Goal: Transaction & Acquisition: Purchase product/service

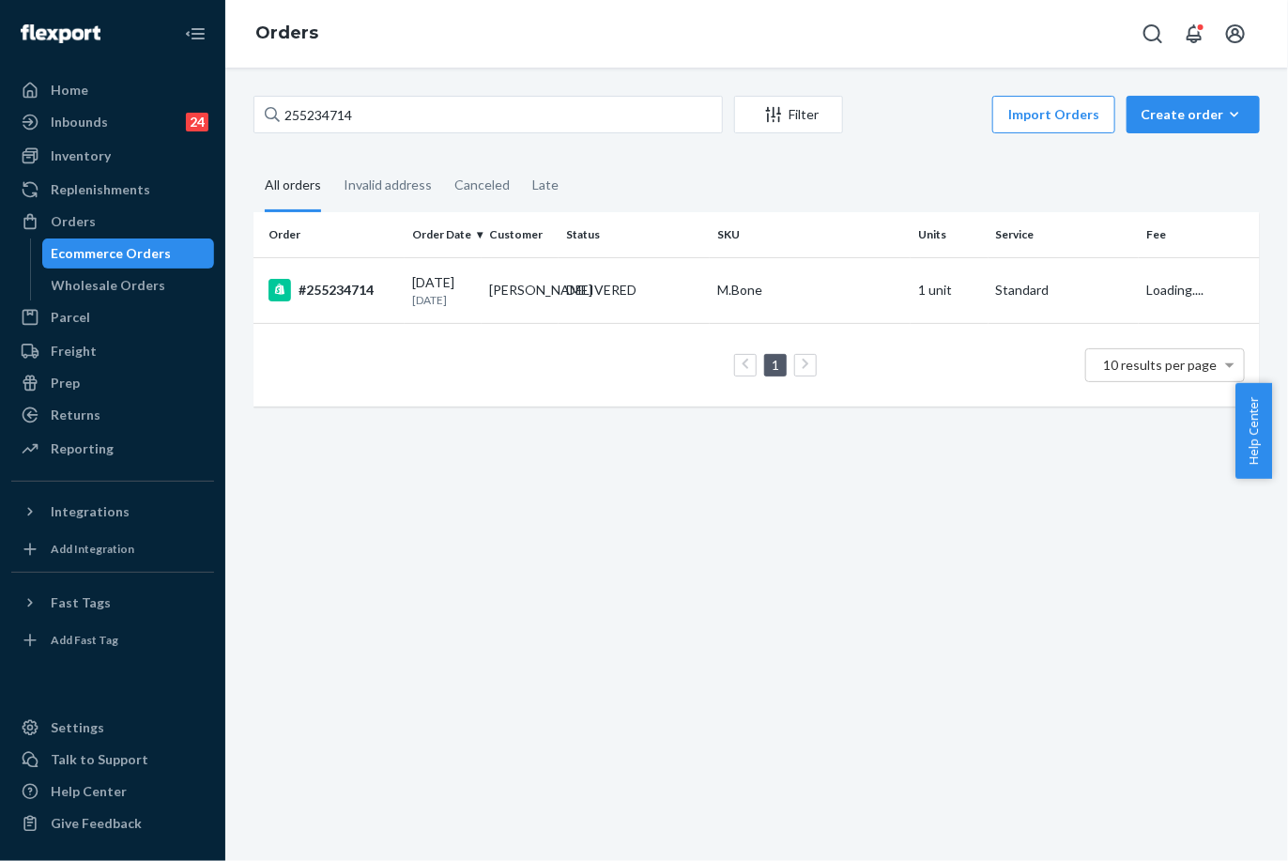
type input "255234714"
click at [587, 310] on td "DELIVERED" at bounding box center [634, 290] width 151 height 66
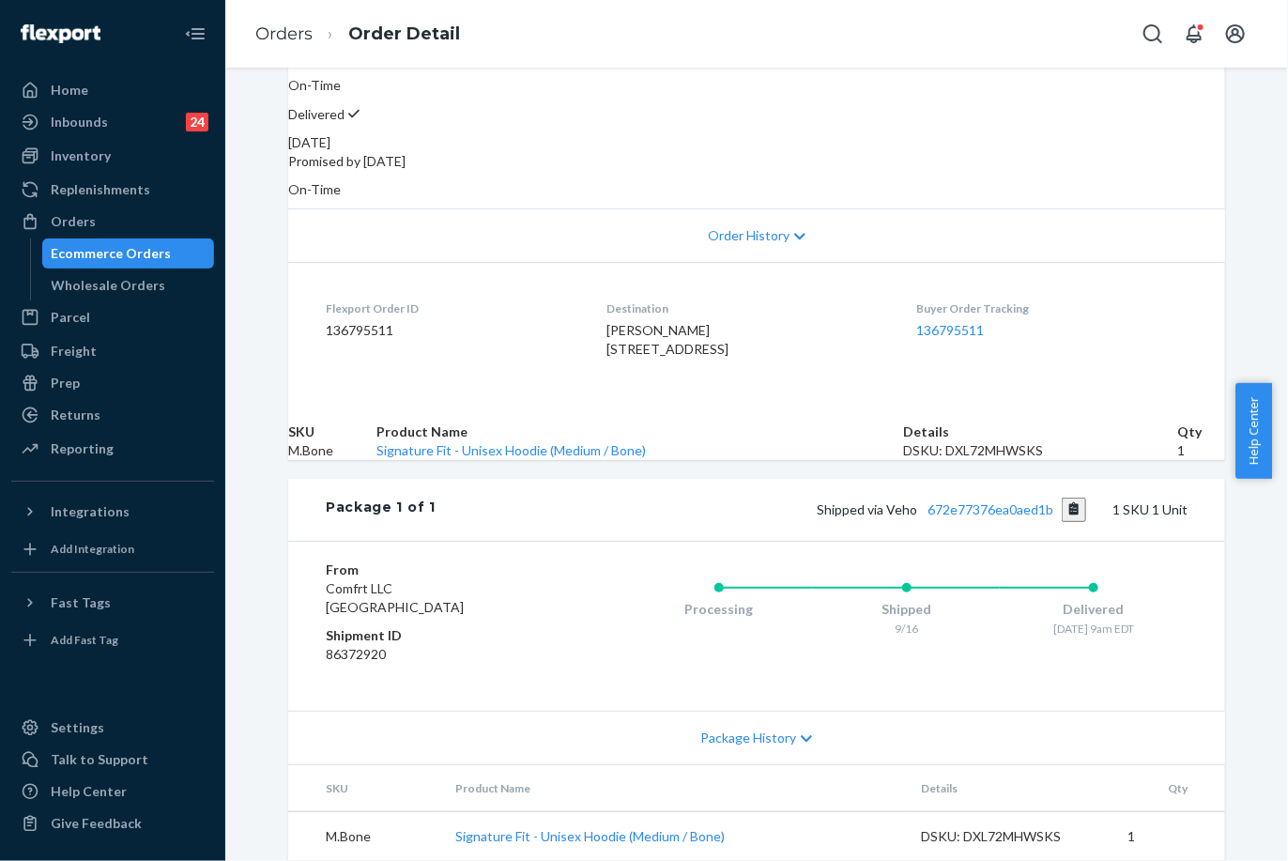
scroll to position [383, 0]
click at [1016, 501] on link "672e77376ea0aed1b" at bounding box center [991, 509] width 126 height 16
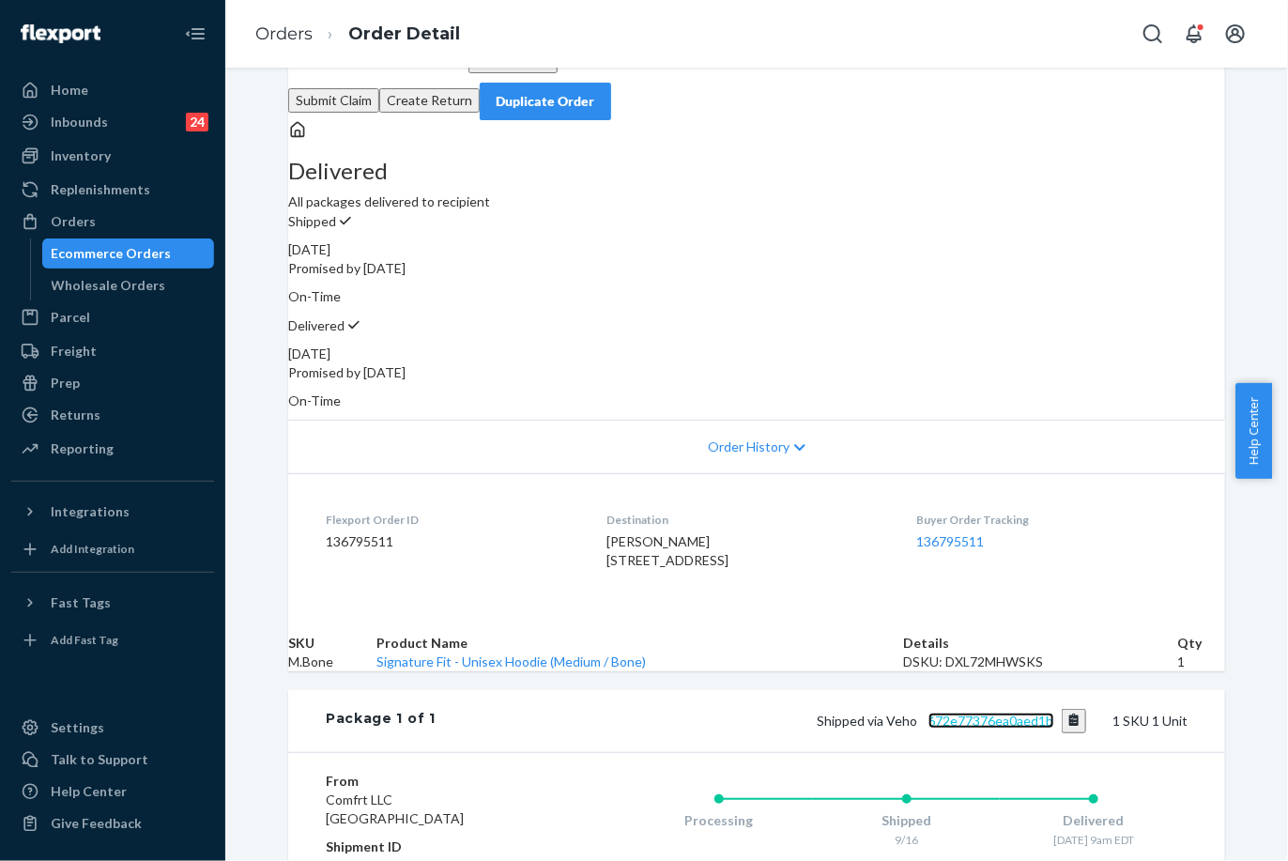
scroll to position [0, 0]
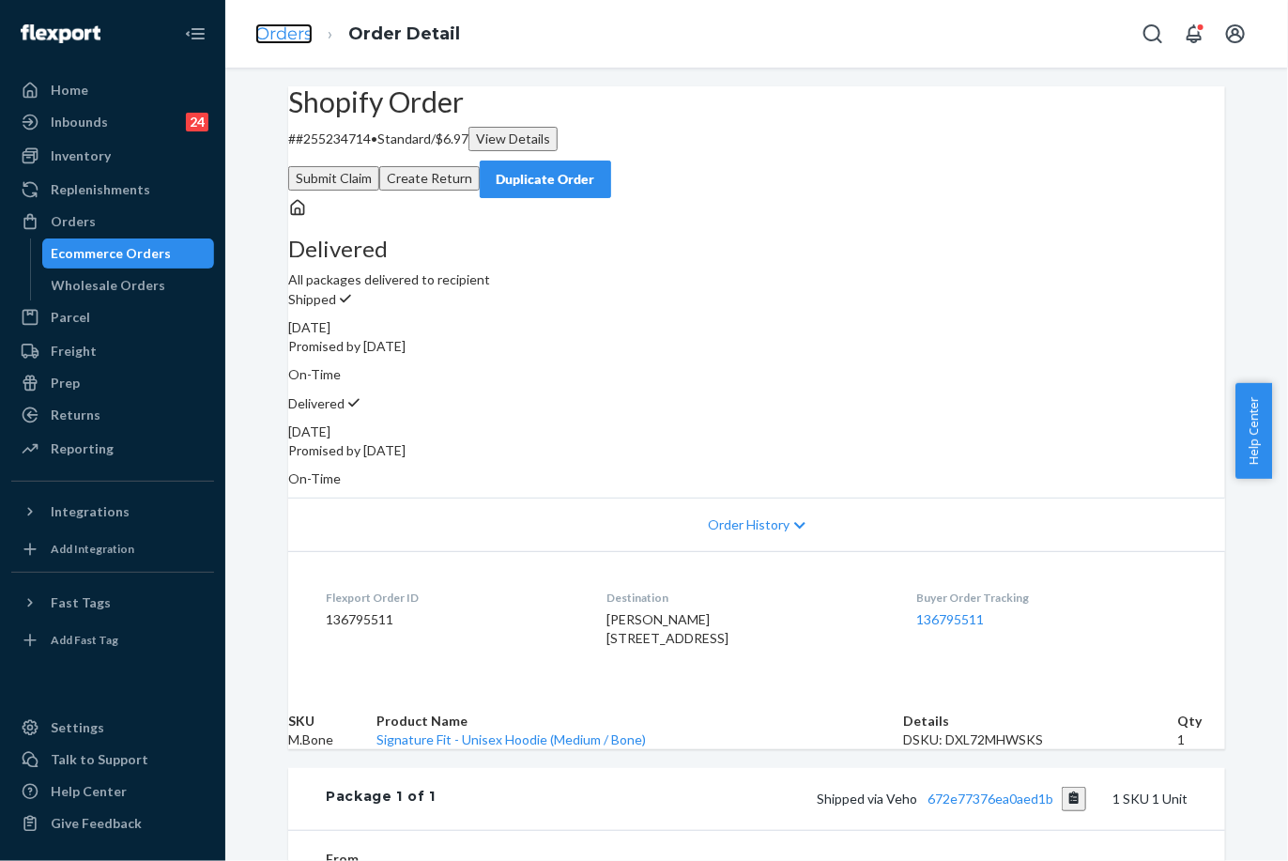
click at [286, 39] on link "Orders" at bounding box center [283, 33] width 57 height 21
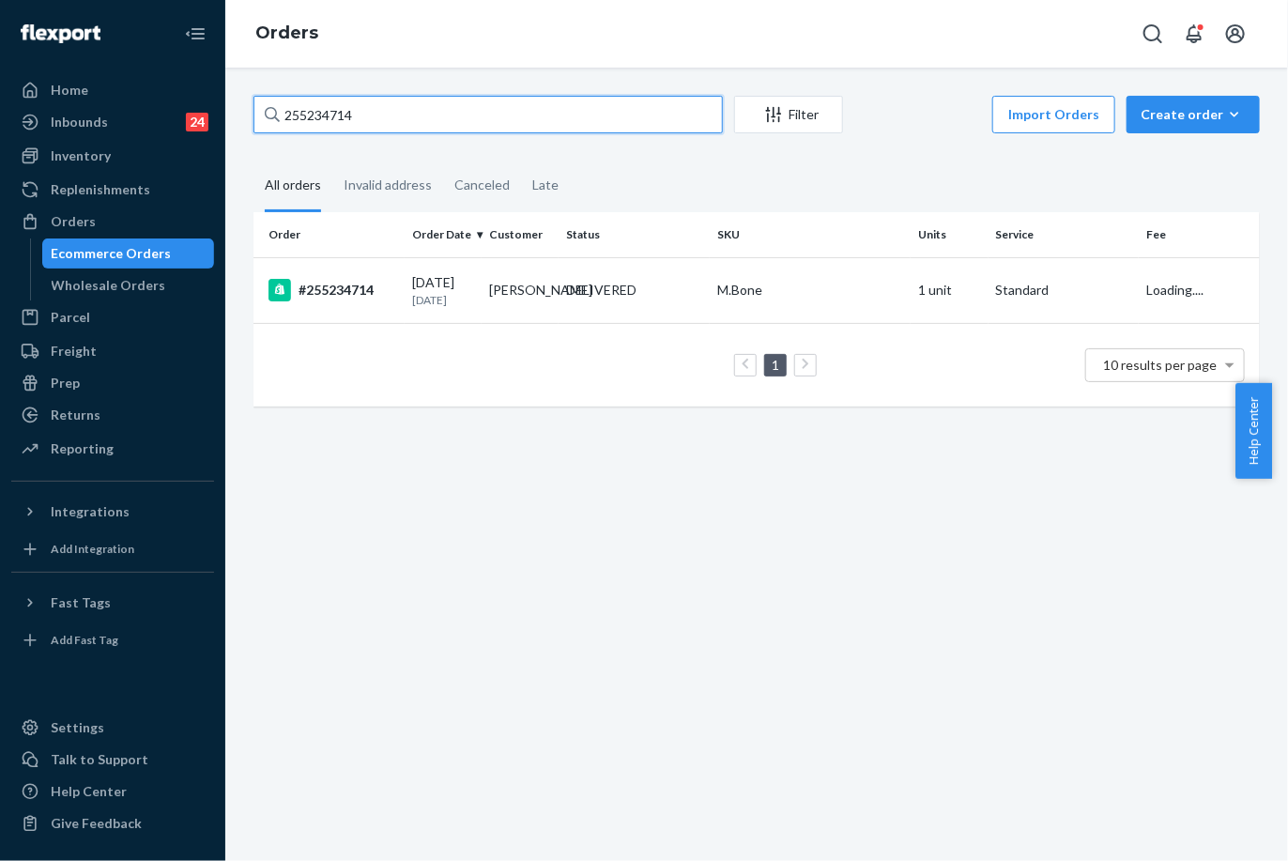
click at [345, 128] on input "255234714" at bounding box center [487, 115] width 469 height 38
paste input "4857737"
type input "254857737"
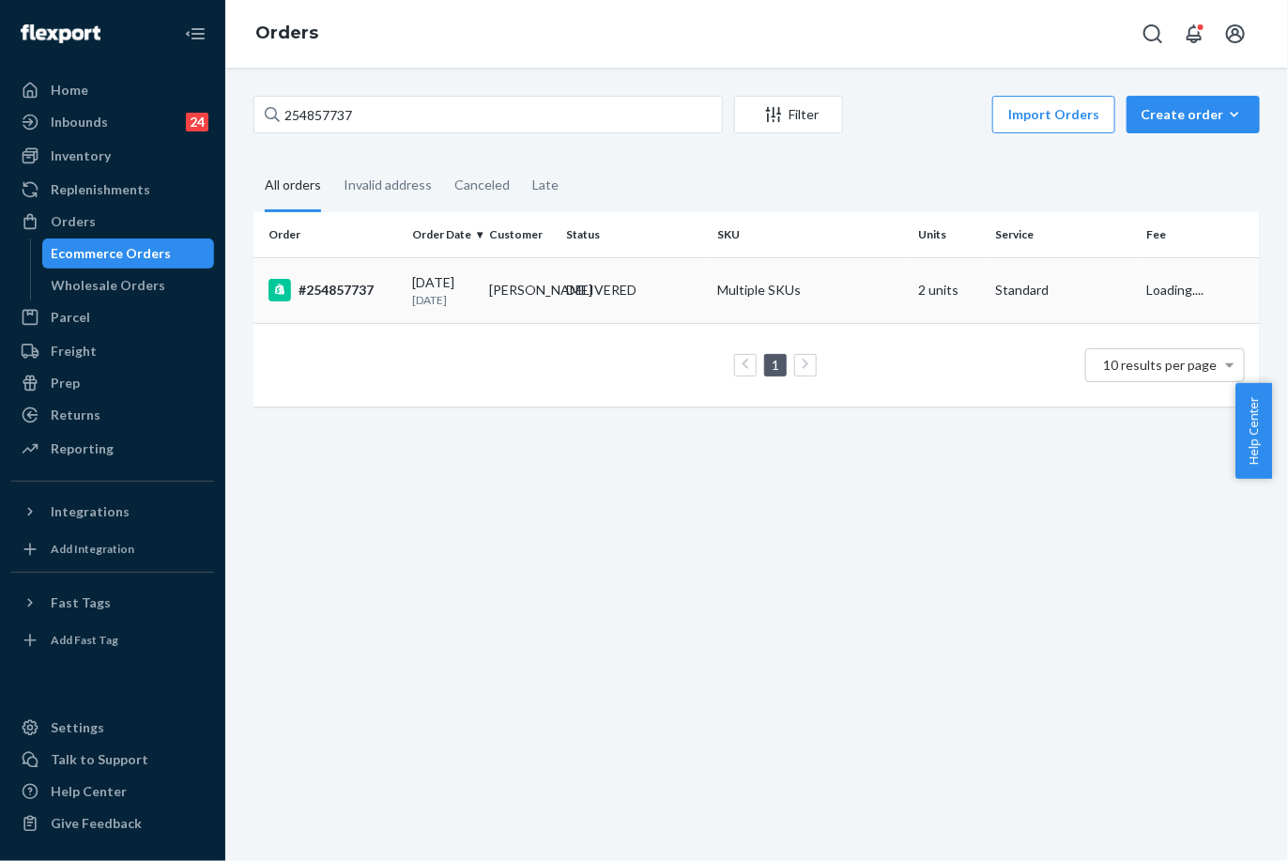
click at [689, 314] on td "DELIVERED" at bounding box center [634, 290] width 151 height 66
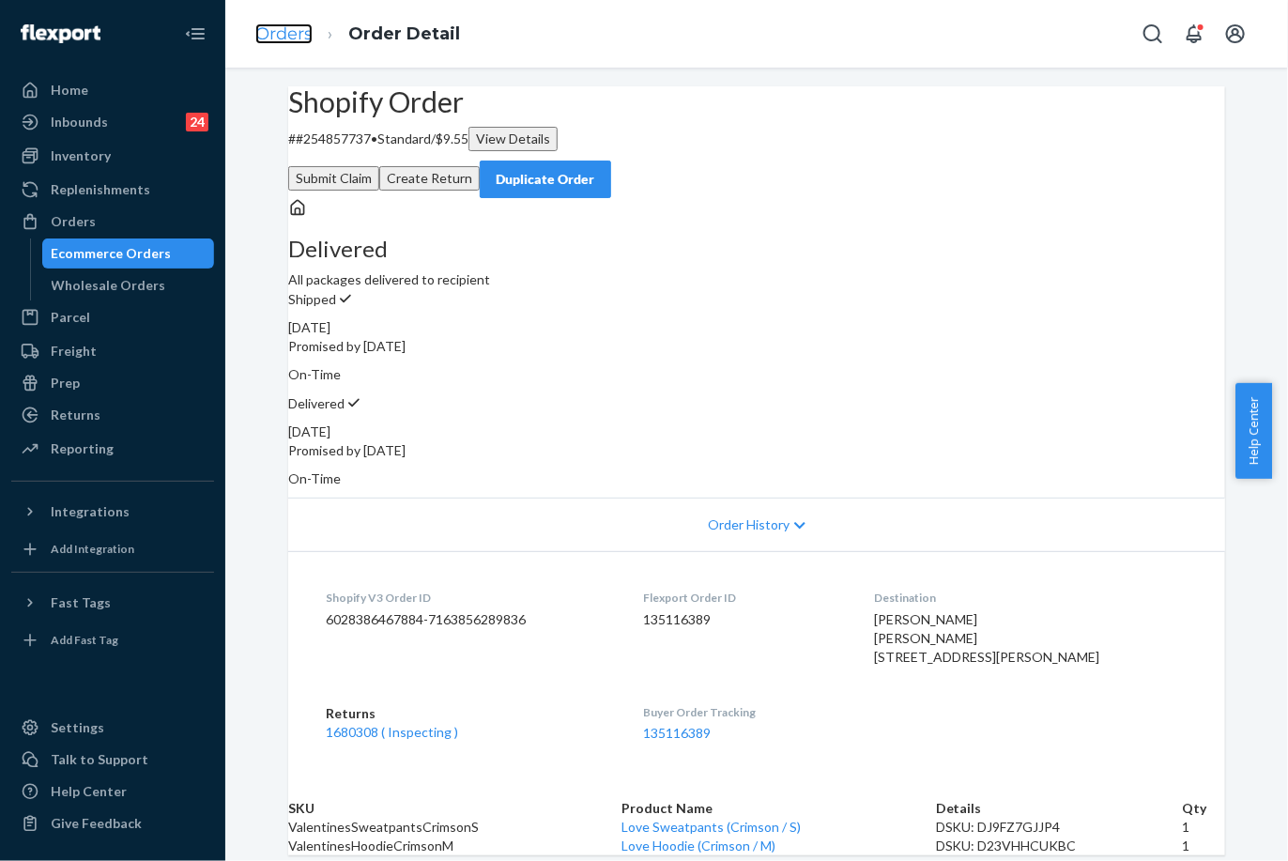
click at [286, 36] on link "Orders" at bounding box center [283, 33] width 57 height 21
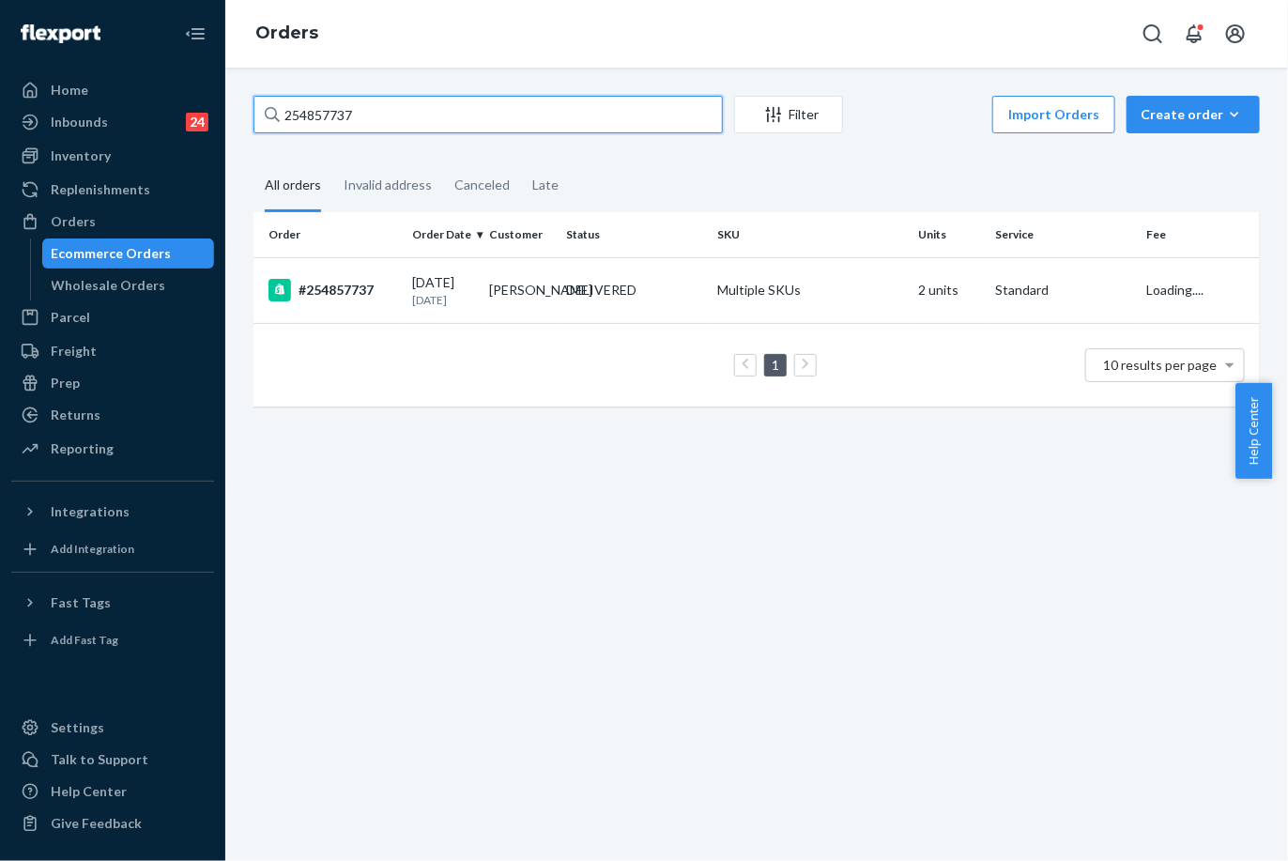
click at [325, 114] on input "254857737" at bounding box center [487, 115] width 469 height 38
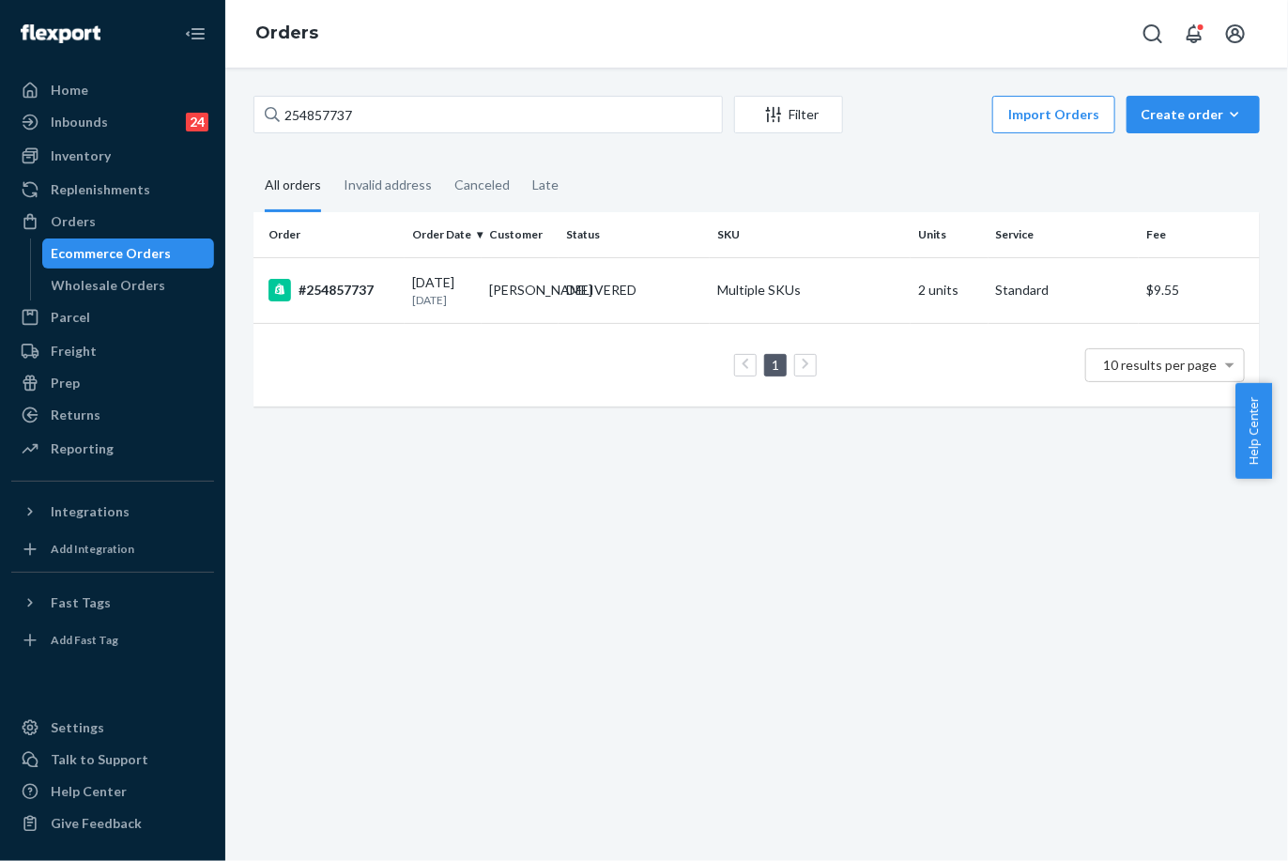
click at [136, 267] on link "Ecommerce Orders" at bounding box center [128, 253] width 173 height 30
click at [135, 261] on div "Ecommerce Orders" at bounding box center [112, 253] width 120 height 19
click at [133, 272] on div "Wholesale Orders" at bounding box center [128, 285] width 169 height 26
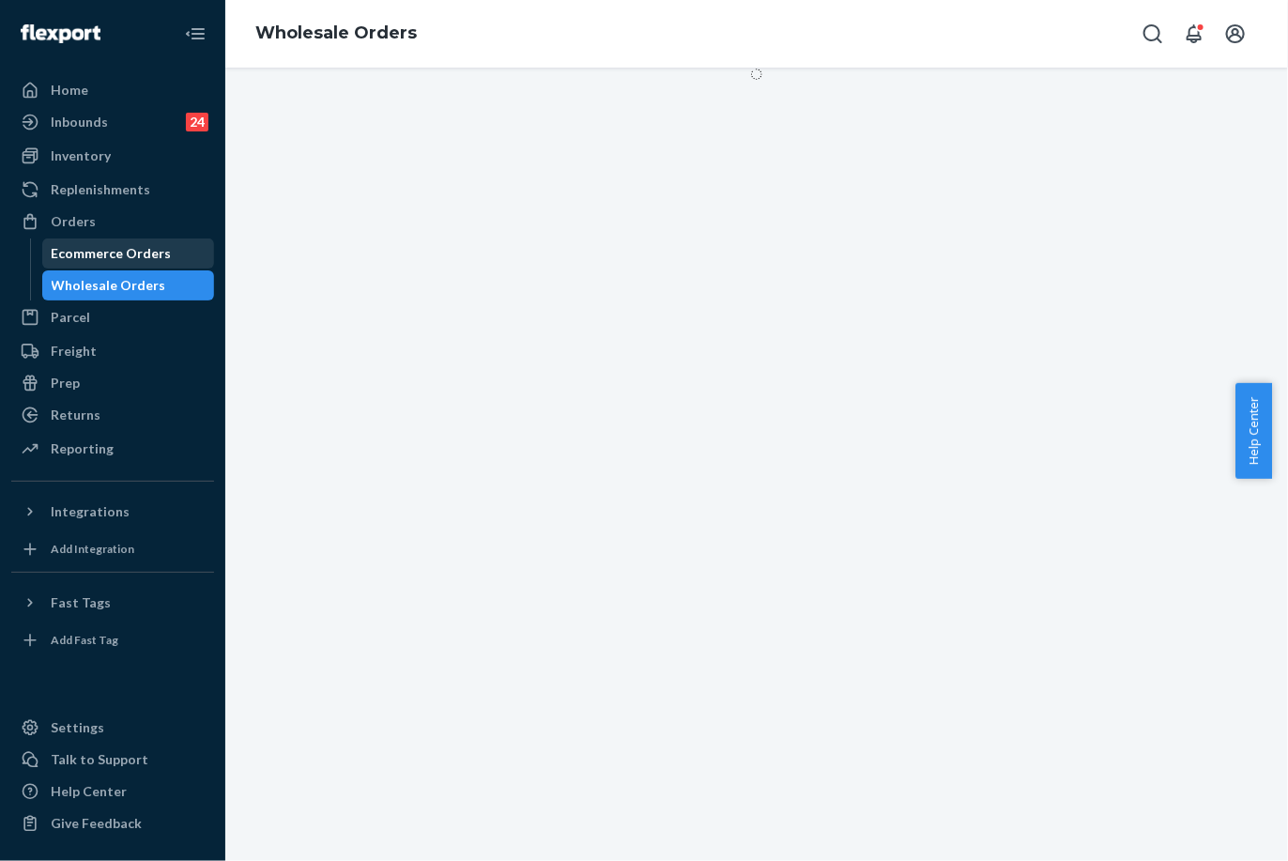
click at [134, 264] on div "Ecommerce Orders" at bounding box center [128, 253] width 169 height 26
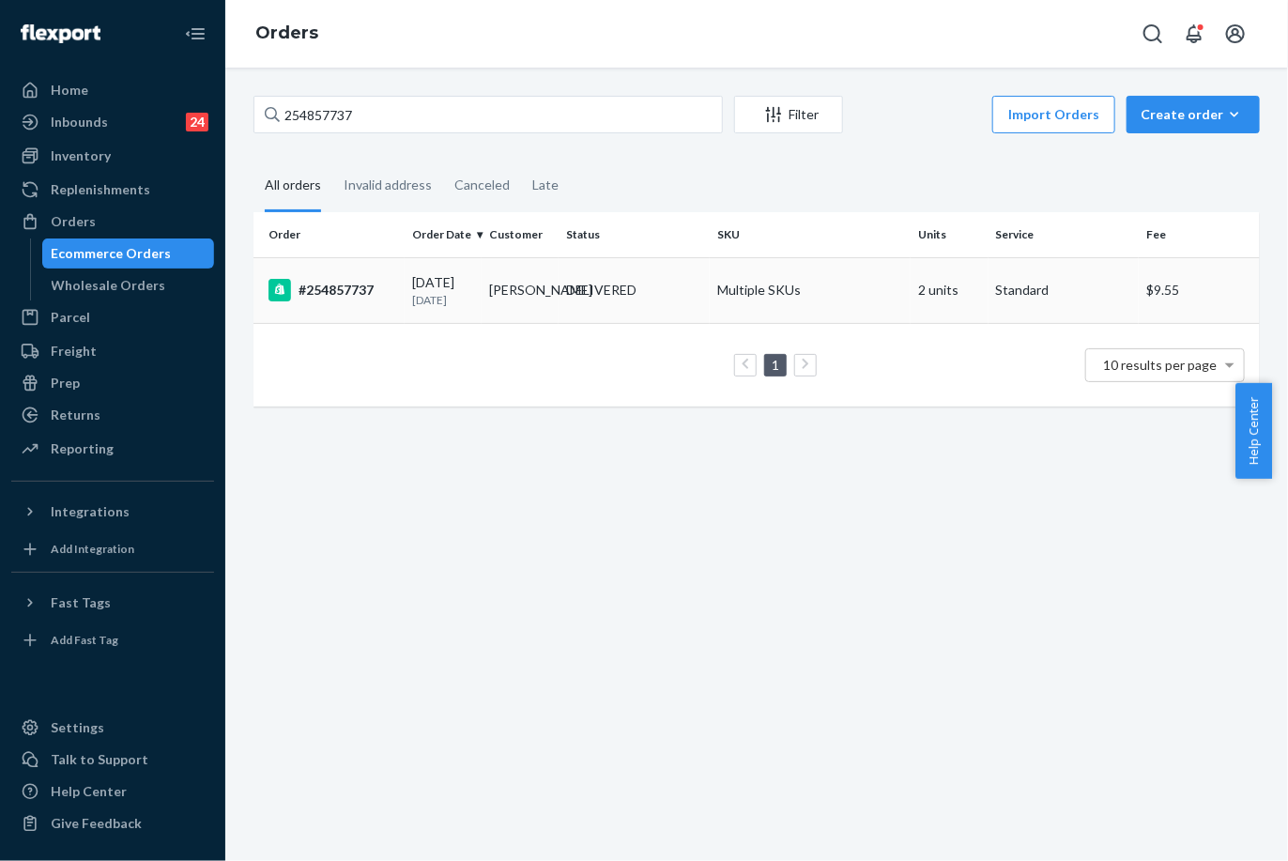
click at [419, 292] on p "[DATE]" at bounding box center [443, 300] width 62 height 16
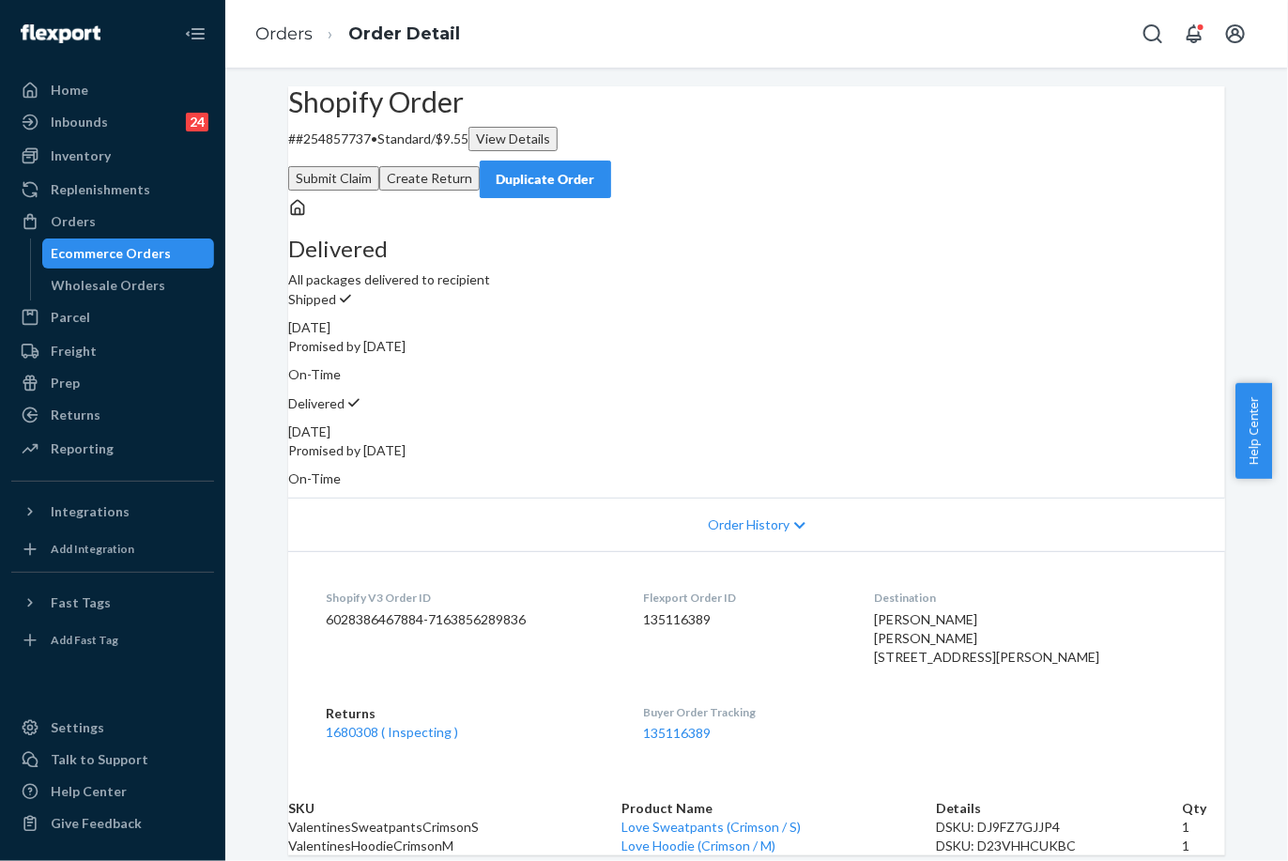
click at [379, 167] on button "Submit Claim" at bounding box center [333, 178] width 91 height 24
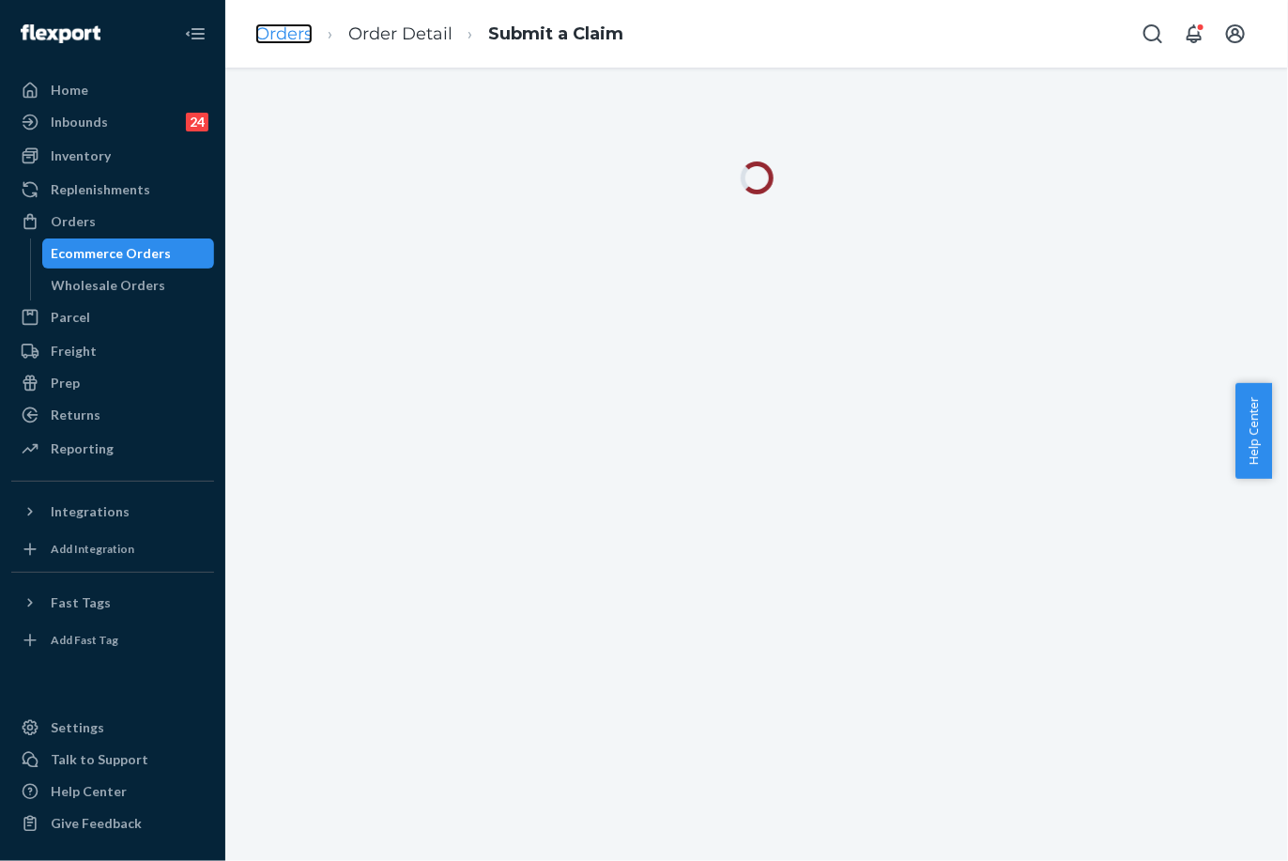
click at [272, 30] on link "Orders" at bounding box center [283, 33] width 57 height 21
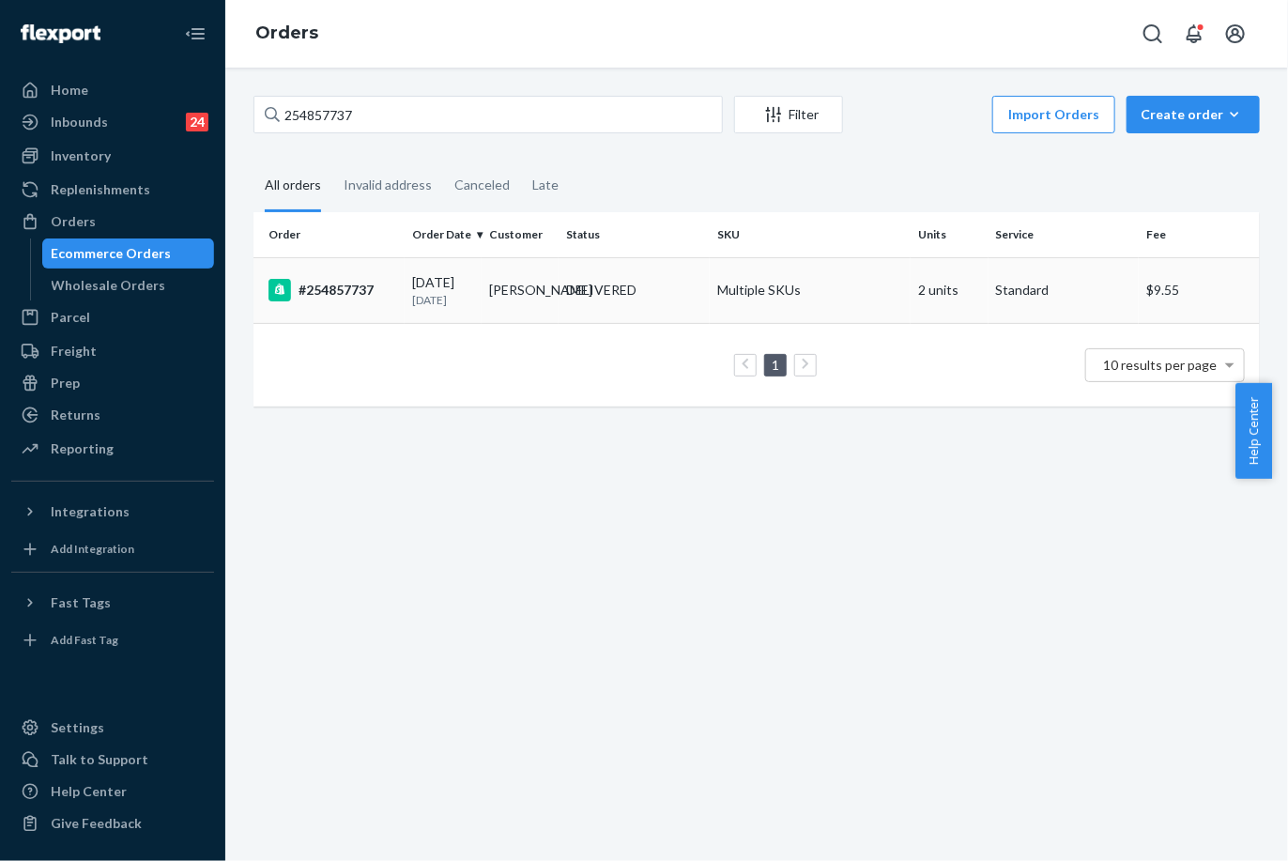
click at [342, 266] on td "#254857737" at bounding box center [328, 290] width 151 height 66
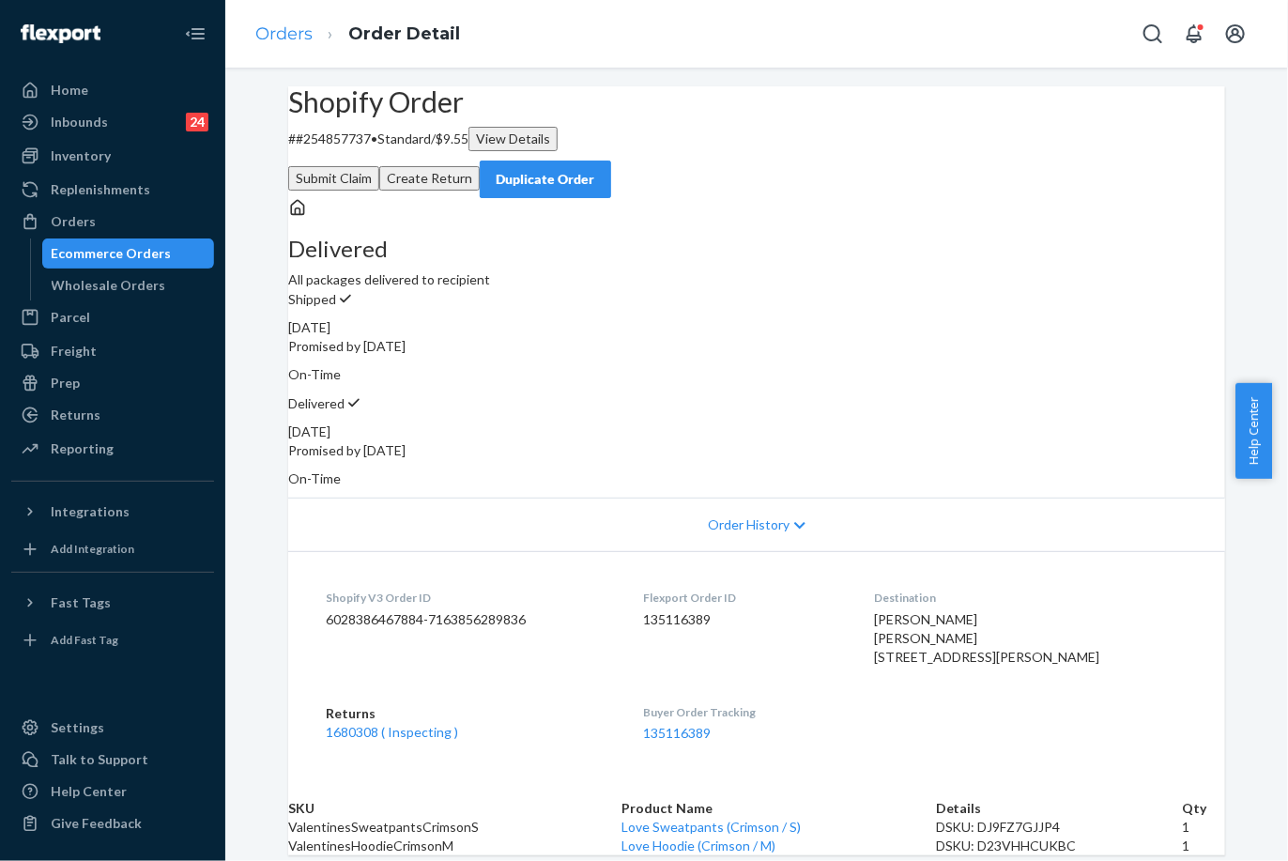
drag, startPoint x: 283, startPoint y: 47, endPoint x: 289, endPoint y: 34, distance: 14.7
click at [283, 45] on ol "Orders Order Detail" at bounding box center [357, 34] width 235 height 55
click at [289, 34] on link "Orders" at bounding box center [283, 33] width 57 height 21
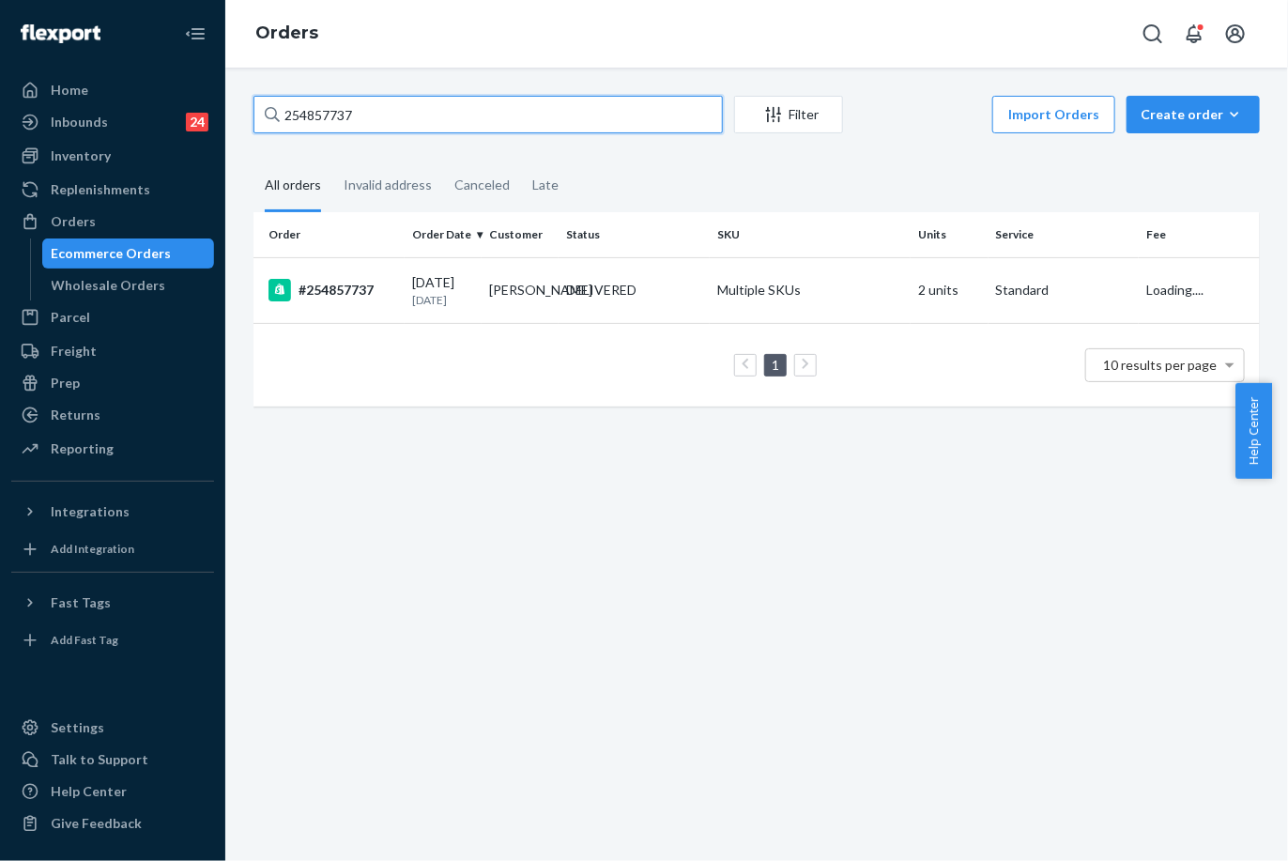
click at [319, 100] on input "254857737" at bounding box center [487, 115] width 469 height 38
paste input "[PERSON_NAME]"
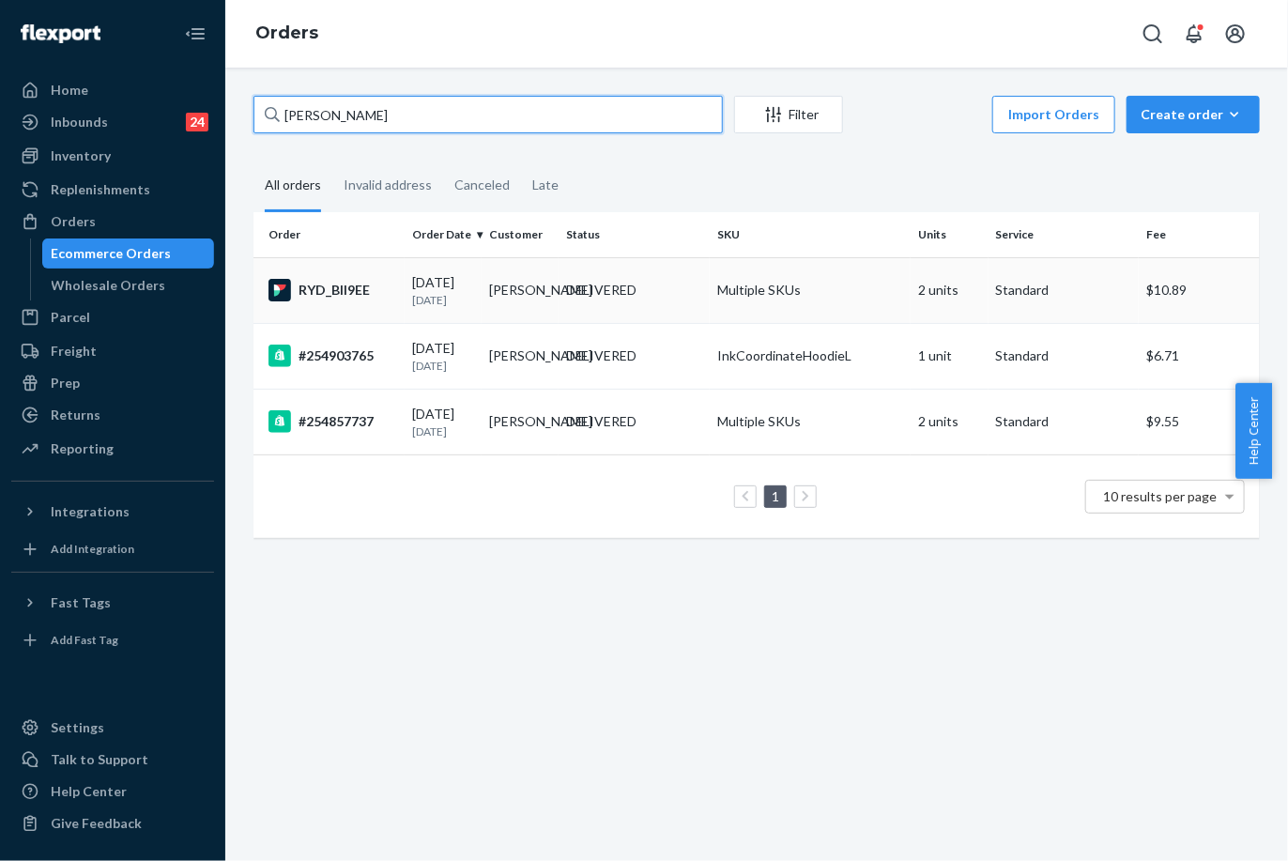
type input "[PERSON_NAME]"
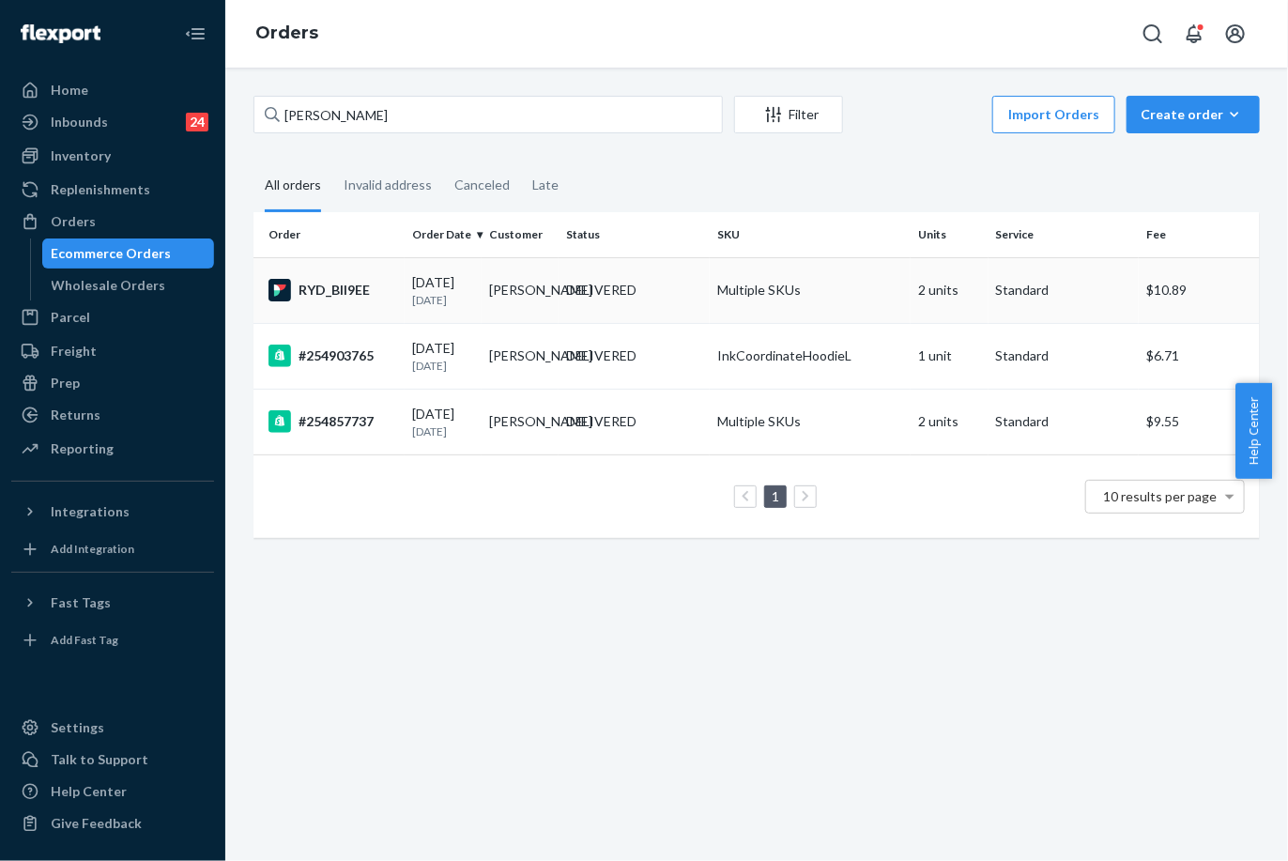
click at [562, 307] on td "DELIVERED" at bounding box center [634, 290] width 151 height 66
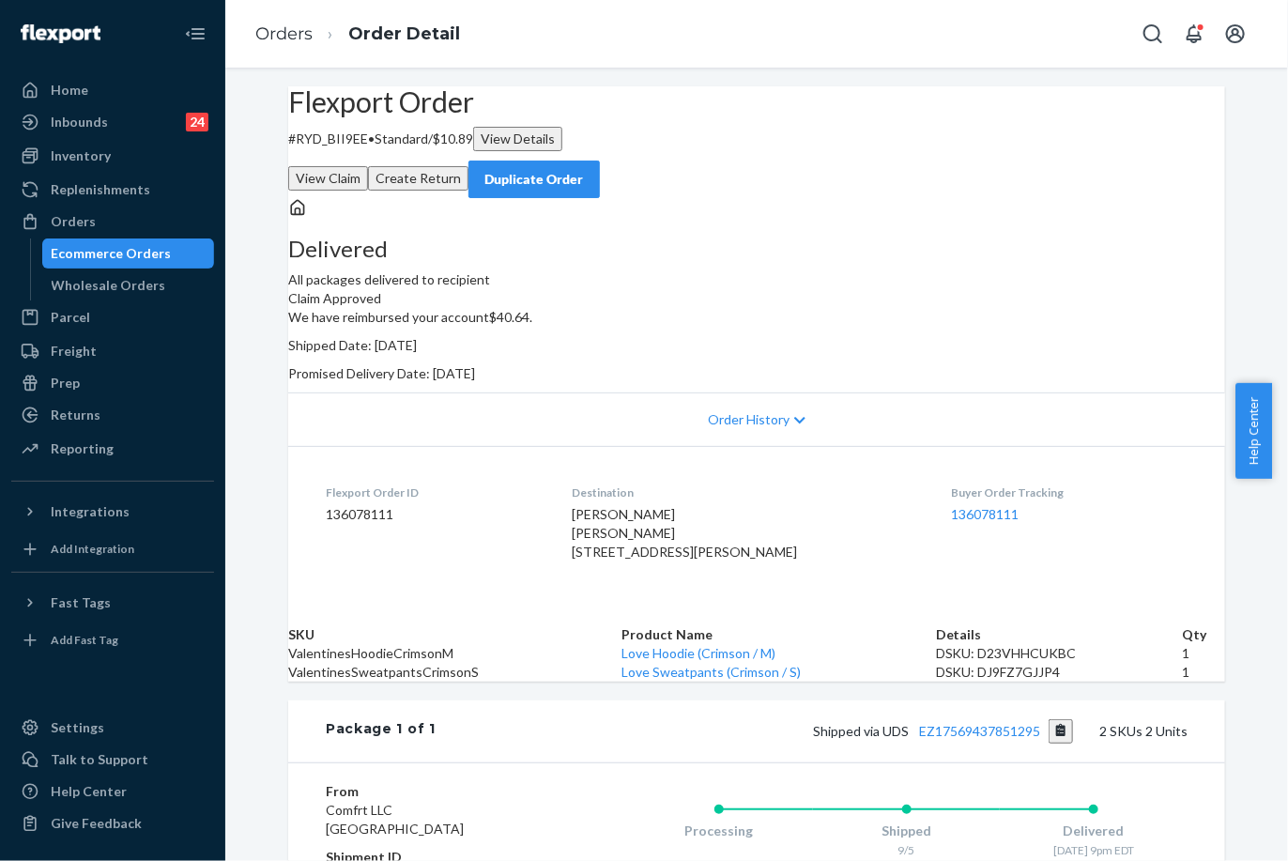
click at [584, 170] on div "Duplicate Order" at bounding box center [534, 179] width 100 height 19
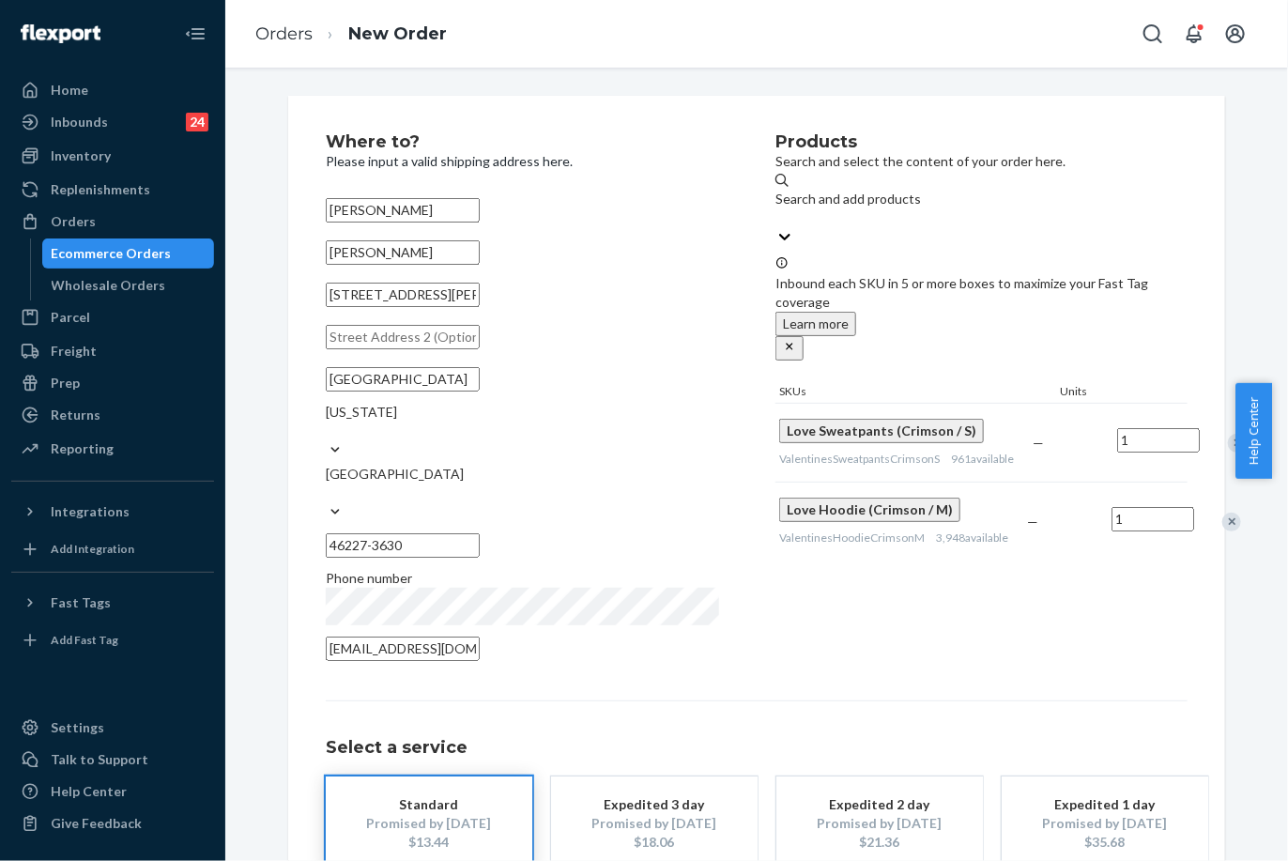
drag, startPoint x: 448, startPoint y: 314, endPoint x: 245, endPoint y: 327, distance: 203.1
click at [245, 327] on div "Where to? Please input a valid shipping address here. [PERSON_NAME] [PERSON_NAM…" at bounding box center [756, 539] width 1034 height 887
paste input "[STREET_ADDRESS]"
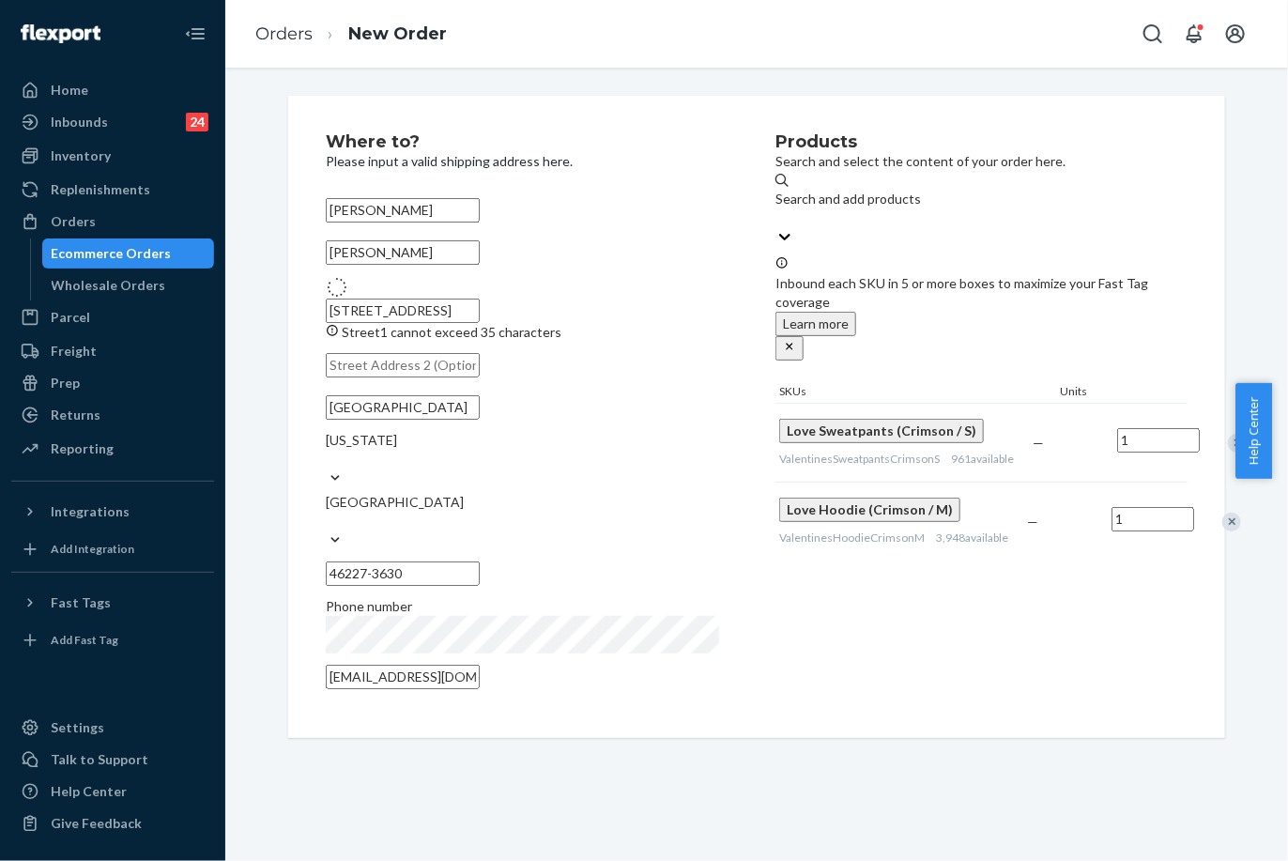
type input "[STREET_ADDRESS]"
type input "Greenwood"
type input "46143"
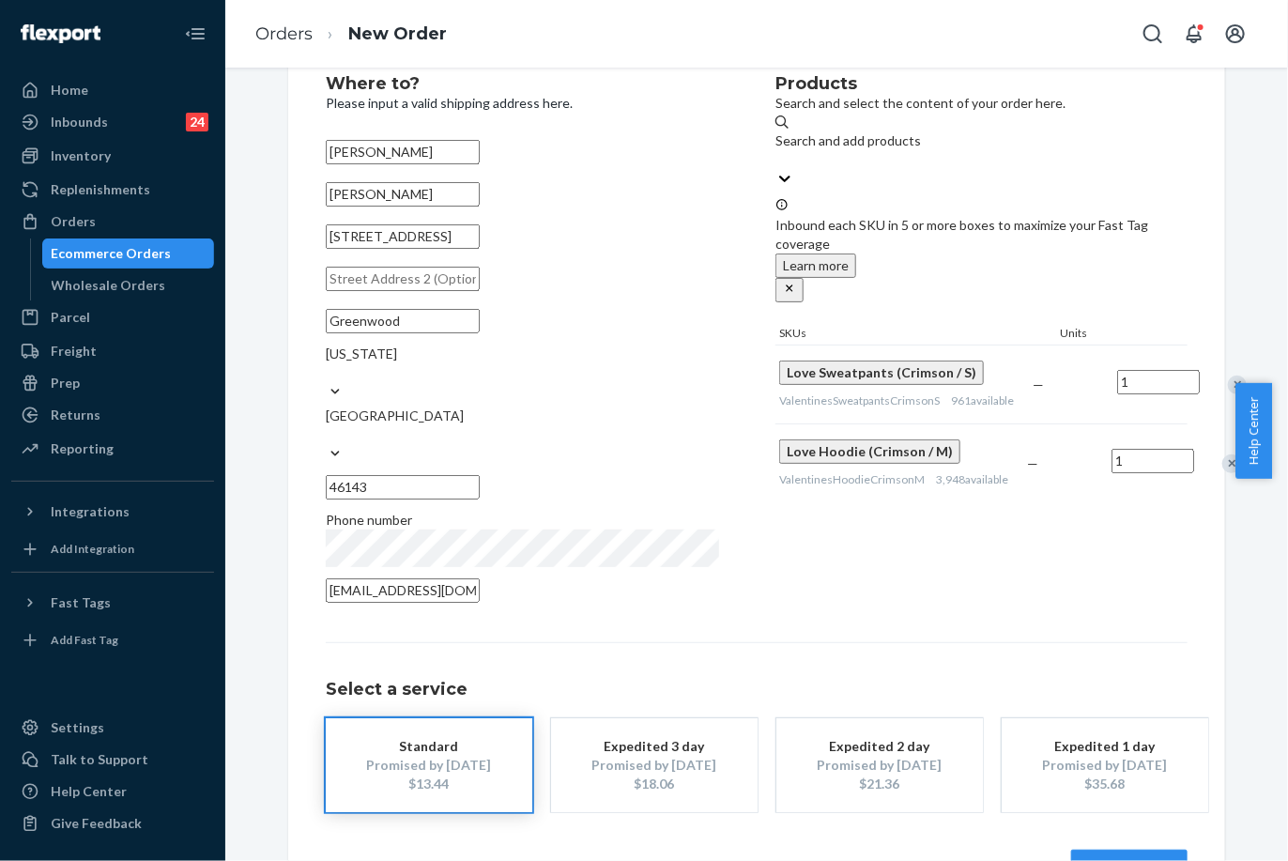
scroll to position [87, 0]
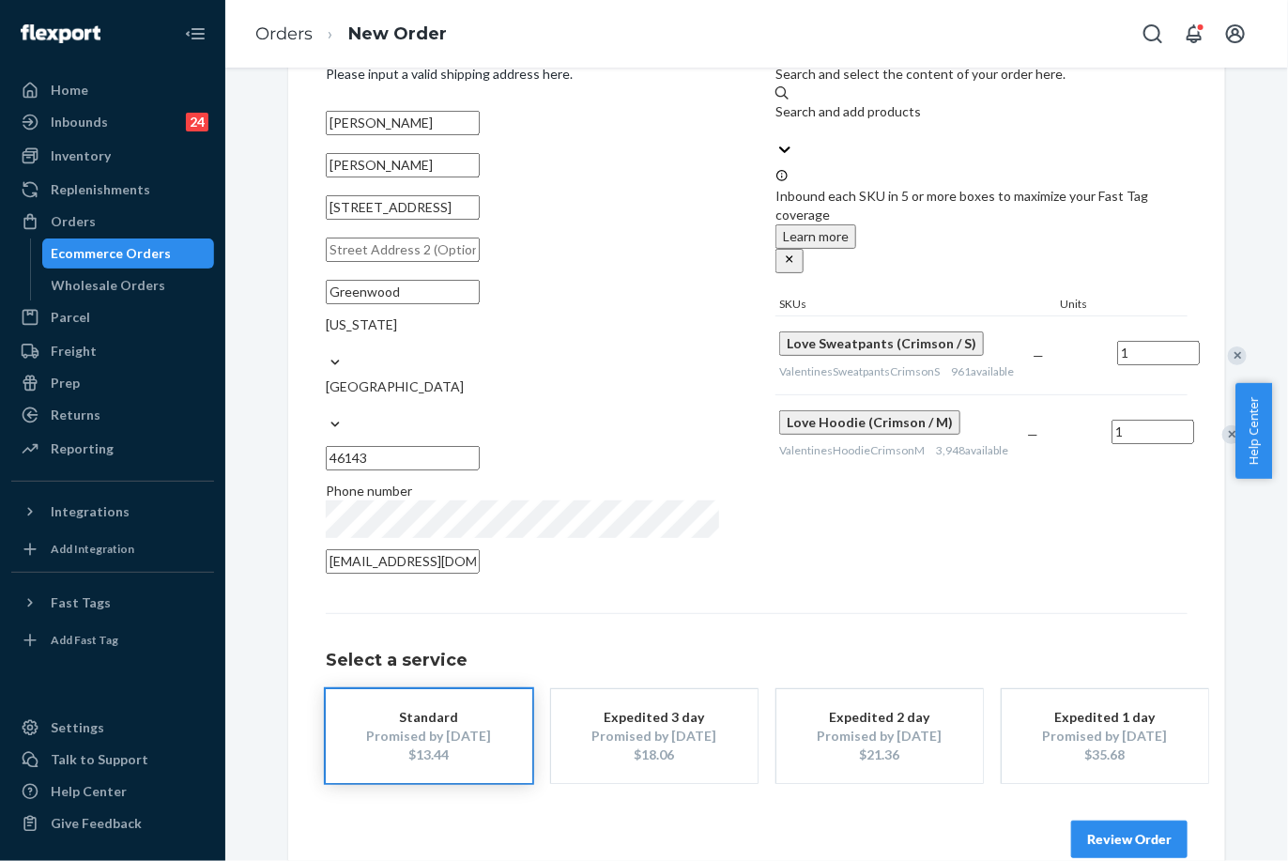
drag, startPoint x: 786, startPoint y: 576, endPoint x: 946, endPoint y: 820, distance: 292.1
click at [787, 576] on div "Where to? Please input a valid shipping address here. [PERSON_NAME] [PERSON_NAM…" at bounding box center [757, 452] width 862 height 812
click at [1108, 802] on div "Review Order" at bounding box center [757, 830] width 862 height 56
click at [1111, 820] on button "Review Order" at bounding box center [1129, 839] width 116 height 38
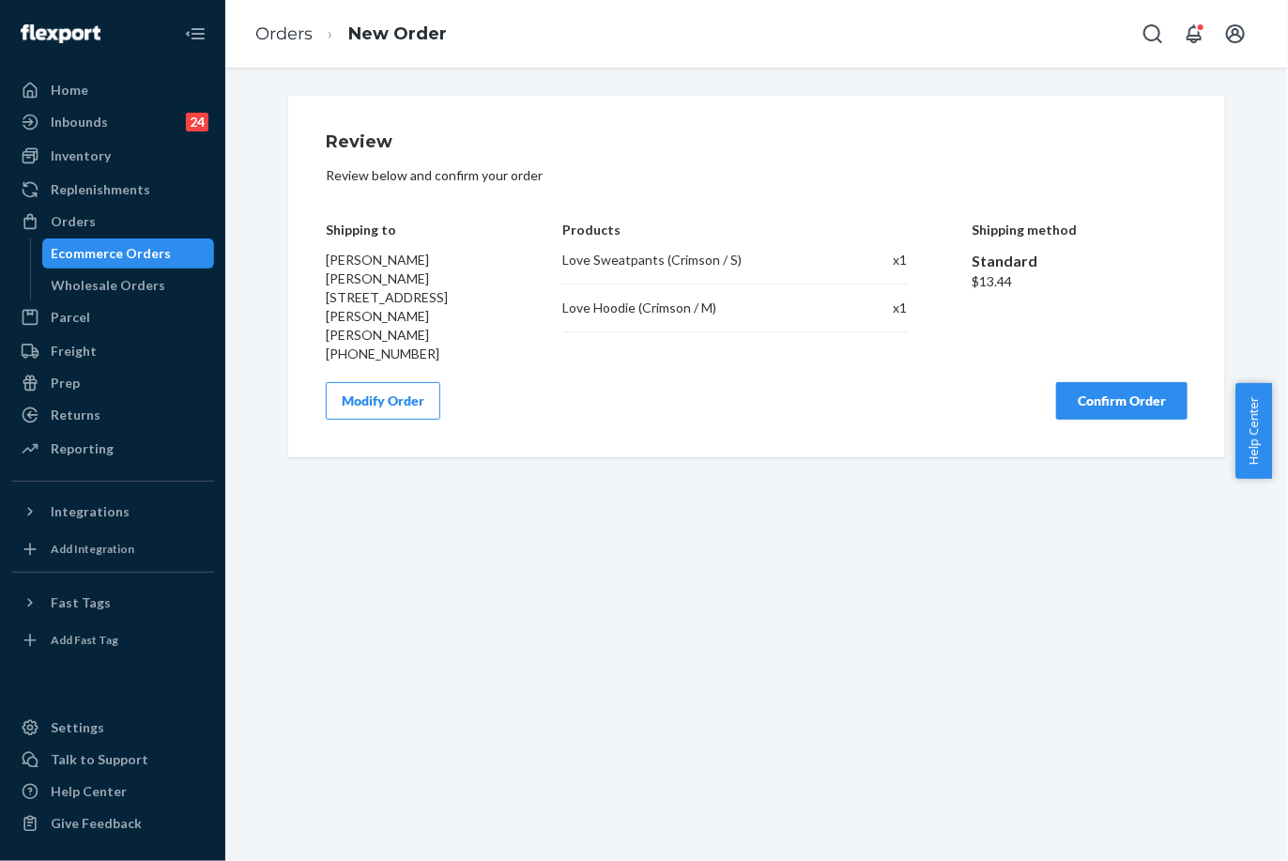
click at [1111, 401] on div "Review Review below and confirm your order Shipping to [PERSON_NAME] [PERSON_NA…" at bounding box center [756, 276] width 937 height 361
click at [1111, 382] on button "Confirm Order" at bounding box center [1121, 401] width 131 height 38
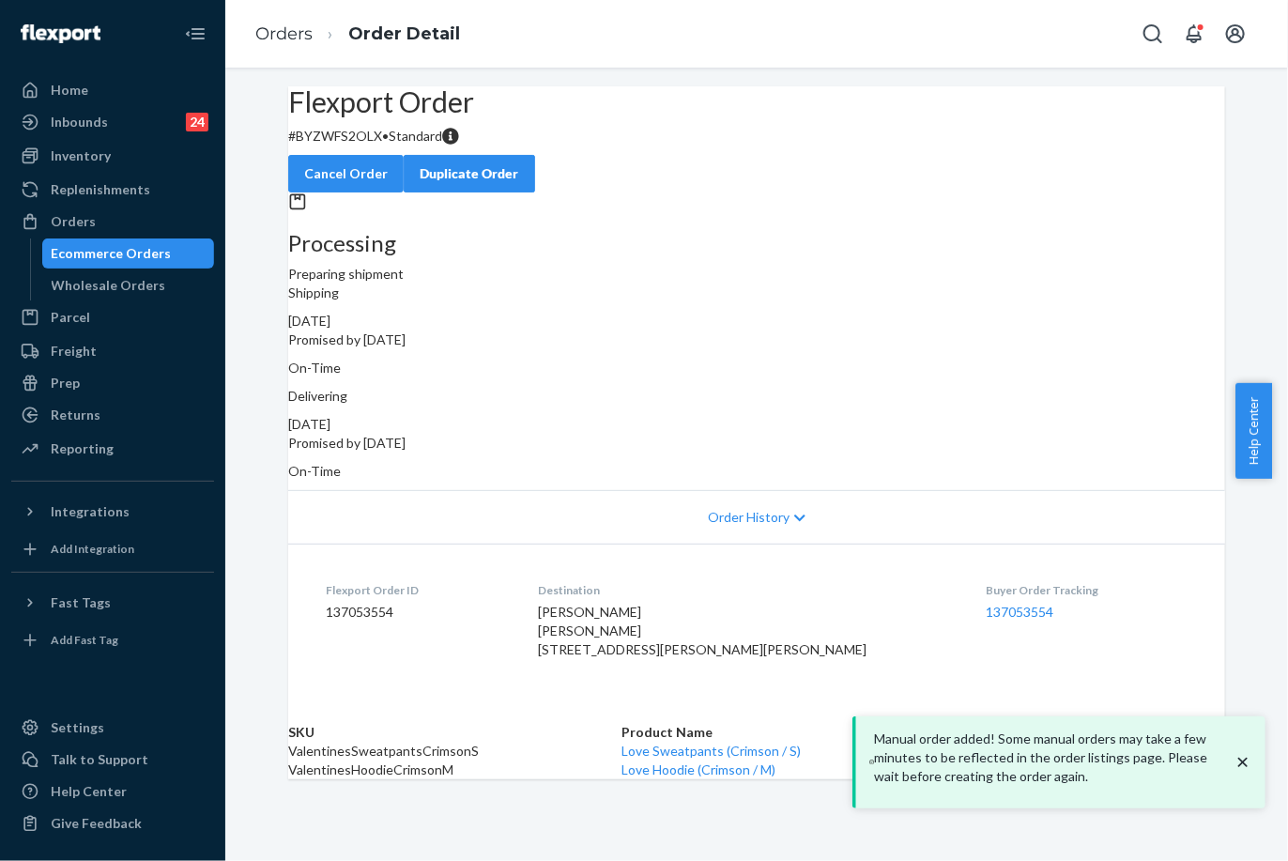
drag, startPoint x: 854, startPoint y: 382, endPoint x: 919, endPoint y: 385, distance: 64.8
click at [923, 387] on div "Delivering [DATE] Promised by [DATE] On-Time" at bounding box center [756, 434] width 937 height 94
copy div "[DATE]"
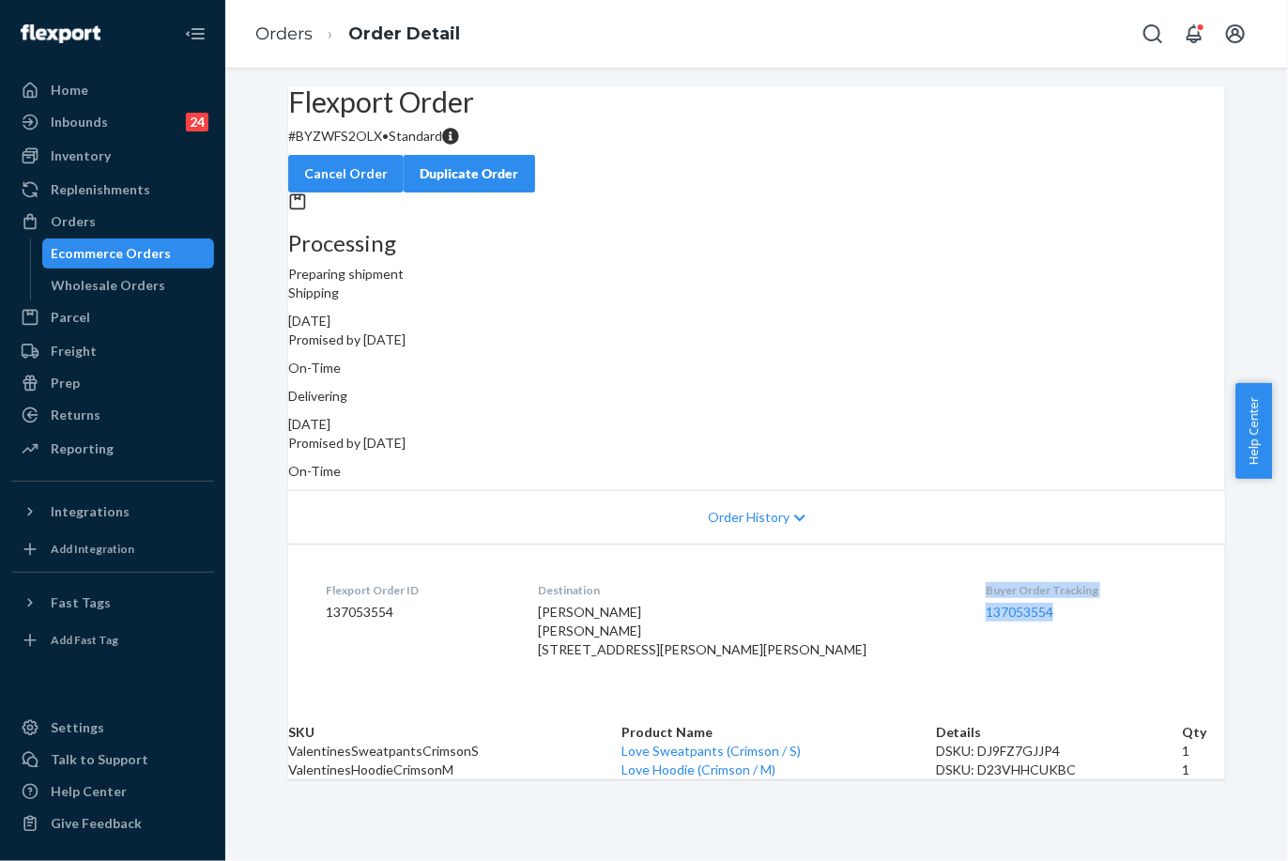
drag, startPoint x: 944, startPoint y: 565, endPoint x: 1001, endPoint y: 589, distance: 61.0
click at [1001, 589] on dl "Flexport Order ID 137053554 Destination [PERSON_NAME] [PERSON_NAME] [STREET_ADD…" at bounding box center [756, 624] width 937 height 160
copy div "Buyer Order Tracking 137053554"
click at [300, 41] on link "Orders" at bounding box center [283, 33] width 57 height 21
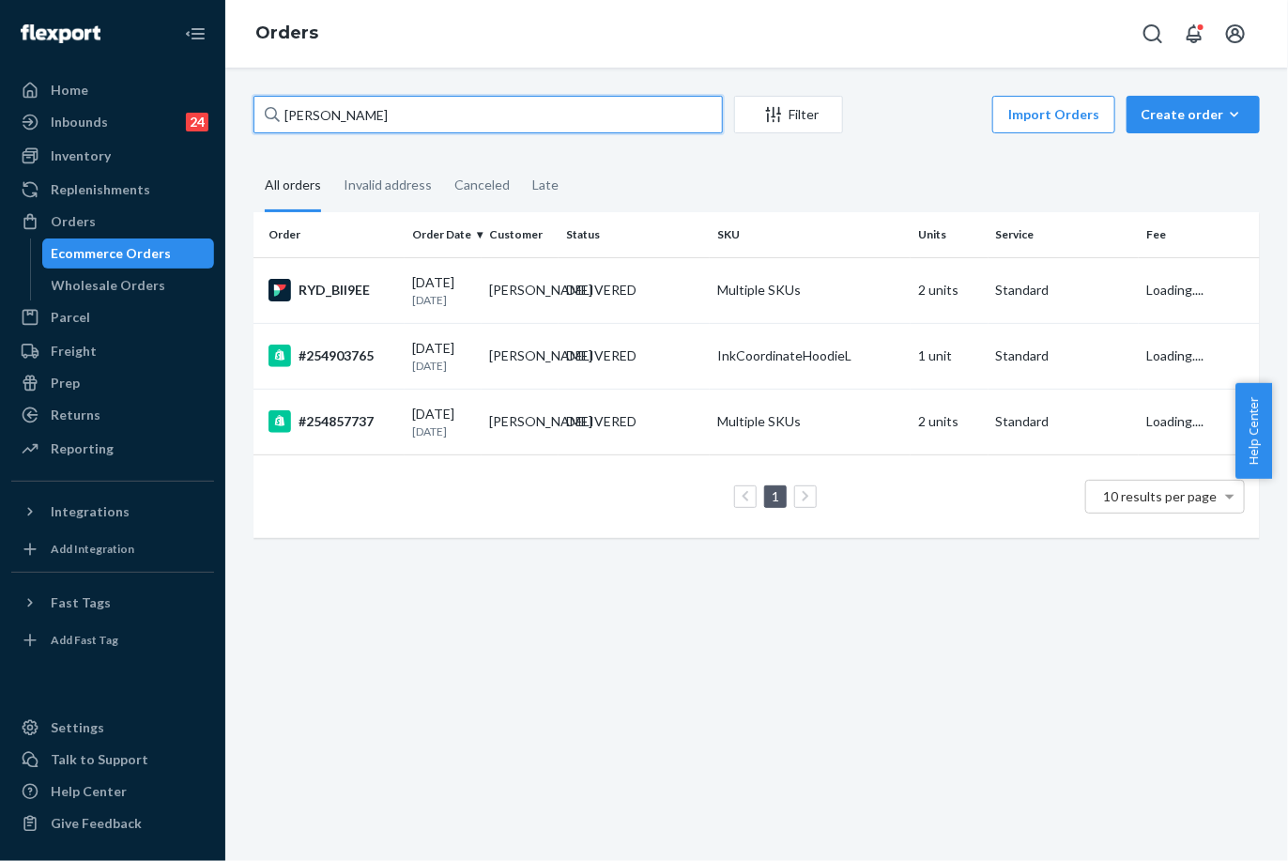
click at [302, 115] on input "[PERSON_NAME]" at bounding box center [487, 115] width 469 height 38
click at [303, 114] on input "[PERSON_NAME]" at bounding box center [487, 115] width 469 height 38
paste input "255158609"
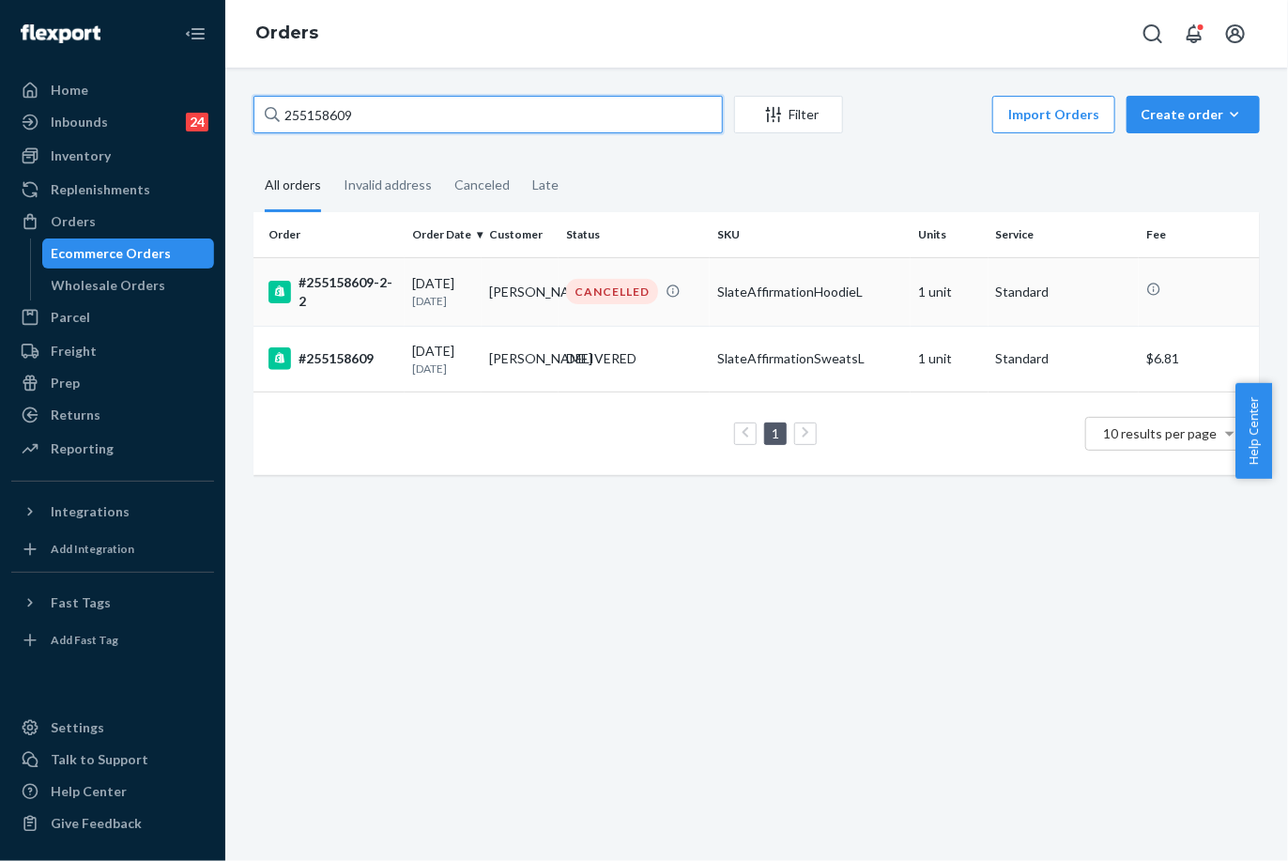
type input "255158609"
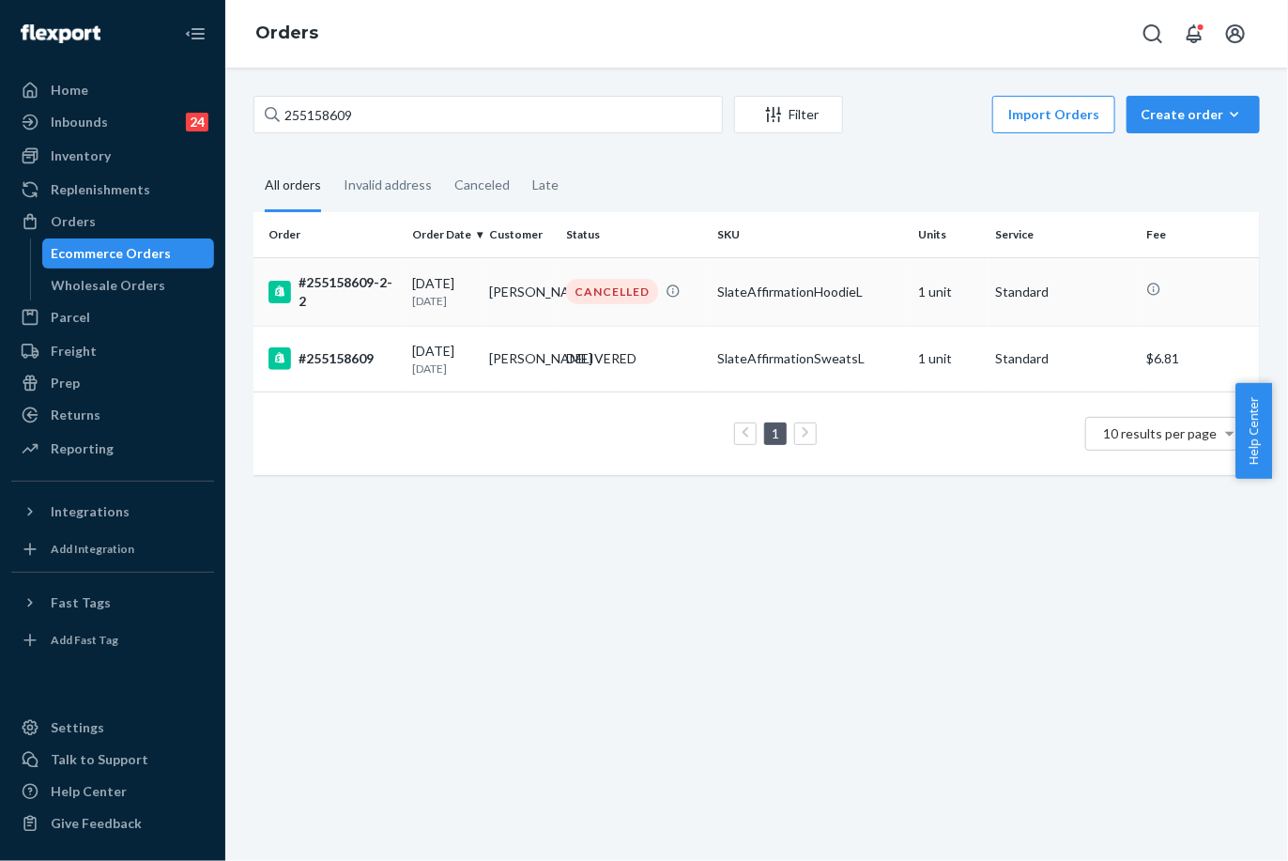
click at [451, 295] on p "[DATE]" at bounding box center [443, 301] width 62 height 16
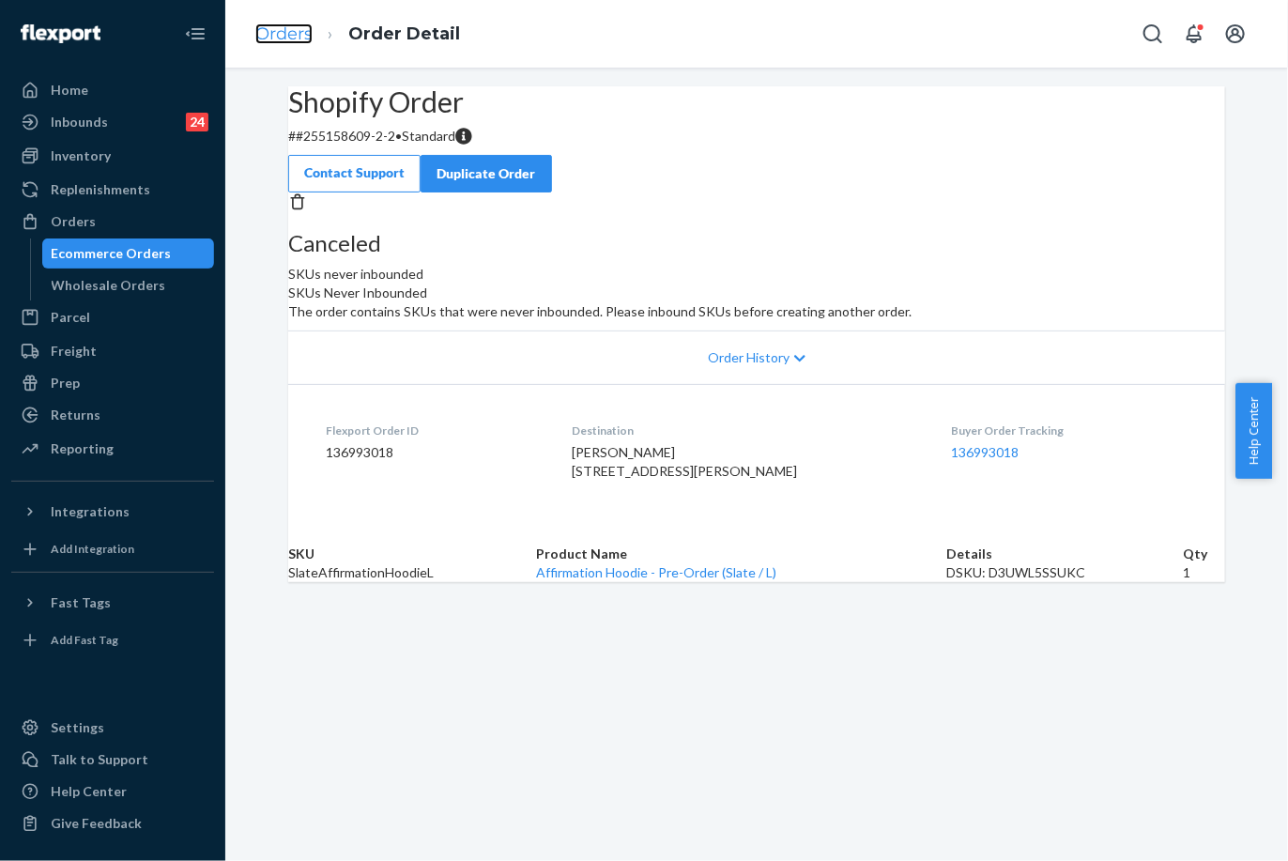
click at [270, 26] on link "Orders" at bounding box center [283, 33] width 57 height 21
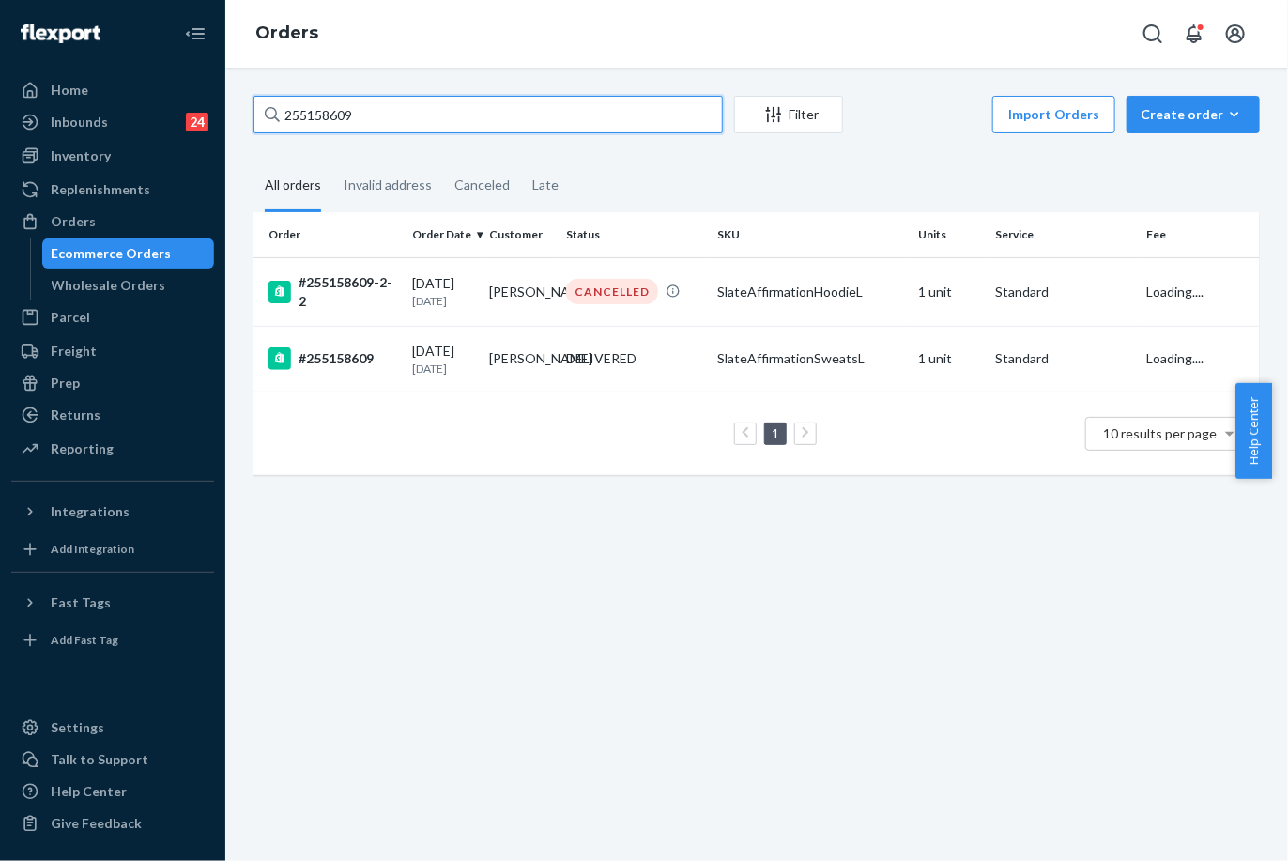
click at [330, 123] on input "255158609" at bounding box center [487, 115] width 469 height 38
paste input "301495"
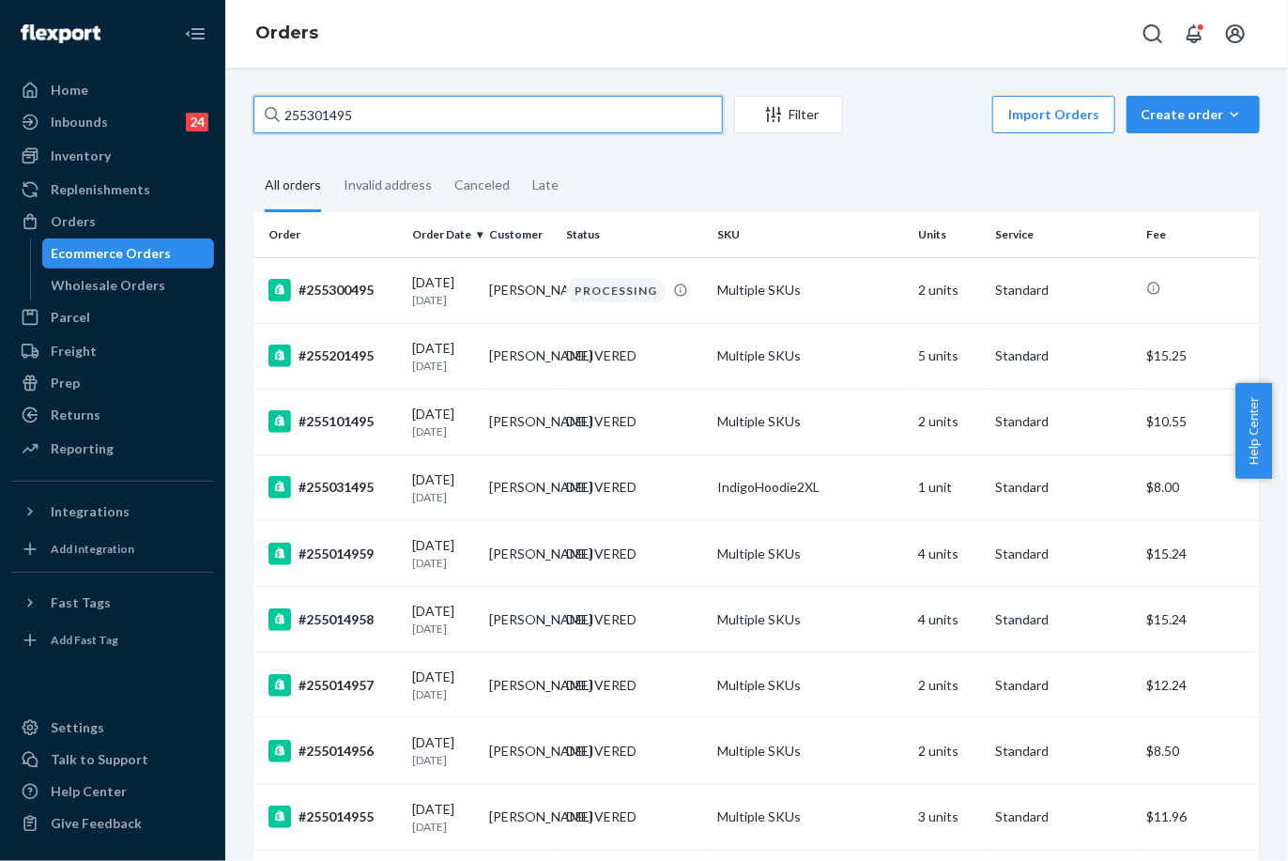
type input "255301495"
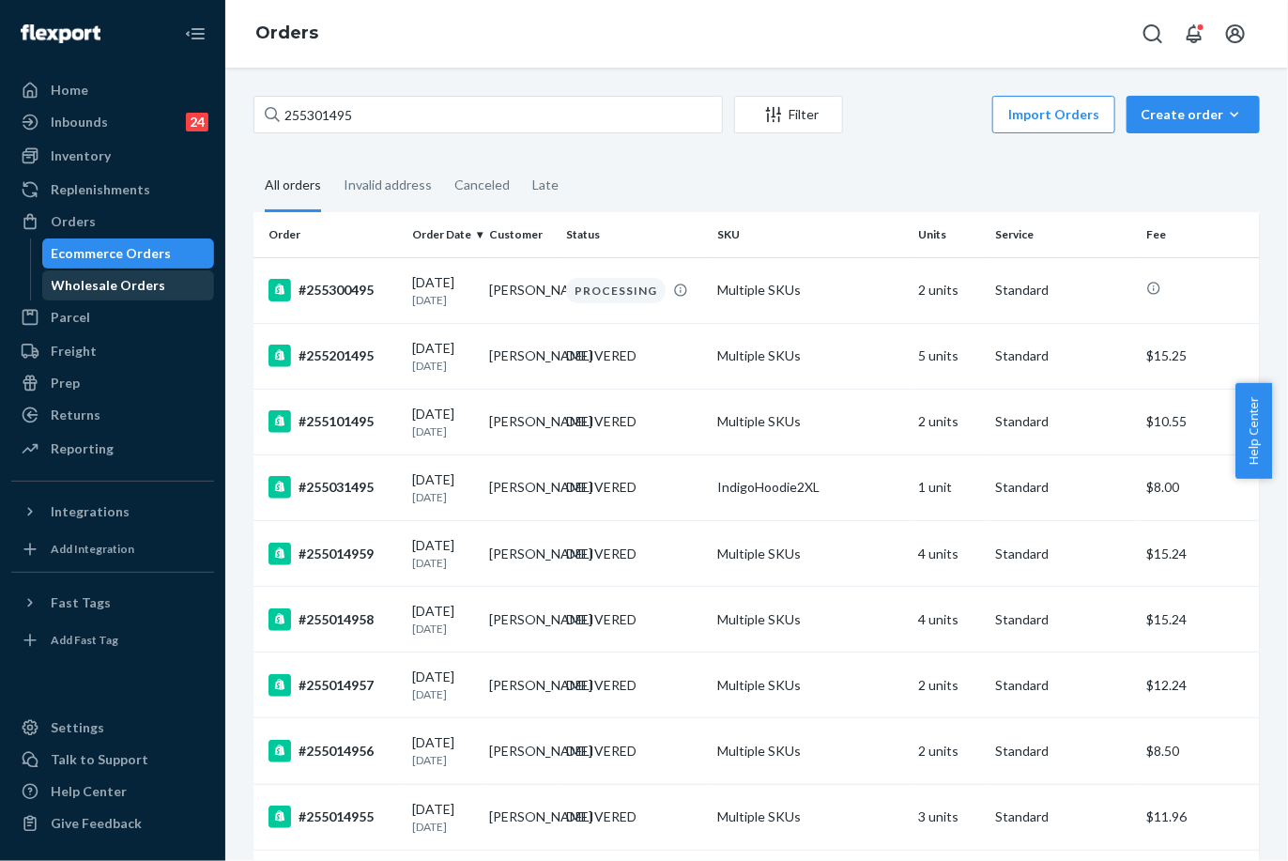
click at [166, 280] on div "Wholesale Orders" at bounding box center [128, 285] width 169 height 26
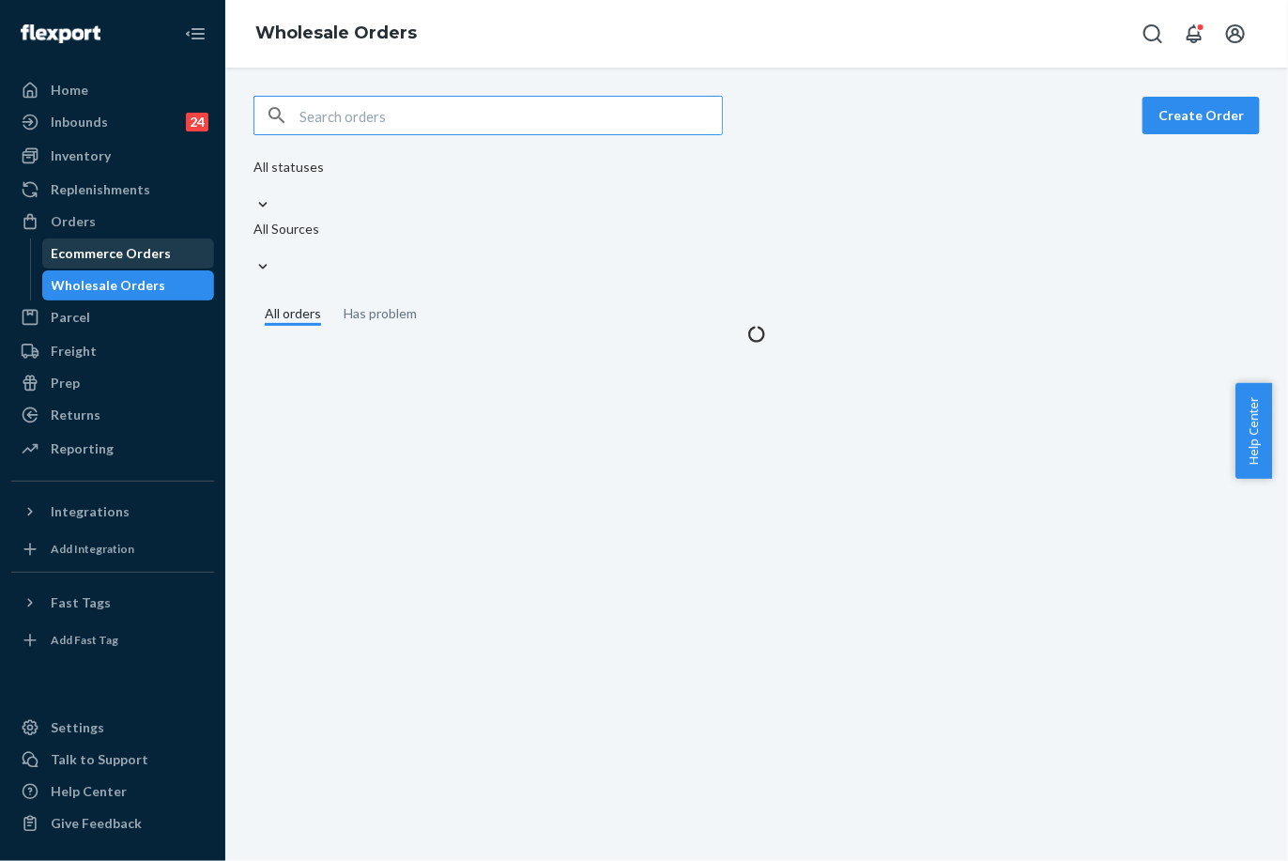
click at [150, 250] on div "Ecommerce Orders" at bounding box center [112, 253] width 120 height 19
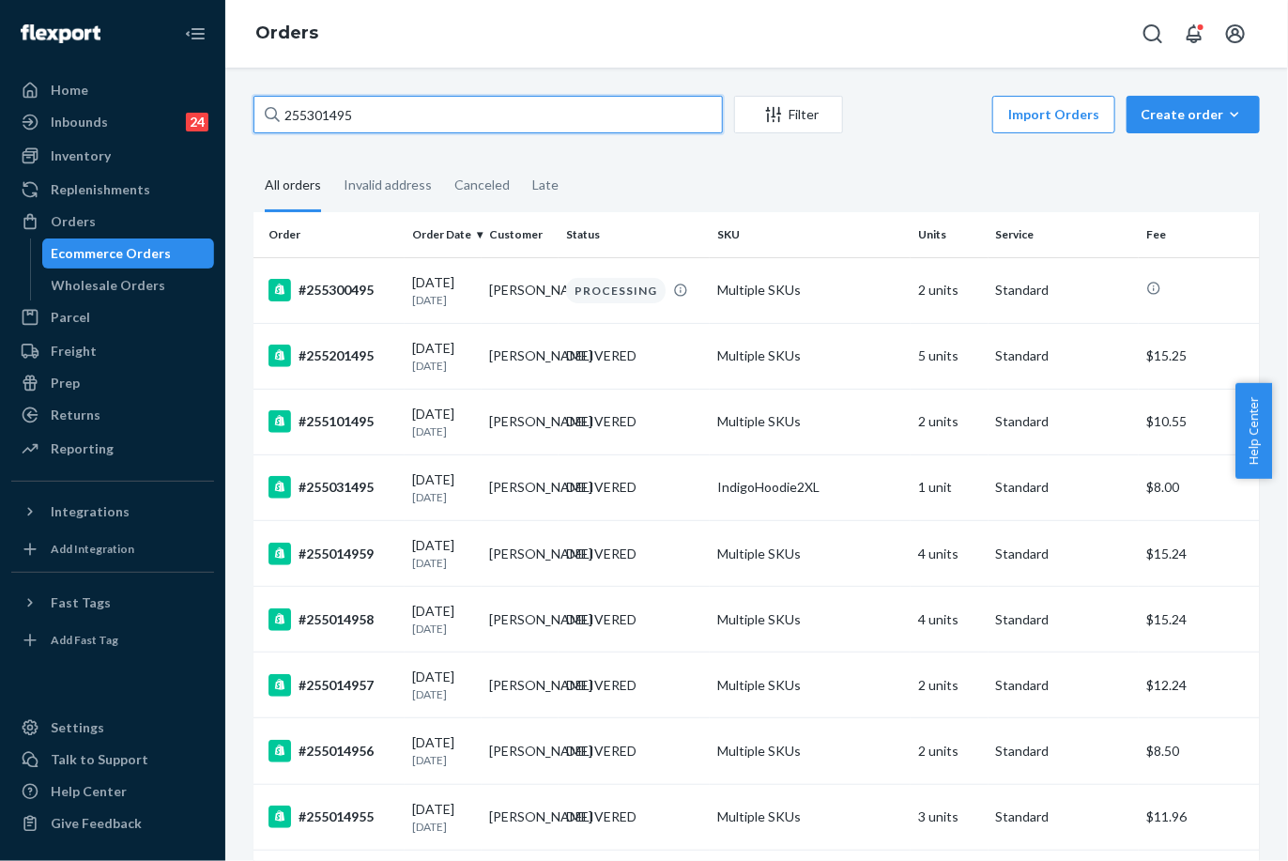
click at [325, 118] on input "255301495" at bounding box center [487, 115] width 469 height 38
click at [324, 118] on input "255301495" at bounding box center [487, 115] width 469 height 38
paste input "075280"
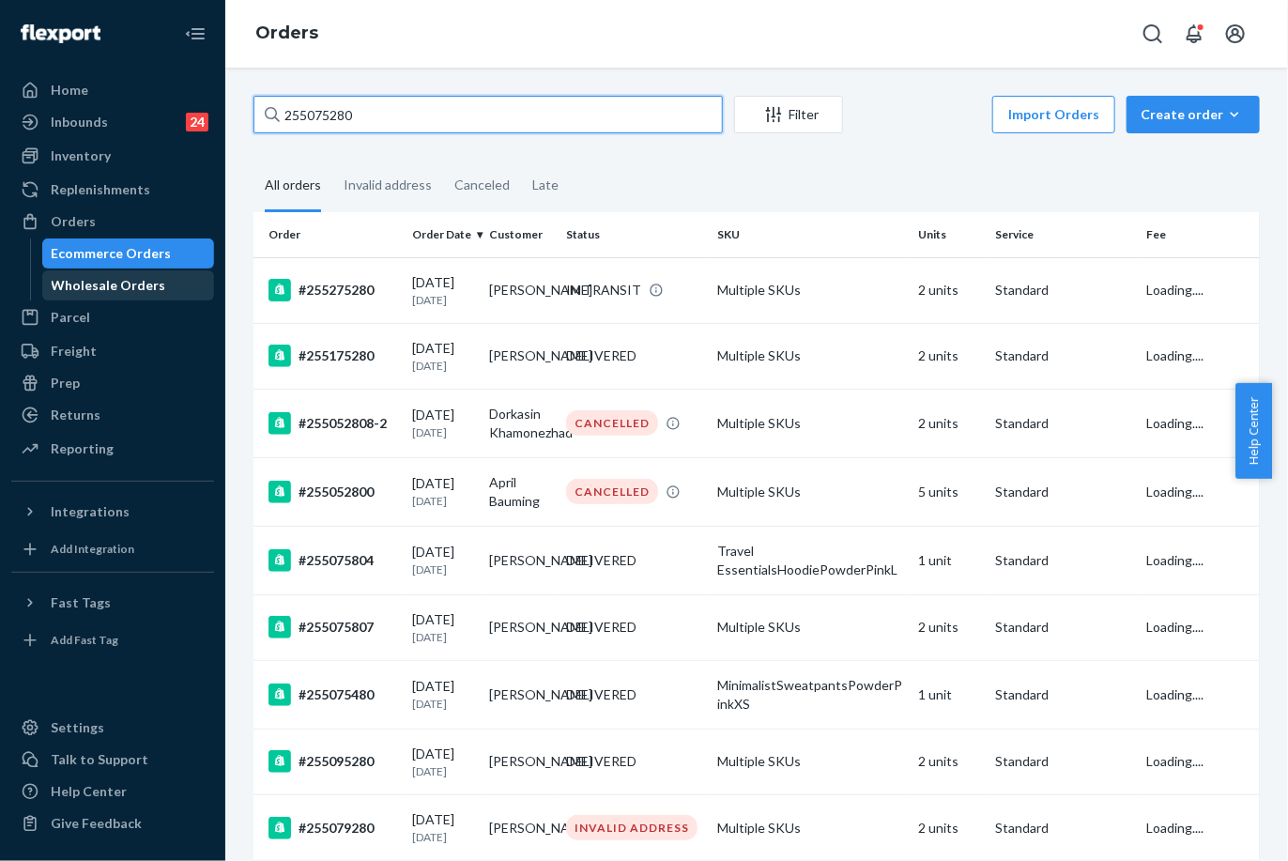
type input "255075280"
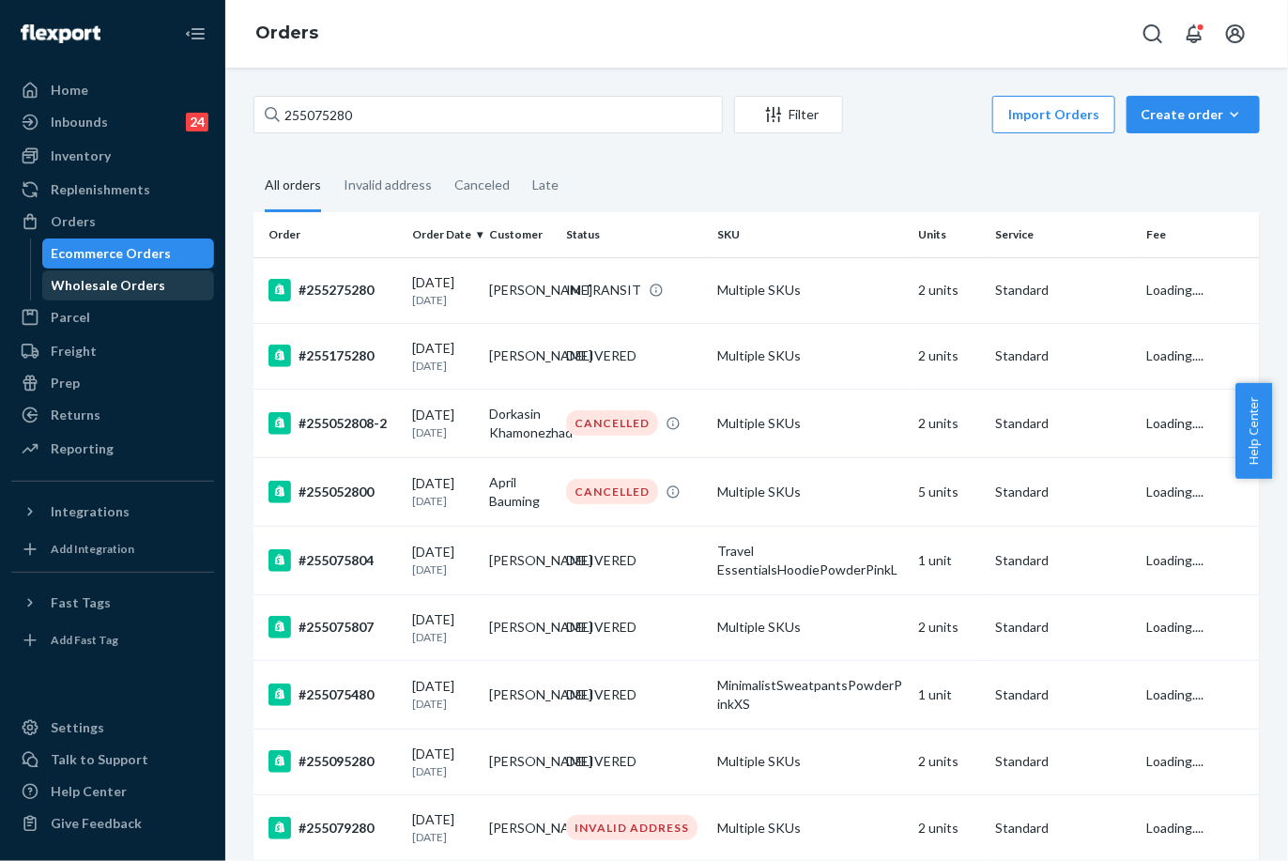
click at [159, 279] on div "Wholesale Orders" at bounding box center [128, 285] width 169 height 26
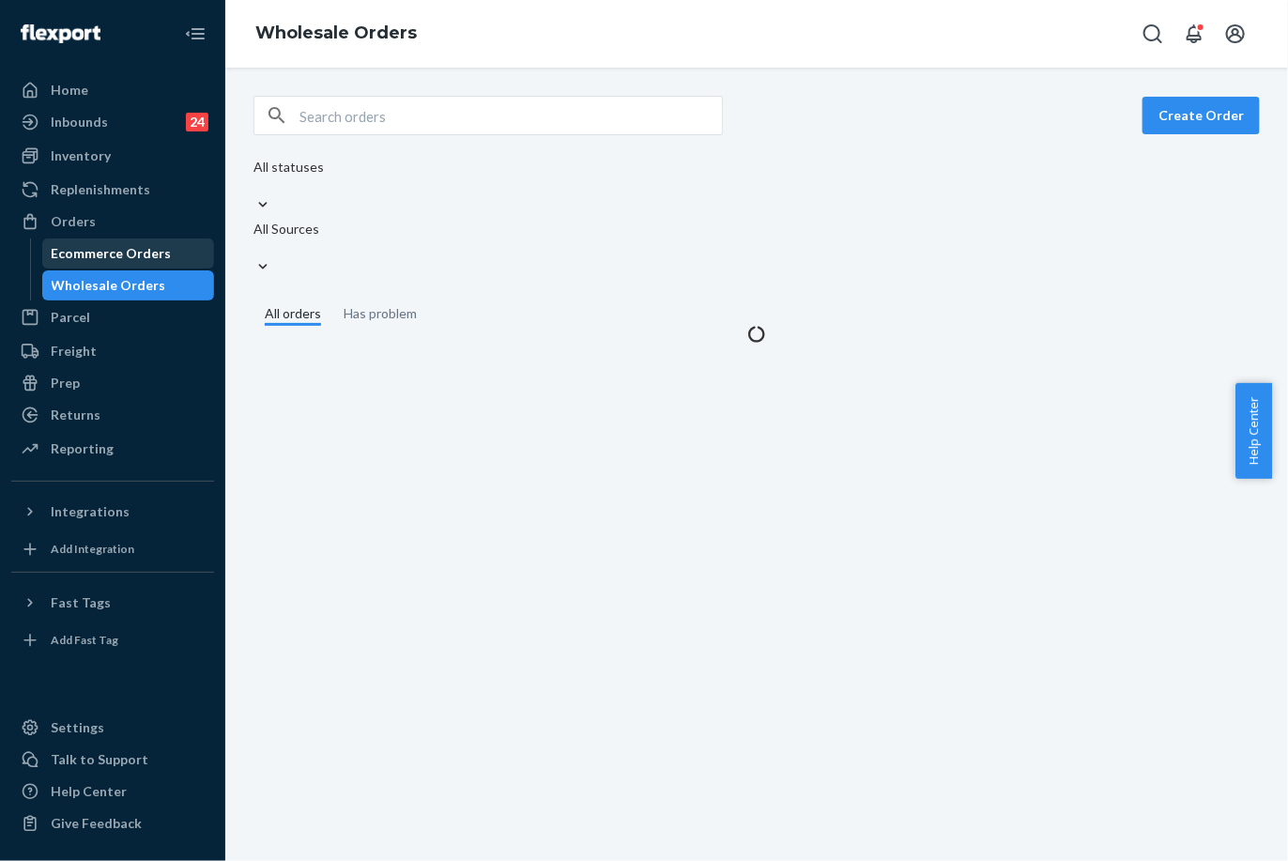
click at [153, 244] on div "Ecommerce Orders" at bounding box center [112, 253] width 120 height 19
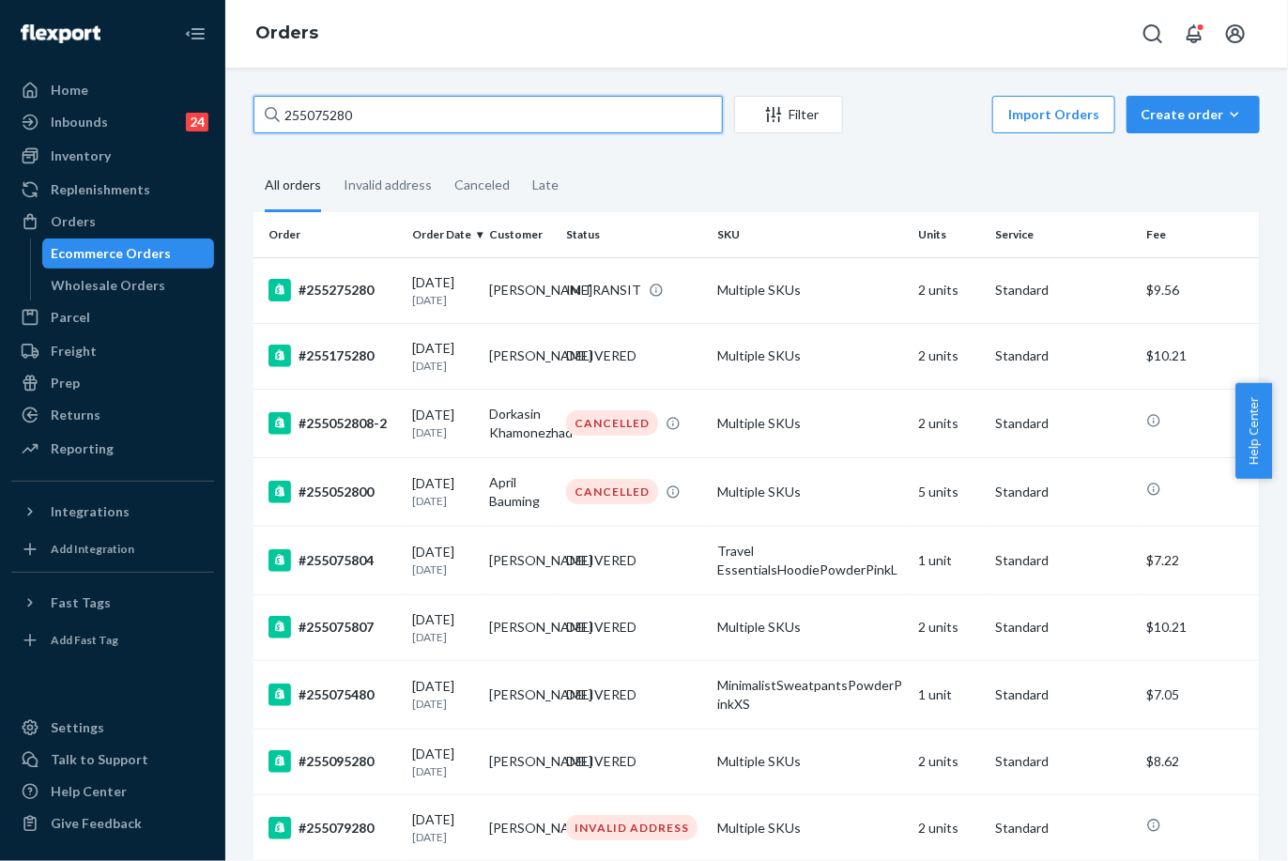
click at [302, 114] on input "255075280" at bounding box center [487, 115] width 469 height 38
paste input "2254"
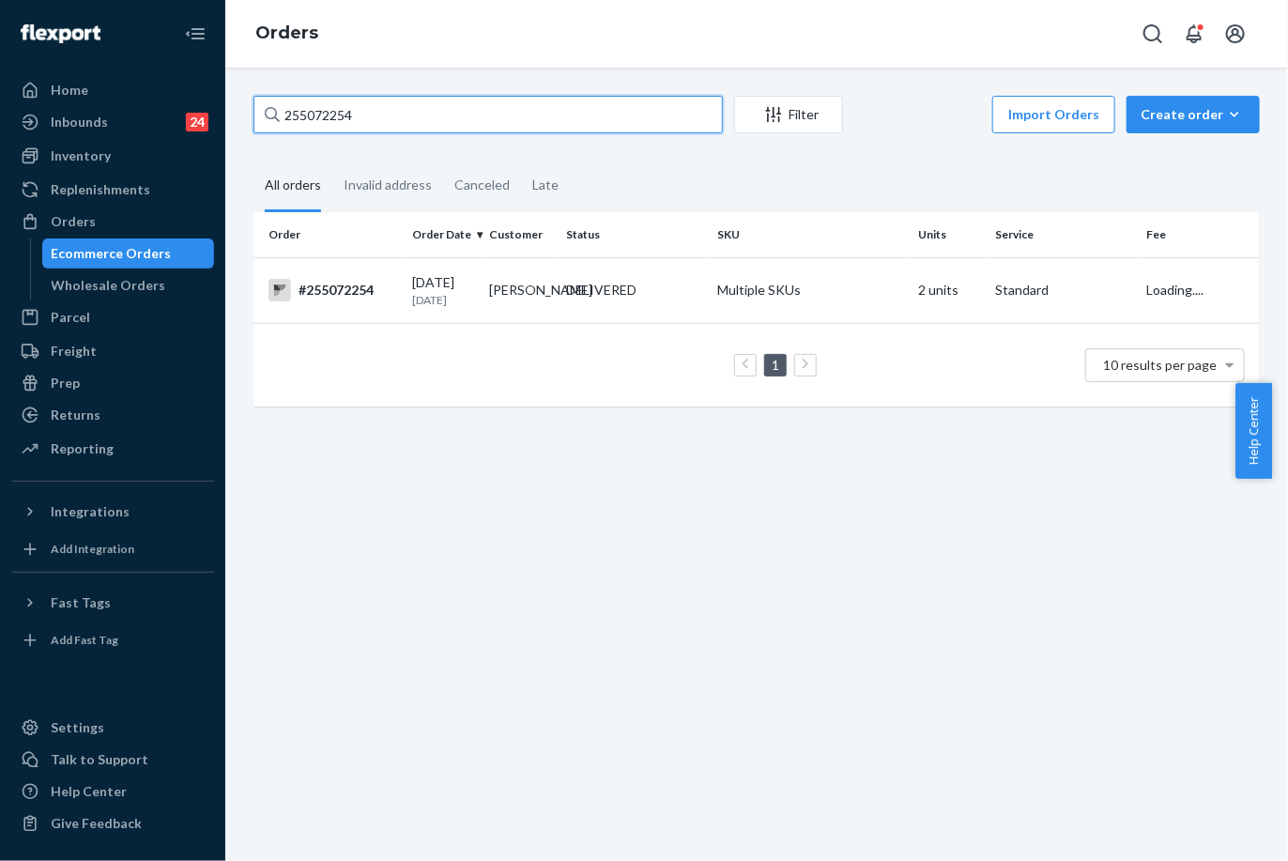
type input "255072254"
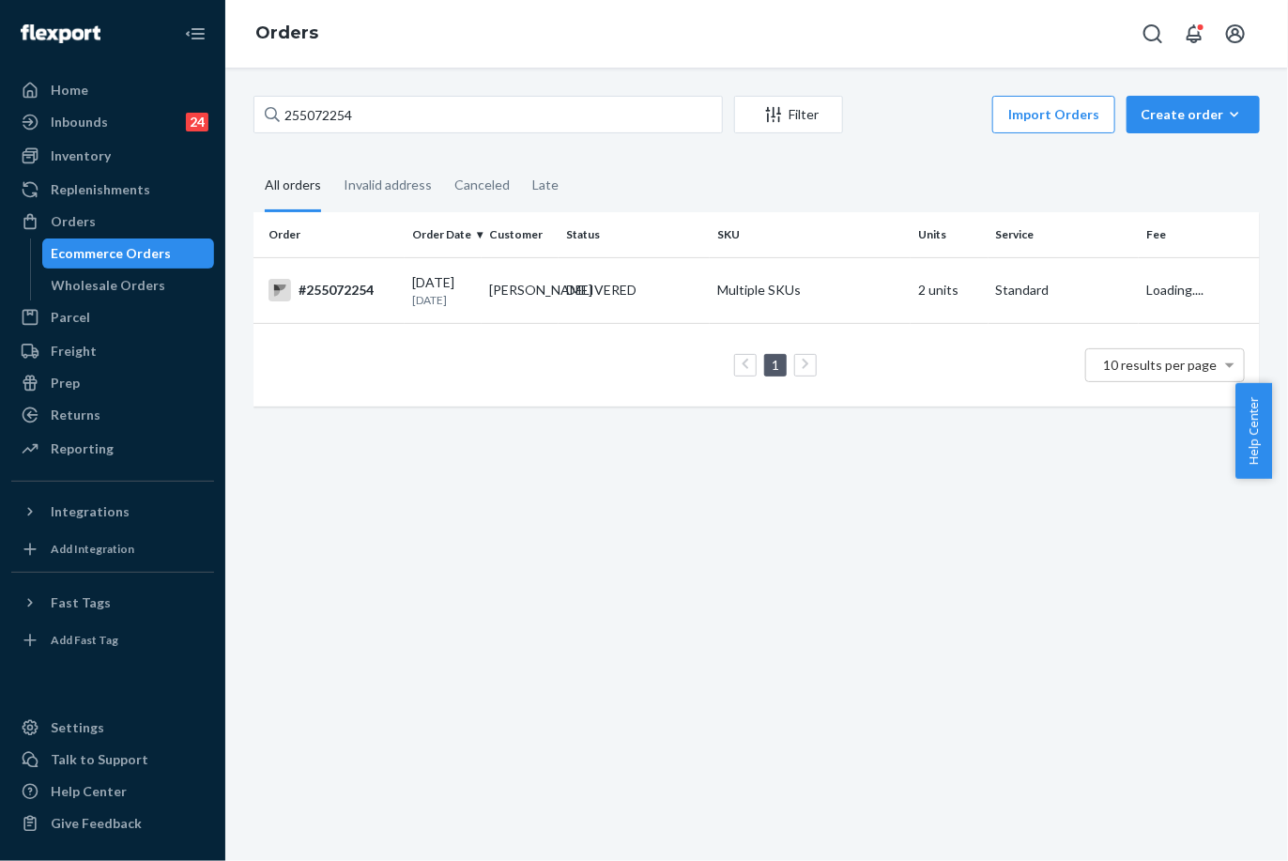
click at [412, 299] on p "[DATE]" at bounding box center [443, 300] width 62 height 16
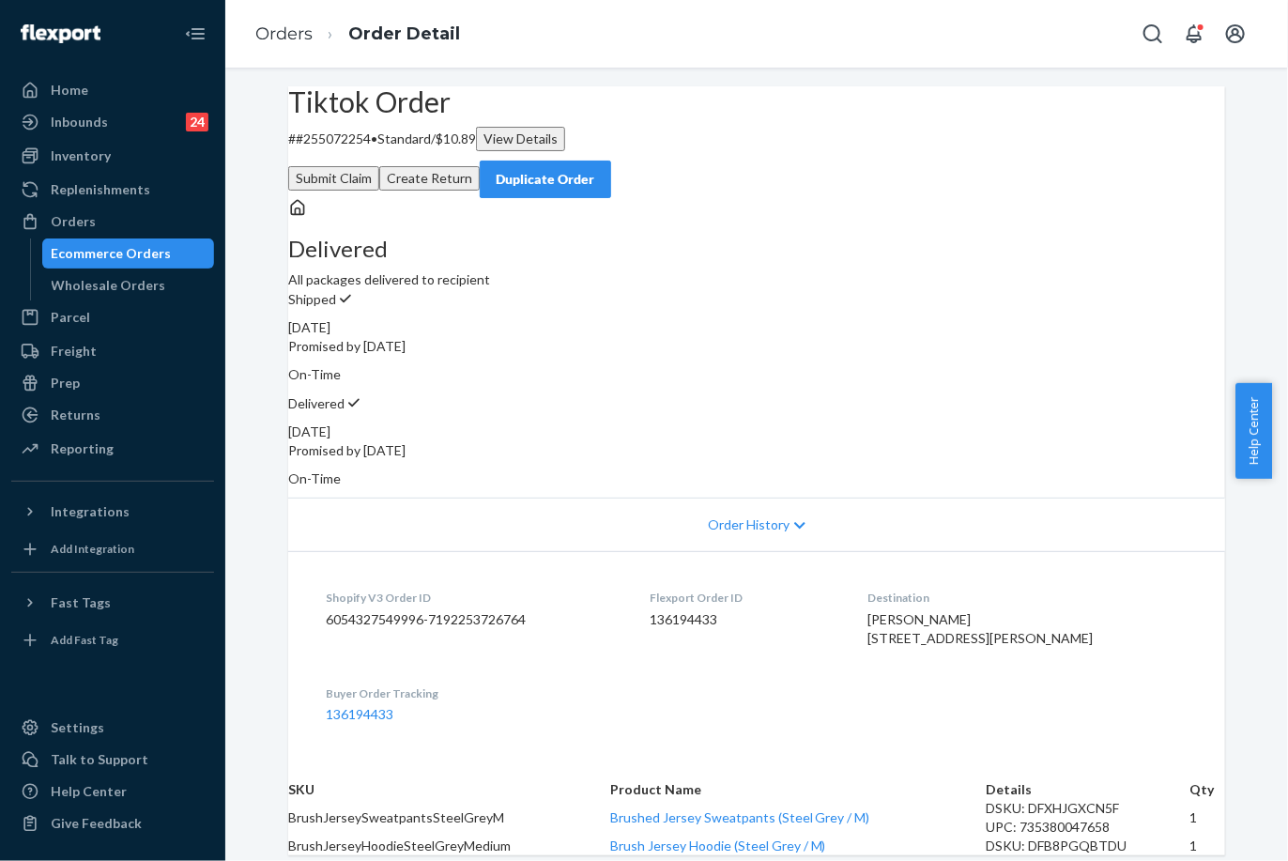
click at [595, 170] on div "Duplicate Order" at bounding box center [546, 179] width 100 height 19
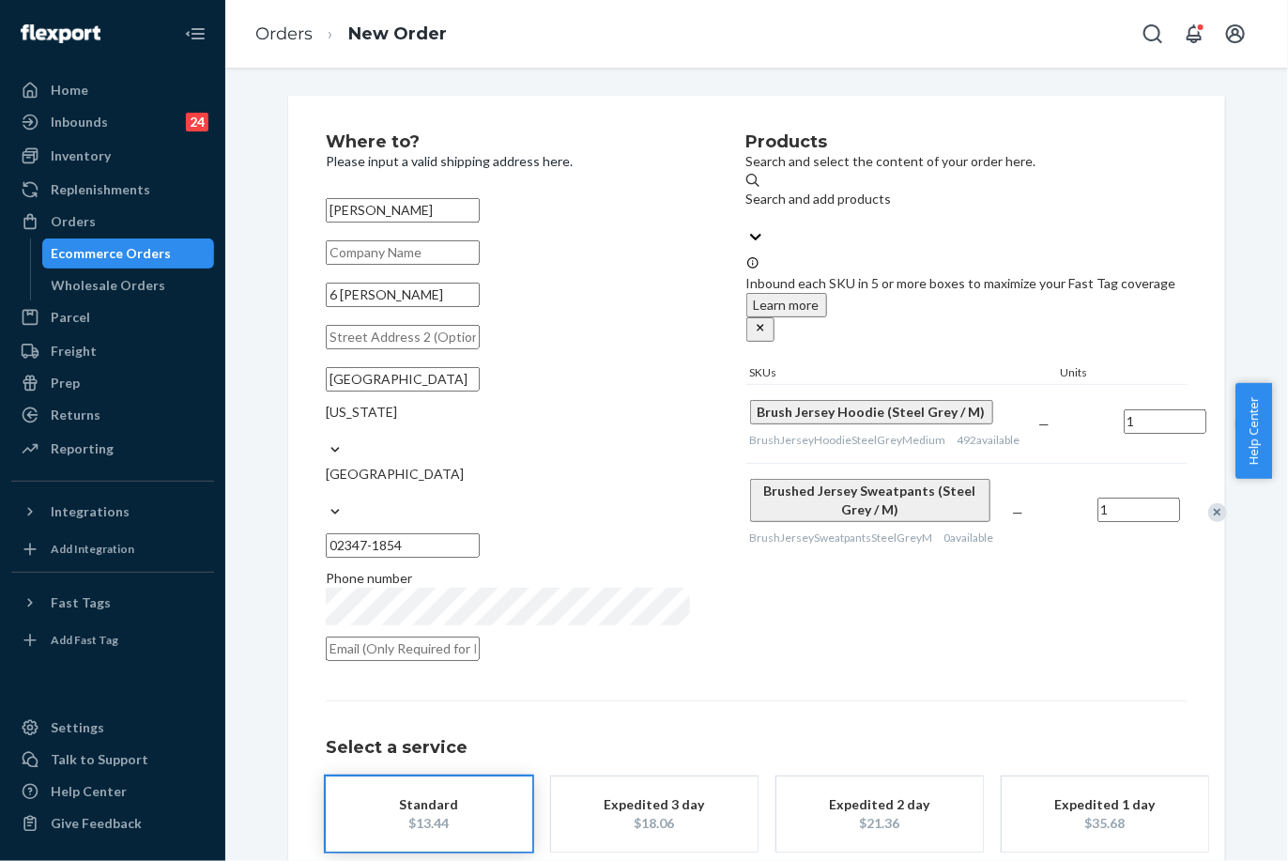
drag, startPoint x: 436, startPoint y: 323, endPoint x: 262, endPoint y: 317, distance: 174.7
click at [262, 317] on div "Where to? Please input a valid shipping address here. [PERSON_NAME] [STREET_ADD…" at bounding box center [756, 530] width 1034 height 868
paste input "road. [GEOGRAPHIC_DATA] ma 02347"
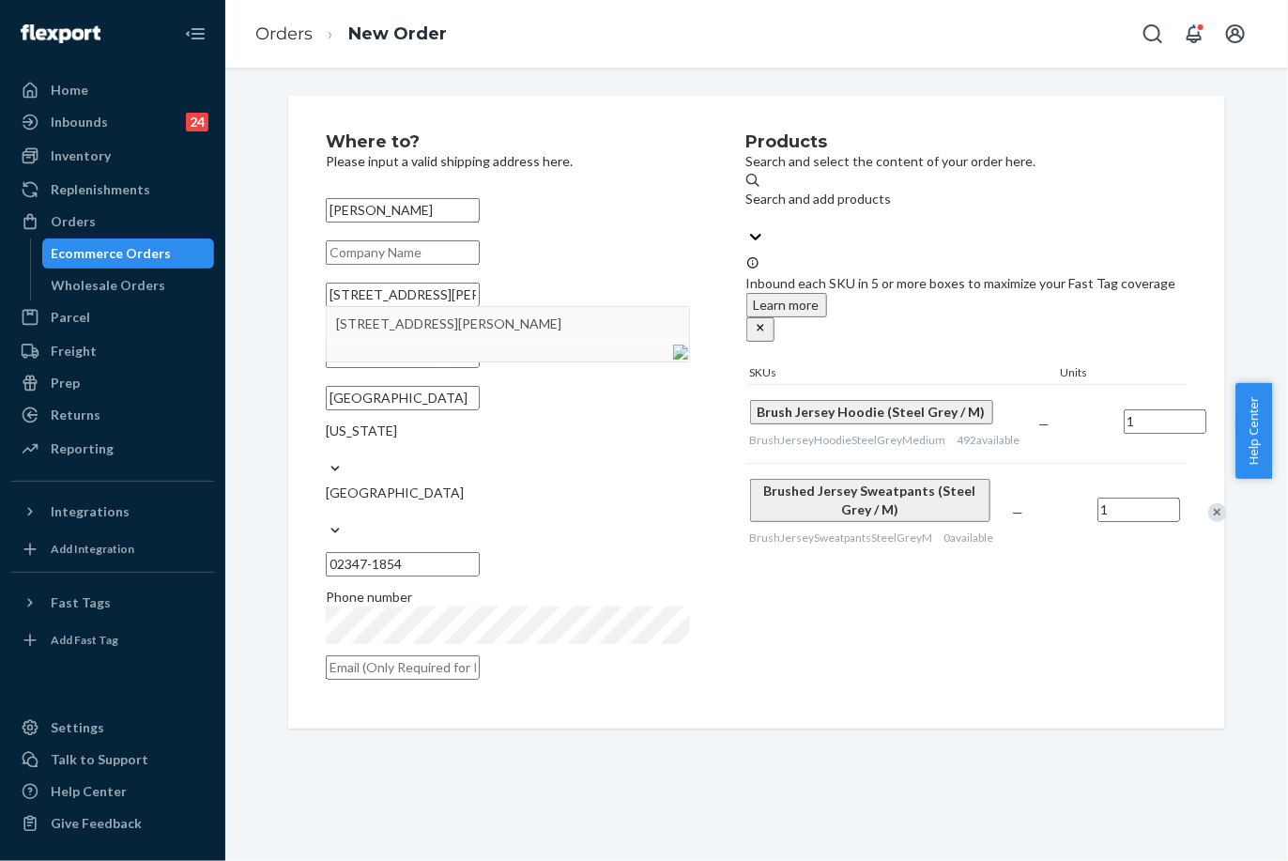
type input "6 [PERSON_NAME]"
type input "02347"
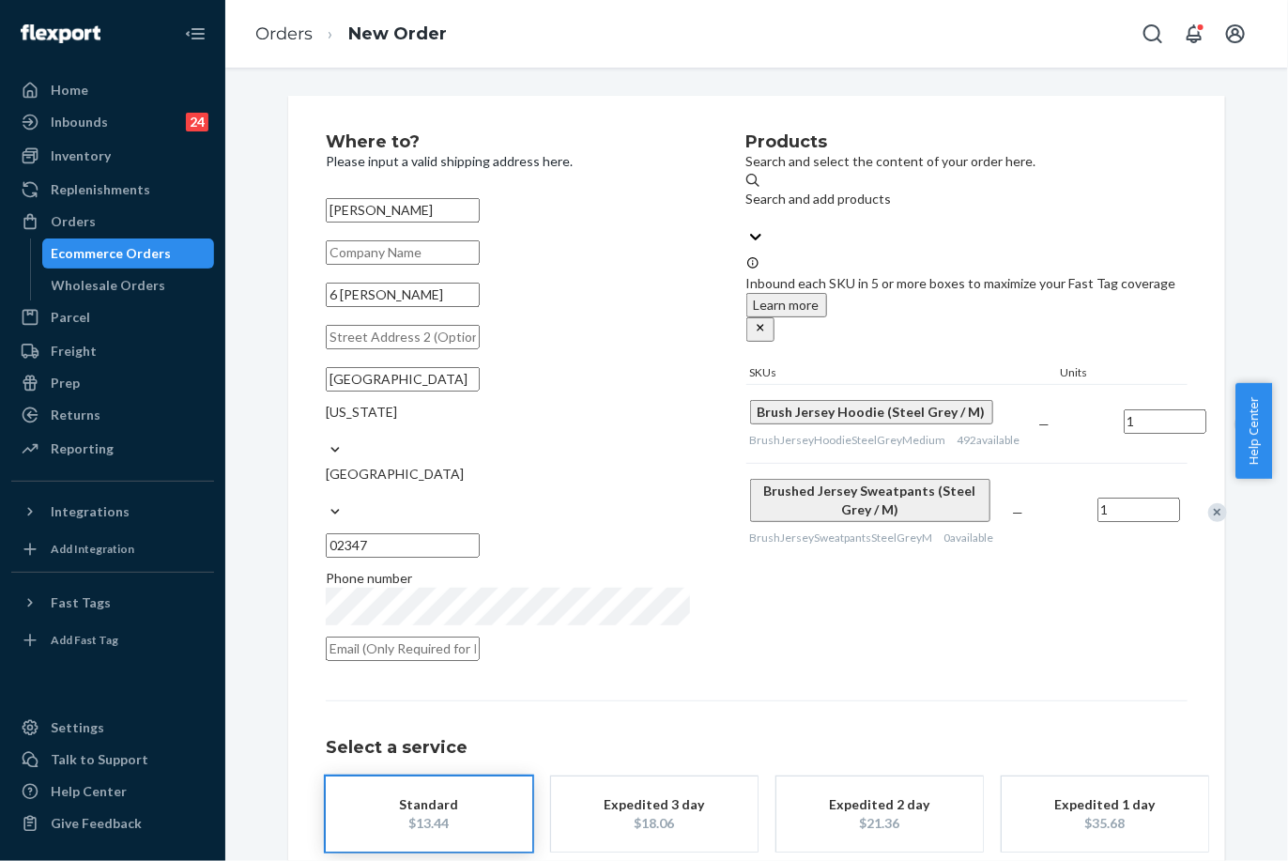
click at [926, 700] on div "Select a service Standard $13.44 Expedited 3 day $18.06 Expedited 2 day $21.36 …" at bounding box center [757, 775] width 862 height 151
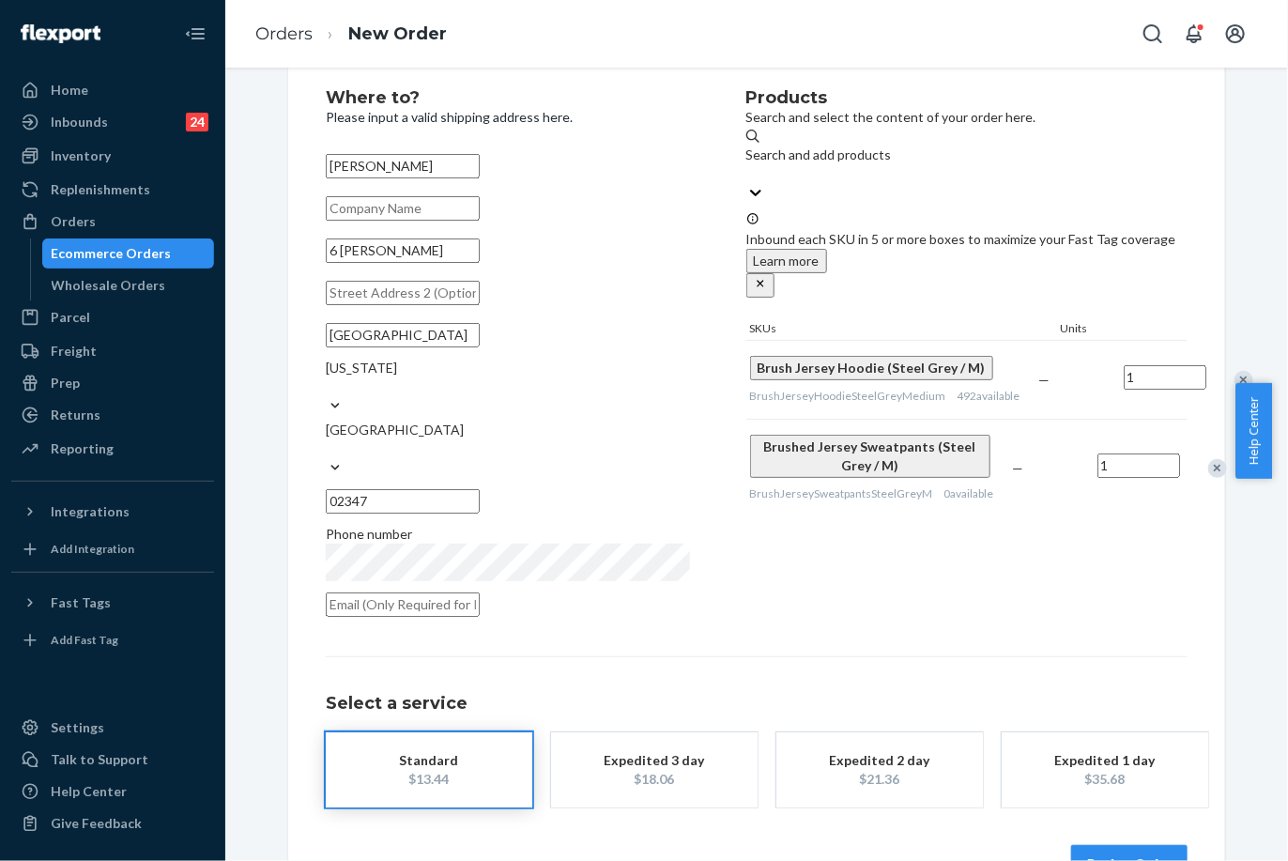
scroll to position [68, 0]
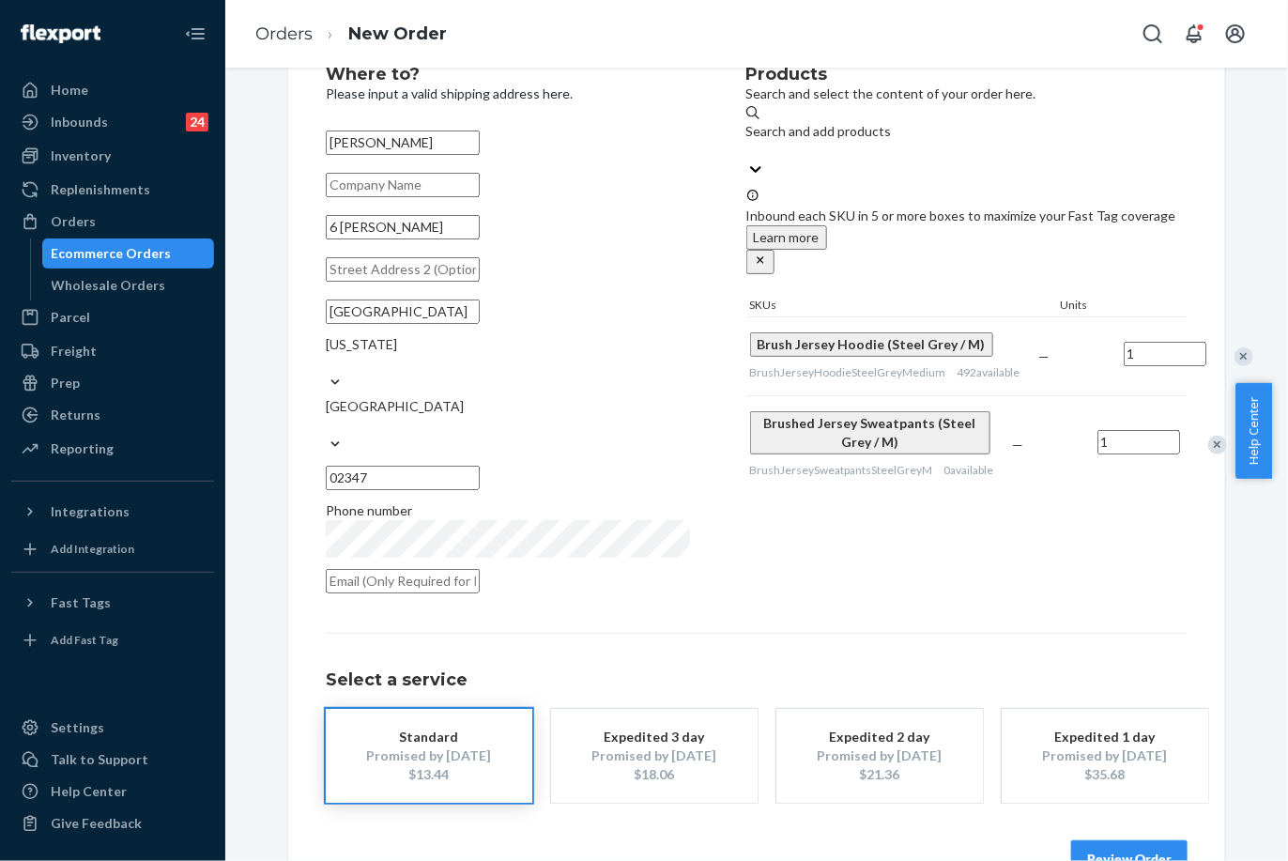
click at [1128, 821] on div "Review Order" at bounding box center [757, 849] width 862 height 56
click at [1160, 843] on div "Where to? Please input a valid shipping address here. [PERSON_NAME] [STREET_ADD…" at bounding box center [756, 471] width 937 height 887
click at [1143, 840] on button "Review Order" at bounding box center [1129, 859] width 116 height 38
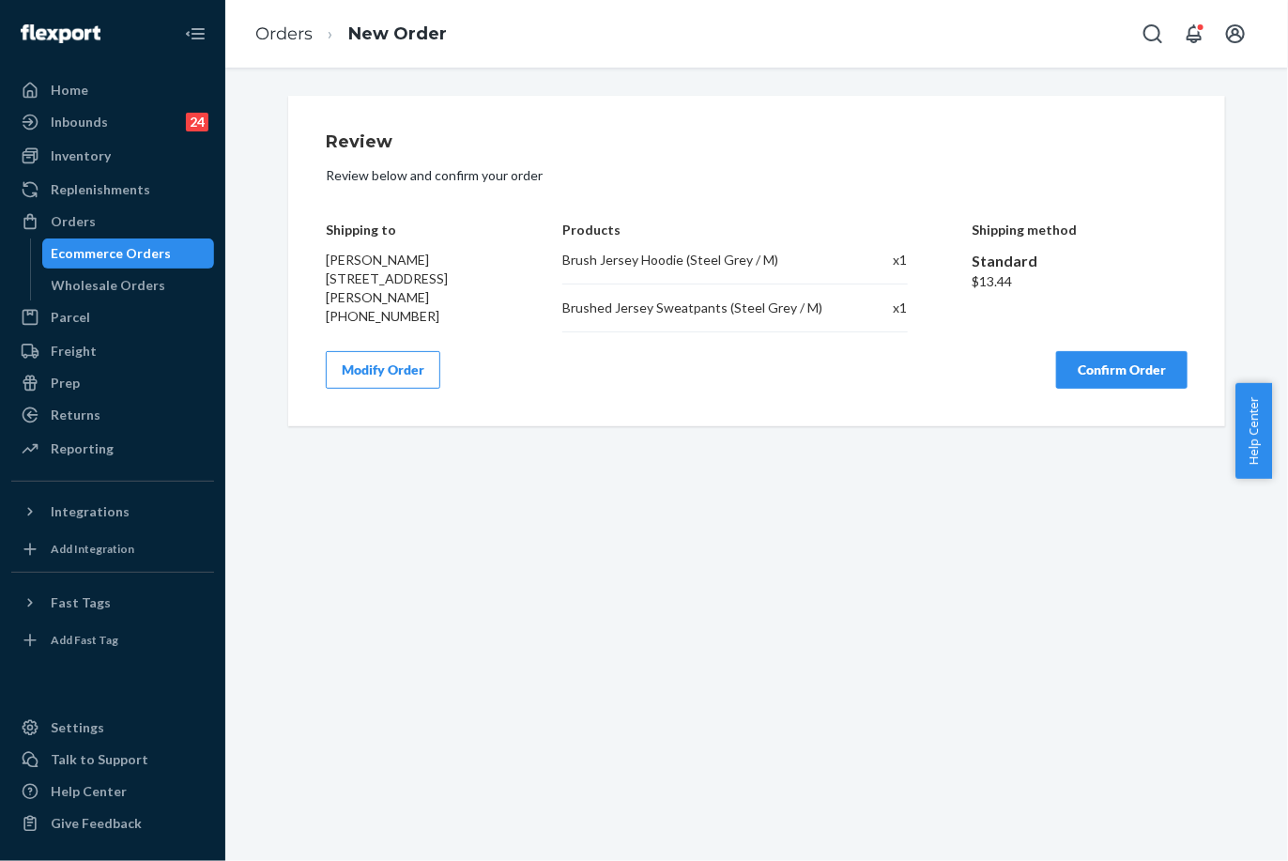
click at [1127, 362] on button "Confirm Order" at bounding box center [1121, 370] width 131 height 38
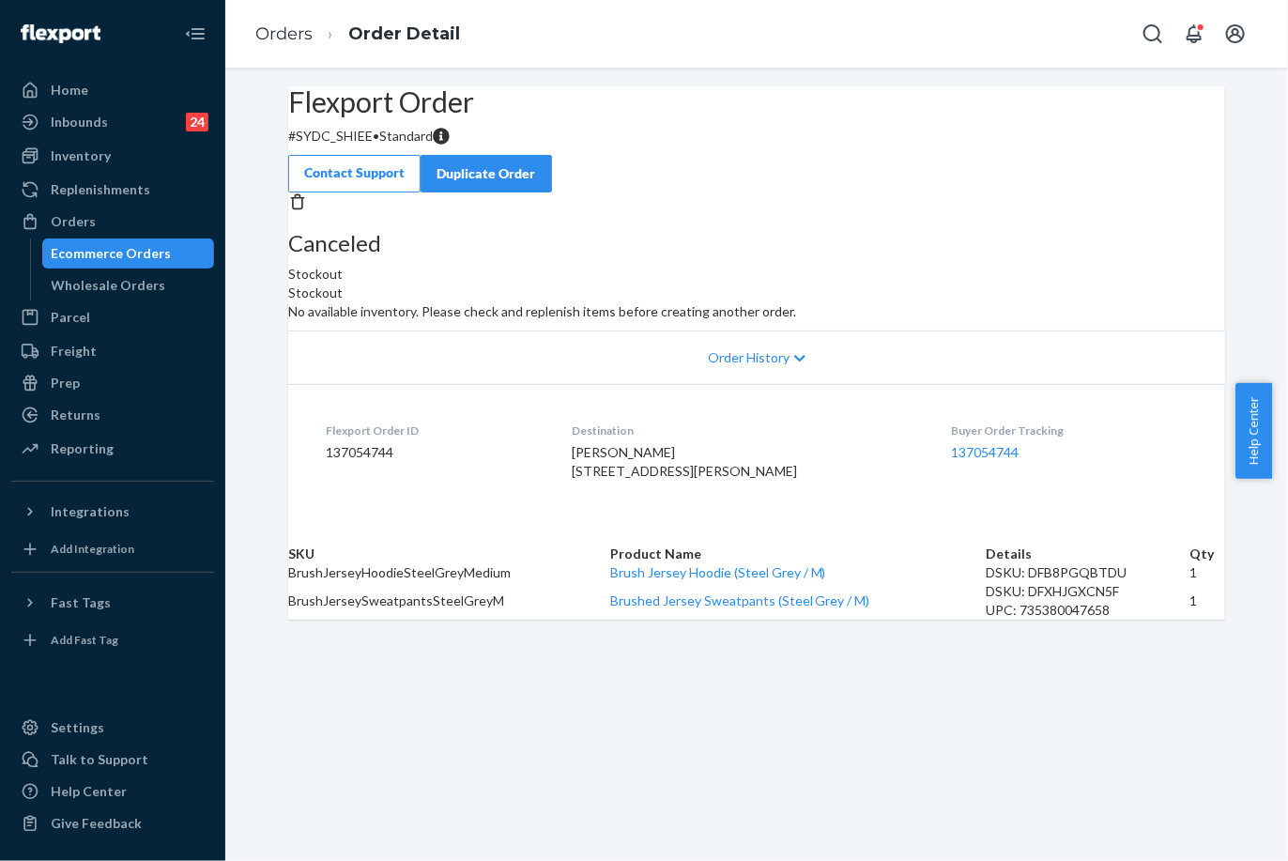
click at [254, 25] on ol "Orders Order Detail" at bounding box center [357, 34] width 235 height 55
click at [275, 39] on link "Orders" at bounding box center [283, 33] width 57 height 21
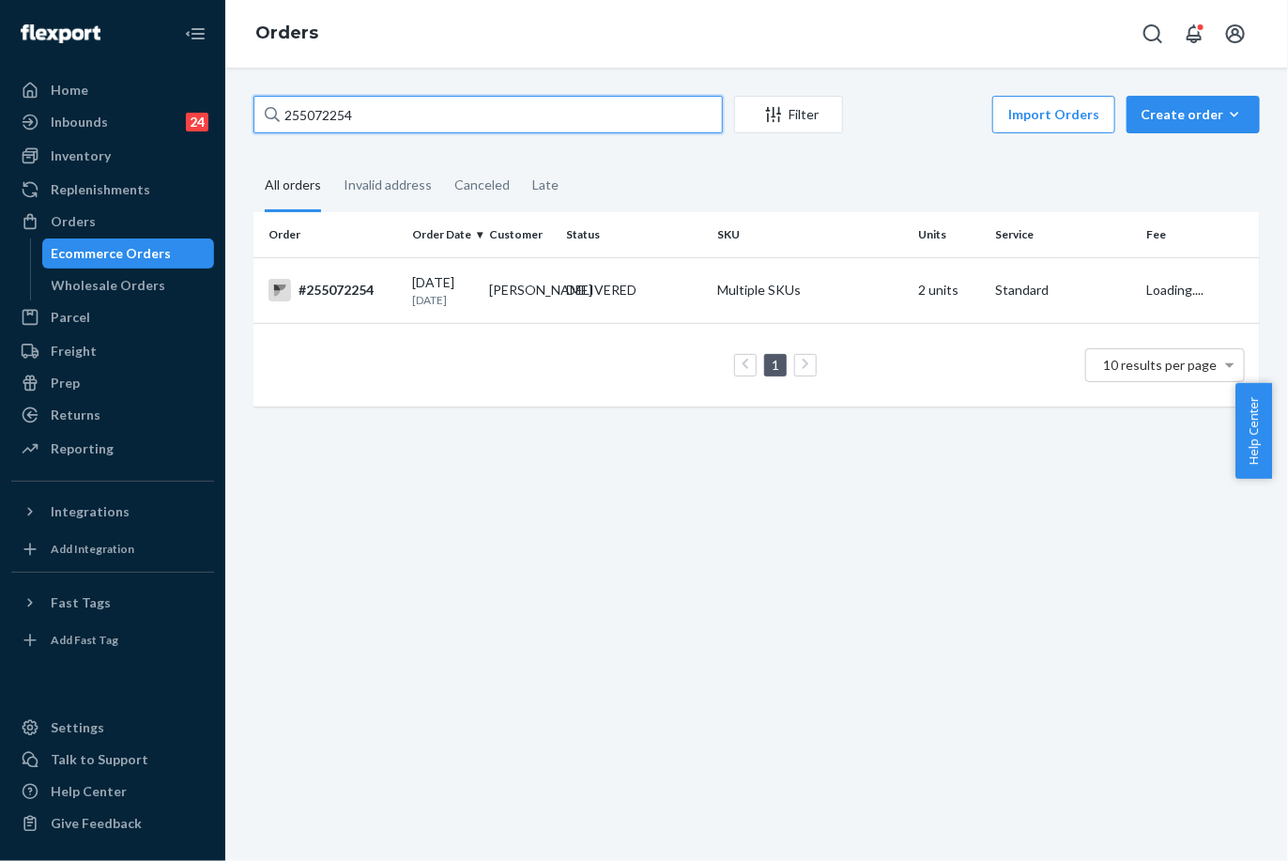
click at [336, 110] on input "255072254" at bounding box center [487, 115] width 469 height 38
paste input "288620"
type input "255288620"
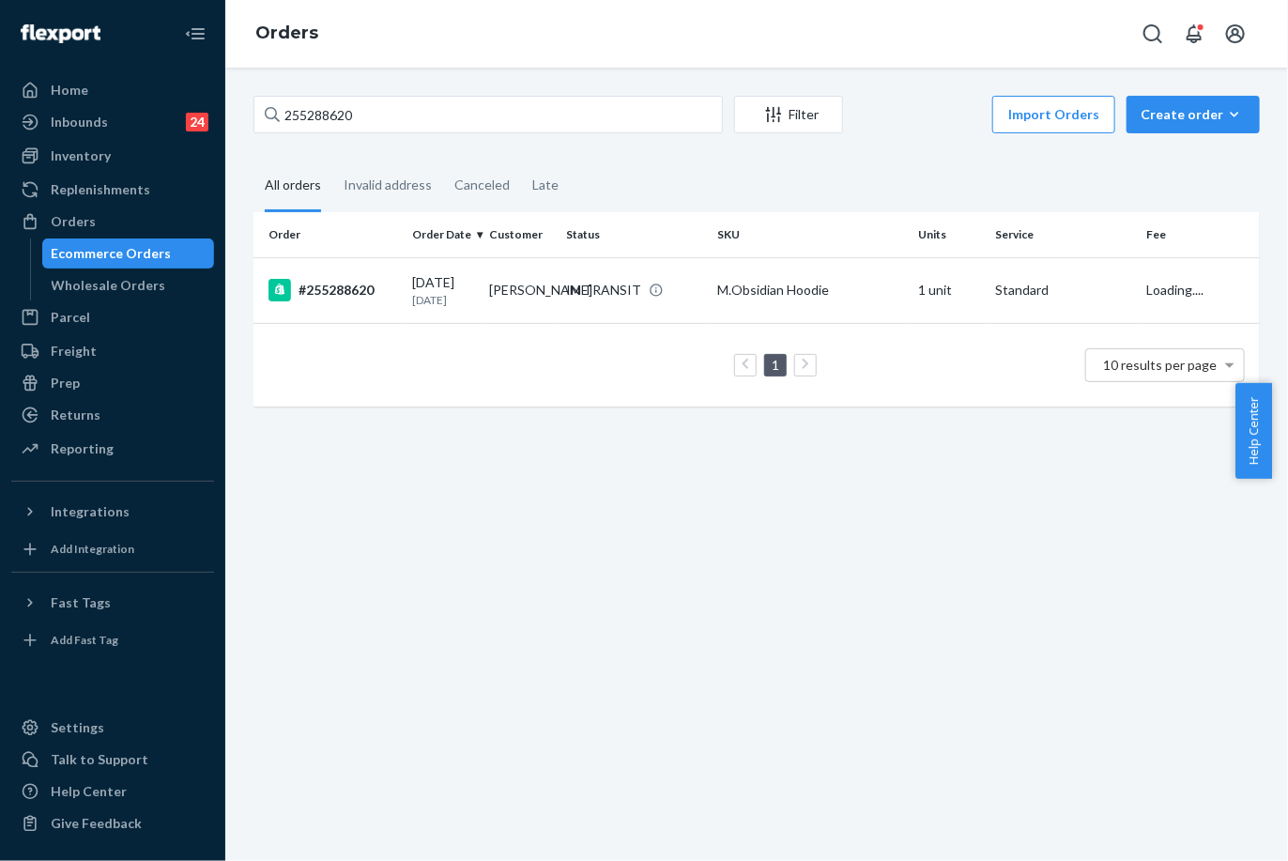
click at [543, 276] on td "[PERSON_NAME]" at bounding box center [520, 290] width 77 height 66
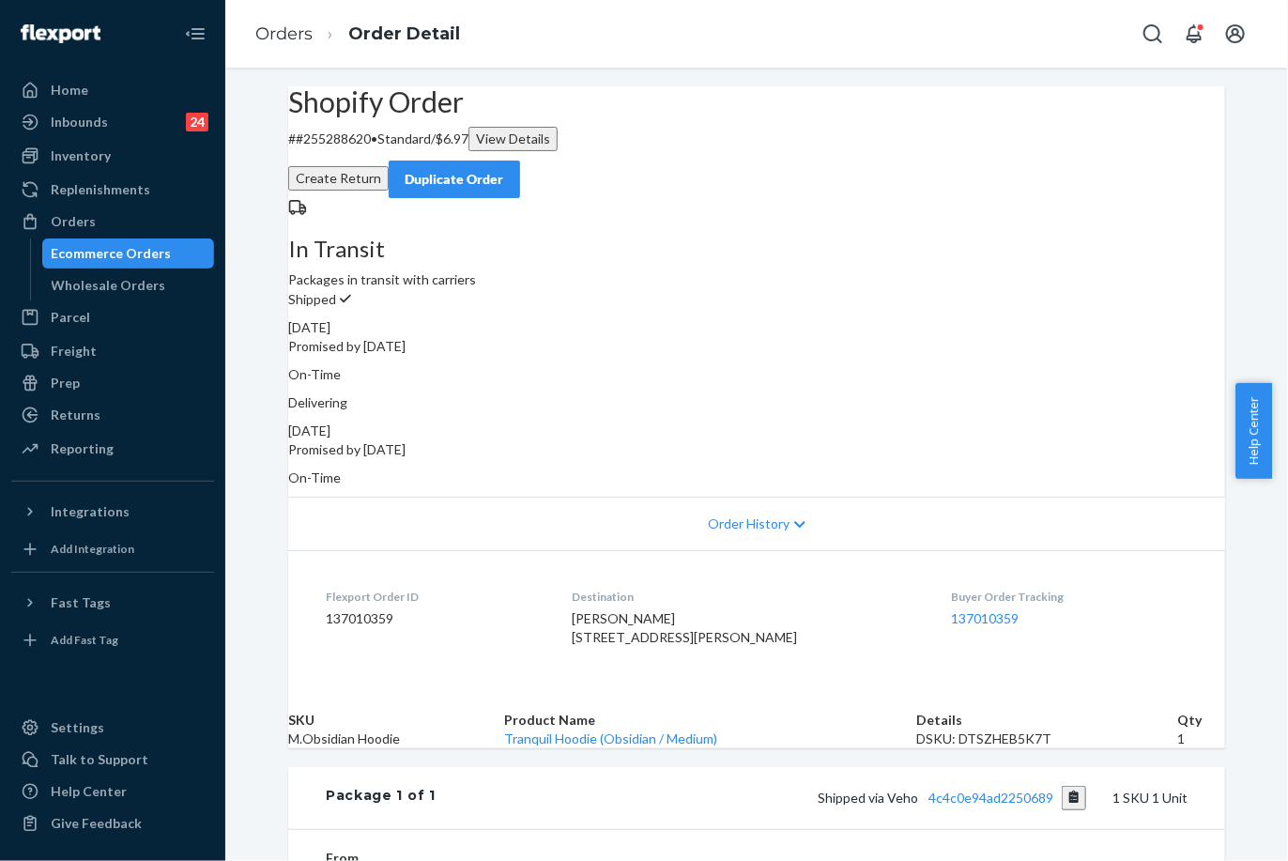
drag, startPoint x: 920, startPoint y: 407, endPoint x: 345, endPoint y: 32, distance: 687.1
click at [970, 440] on p "Promised by [DATE]" at bounding box center [756, 449] width 937 height 19
copy p "[DATE]"
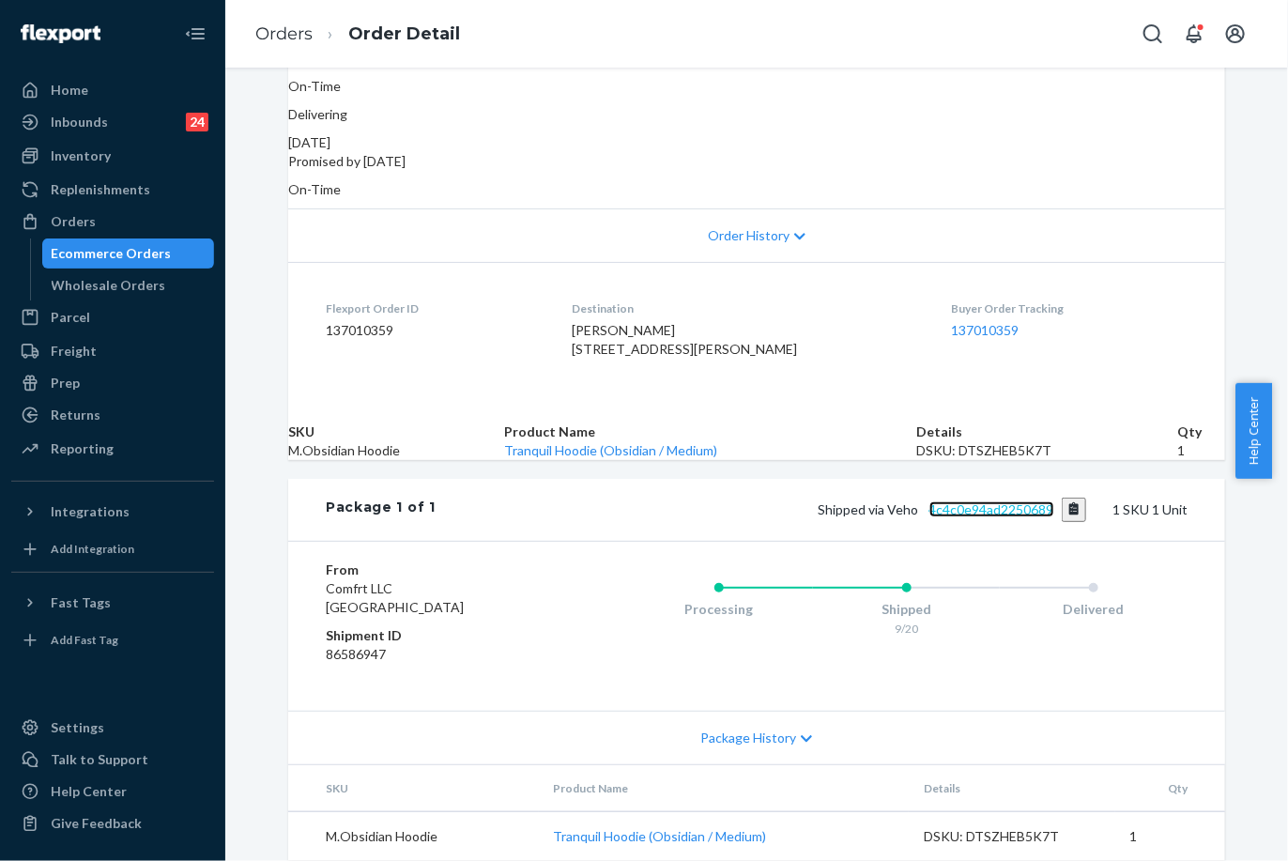
click at [997, 501] on link "4c4c0e94ad2250689" at bounding box center [991, 509] width 125 height 16
click at [295, 28] on link "Orders" at bounding box center [283, 33] width 57 height 21
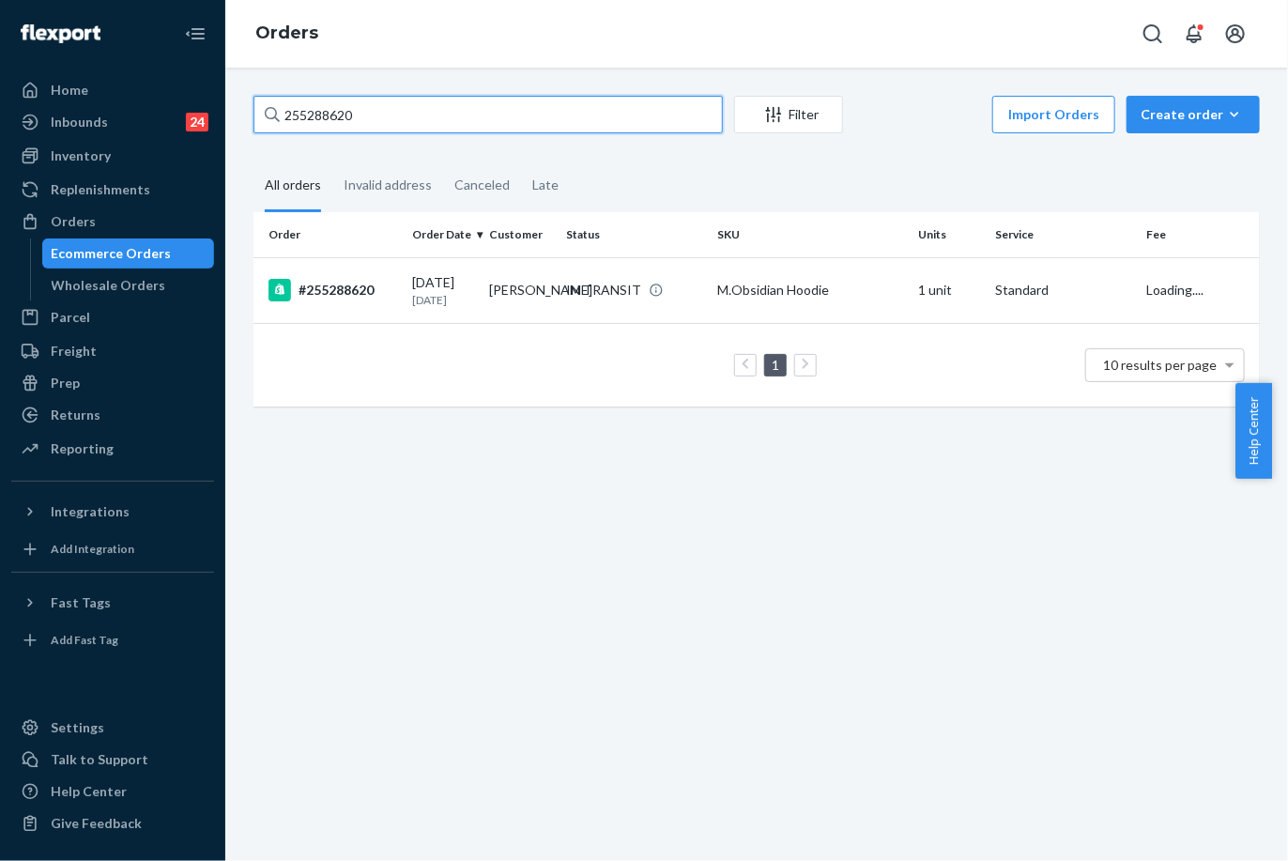
click at [333, 112] on input "255288620" at bounding box center [487, 115] width 469 height 38
paste input "103045"
type input "255103045"
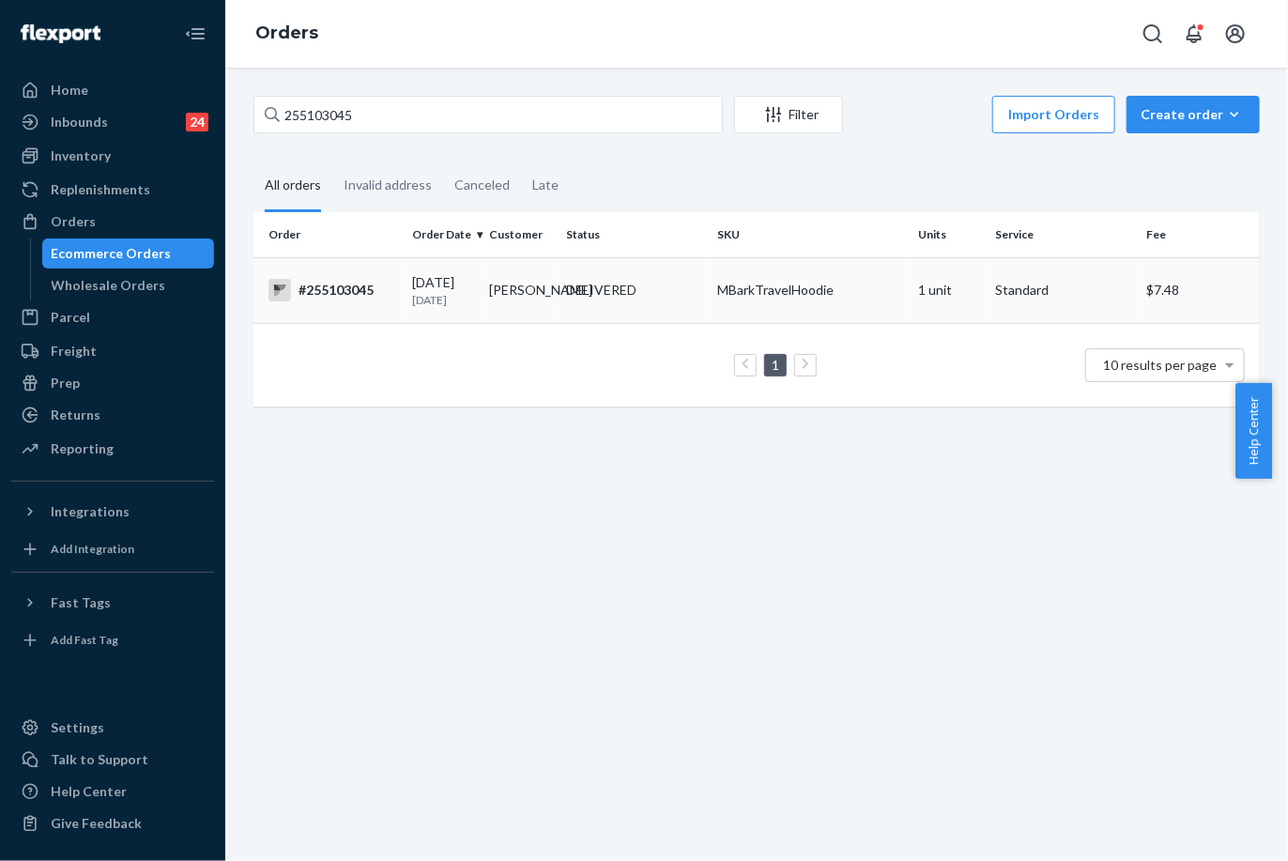
click at [394, 308] on td "#255103045" at bounding box center [328, 290] width 151 height 66
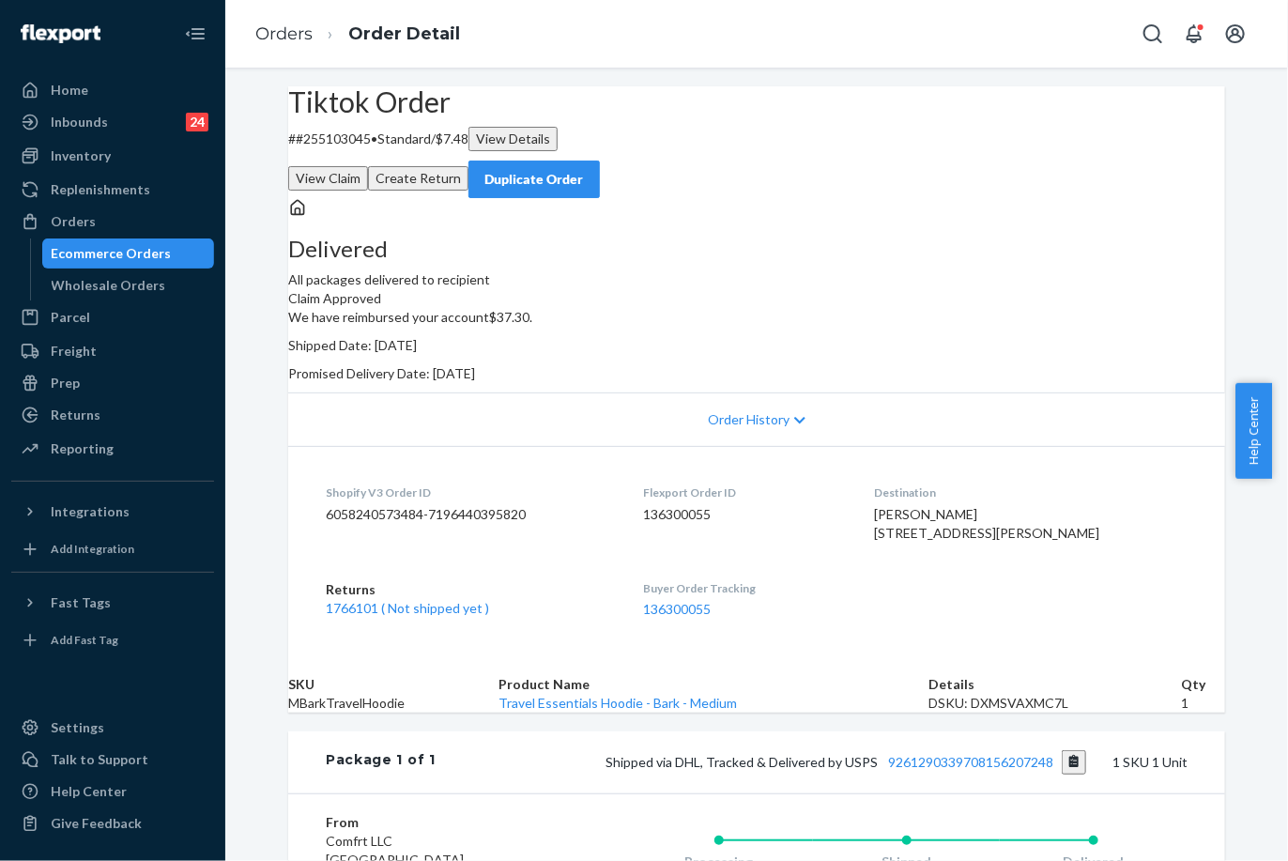
click at [266, 18] on ol "Orders Order Detail" at bounding box center [357, 34] width 235 height 55
click at [271, 36] on link "Orders" at bounding box center [283, 33] width 57 height 21
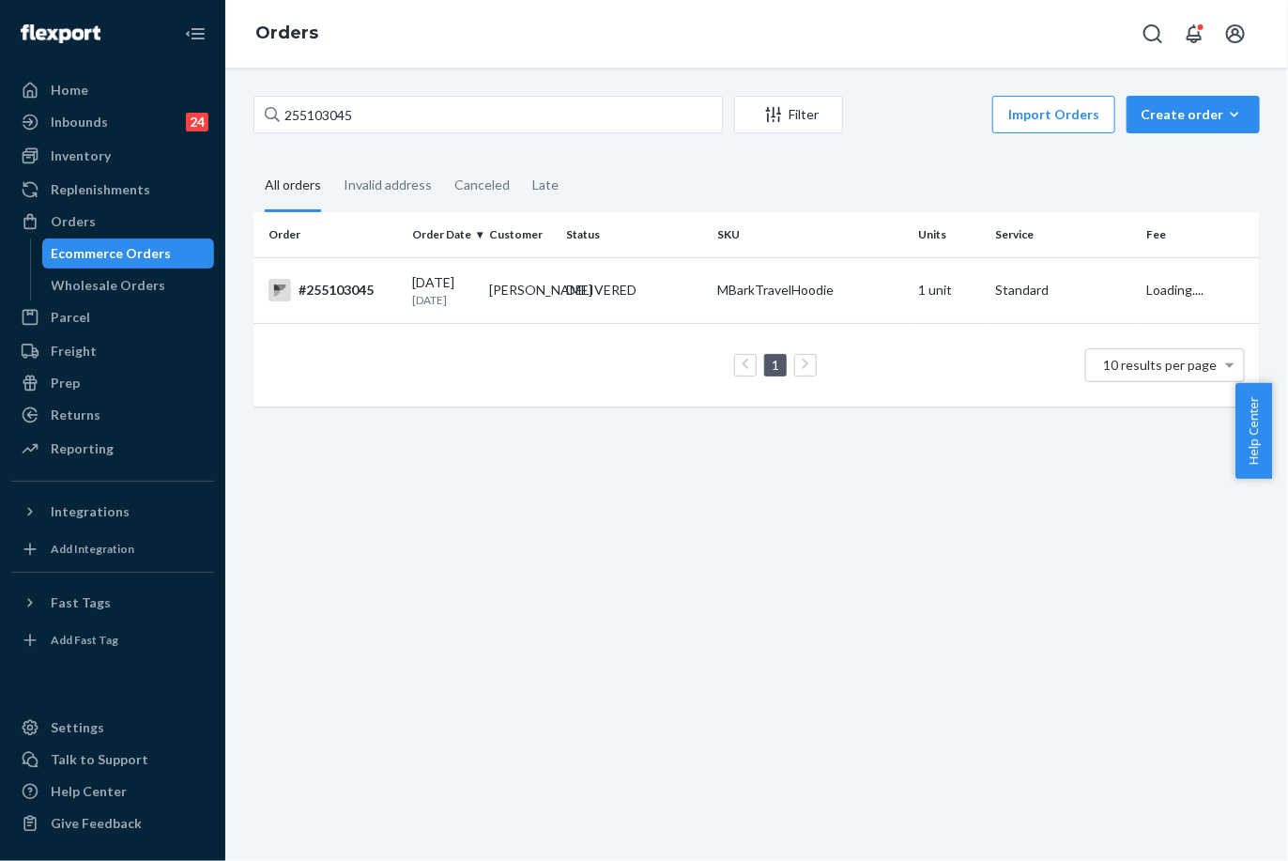
click at [338, 91] on div "255103045 Filter Import Orders Create order Ecommerce order Removal order All o…" at bounding box center [756, 464] width 1063 height 793
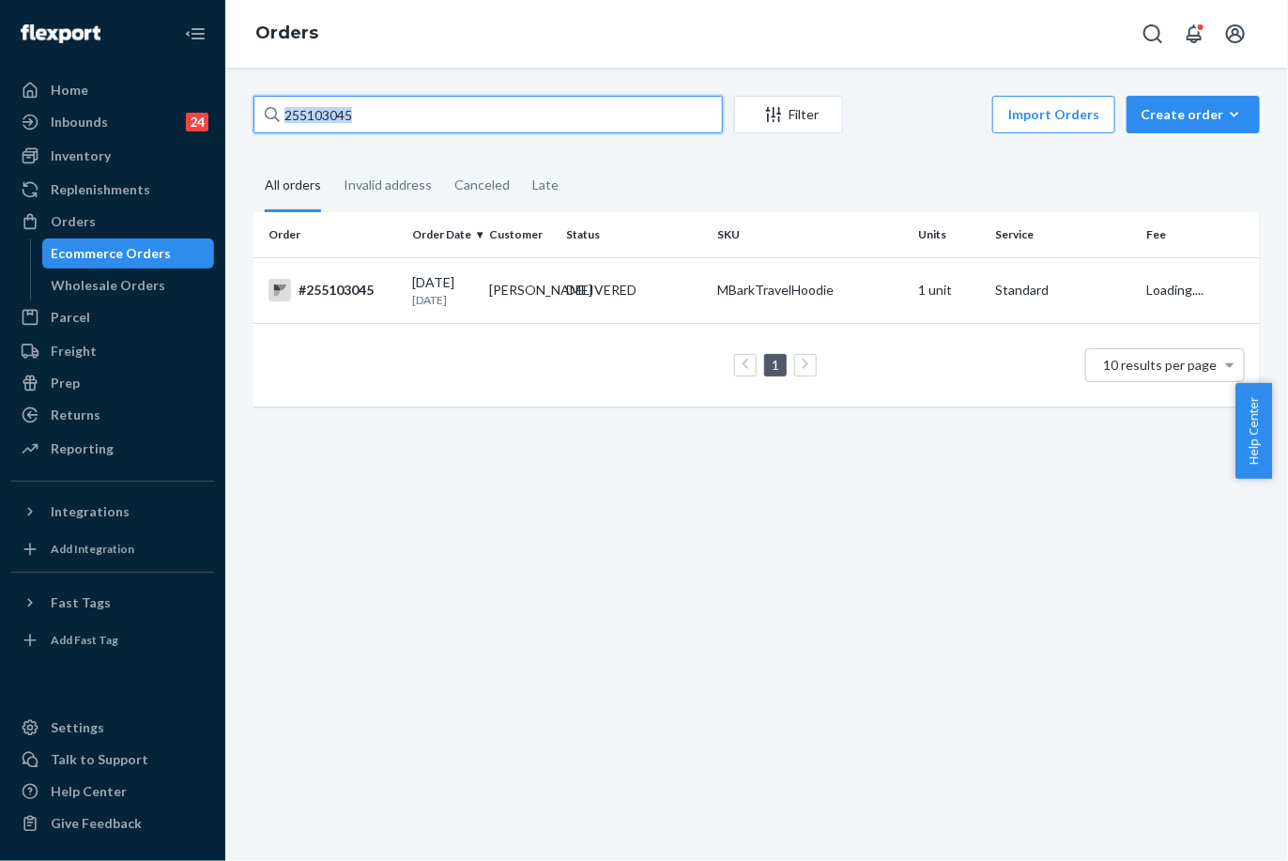
click at [335, 115] on input "255103045" at bounding box center [487, 115] width 469 height 38
paste input "291470"
click at [321, 101] on input "255291470" at bounding box center [487, 115] width 469 height 38
click at [319, 107] on input "255291470" at bounding box center [487, 115] width 469 height 38
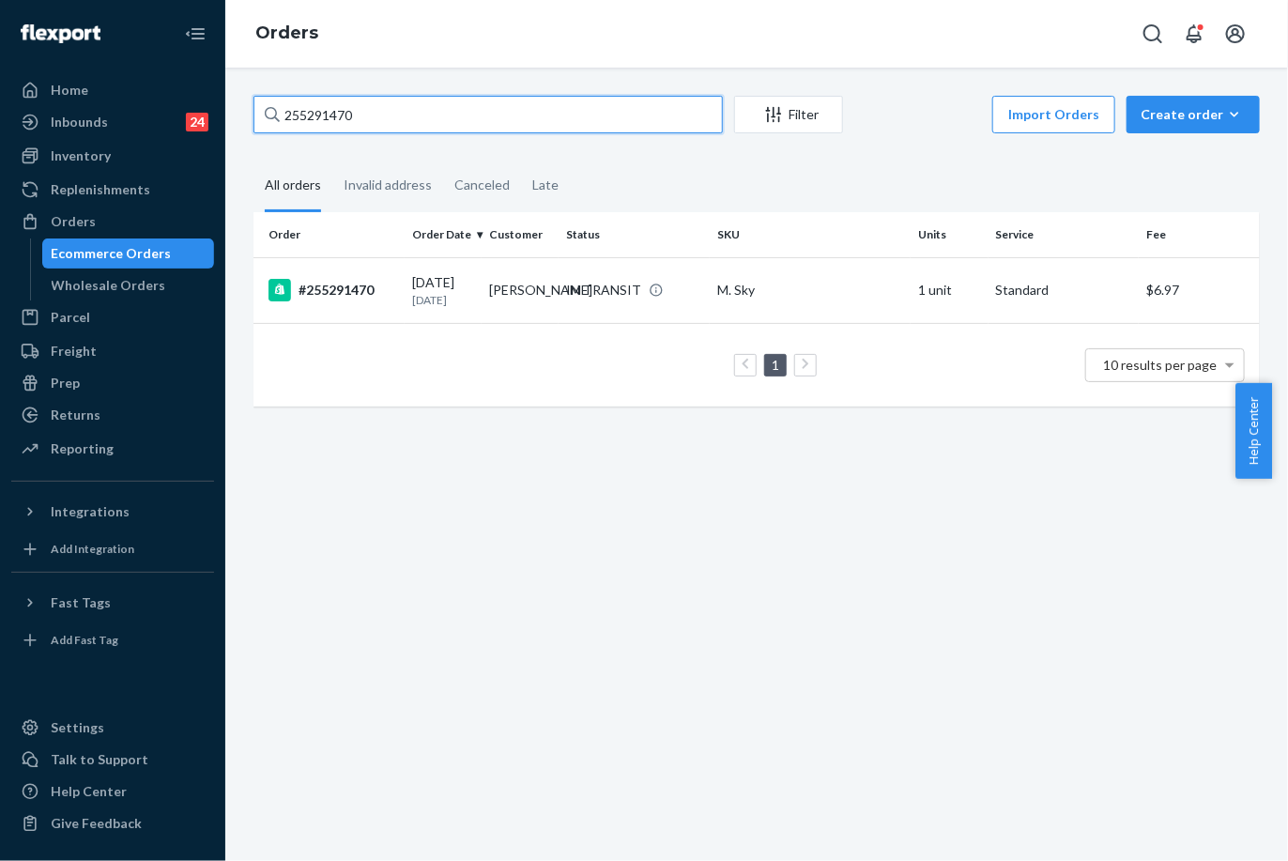
click at [319, 107] on input "255291470" at bounding box center [487, 115] width 469 height 38
paste input "18522"
type input "255218522"
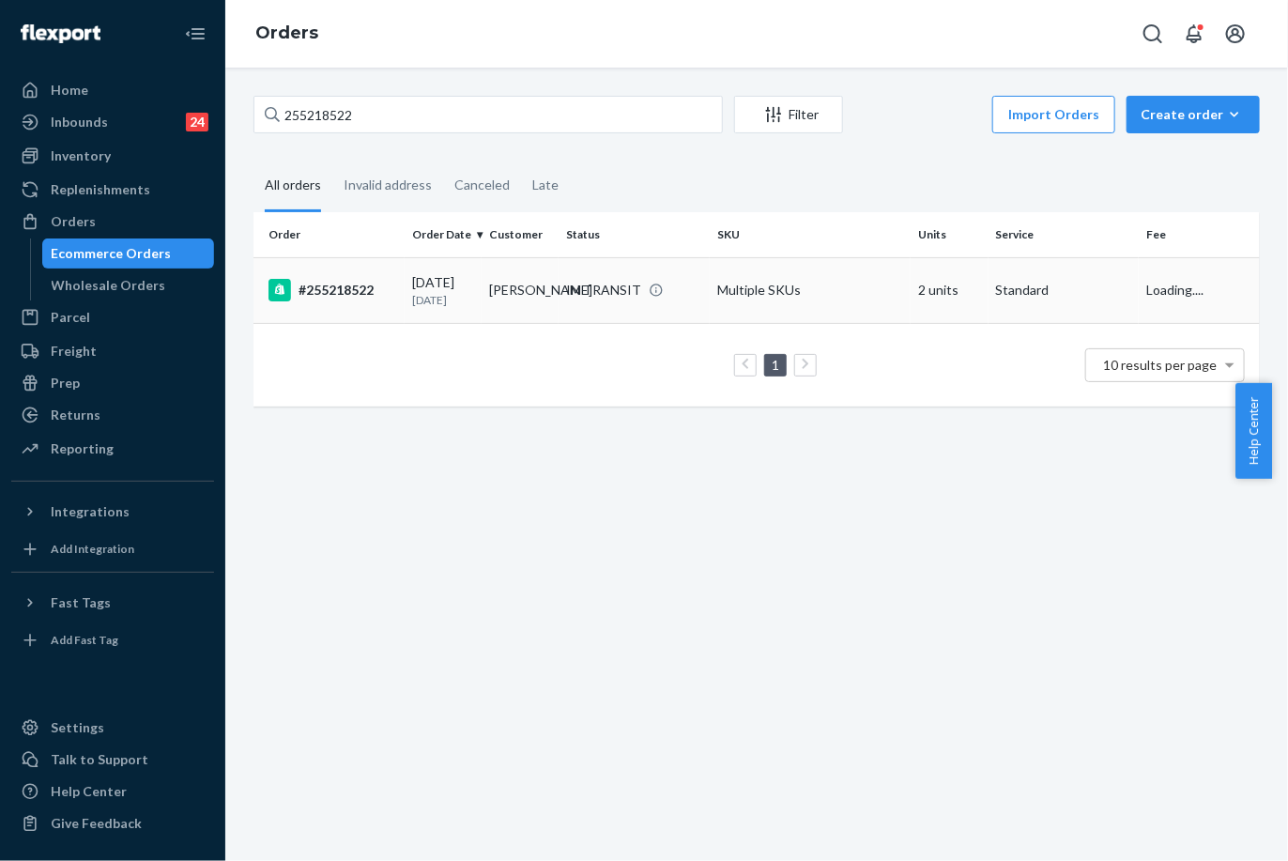
click at [506, 286] on td "[PERSON_NAME]" at bounding box center [520, 290] width 77 height 66
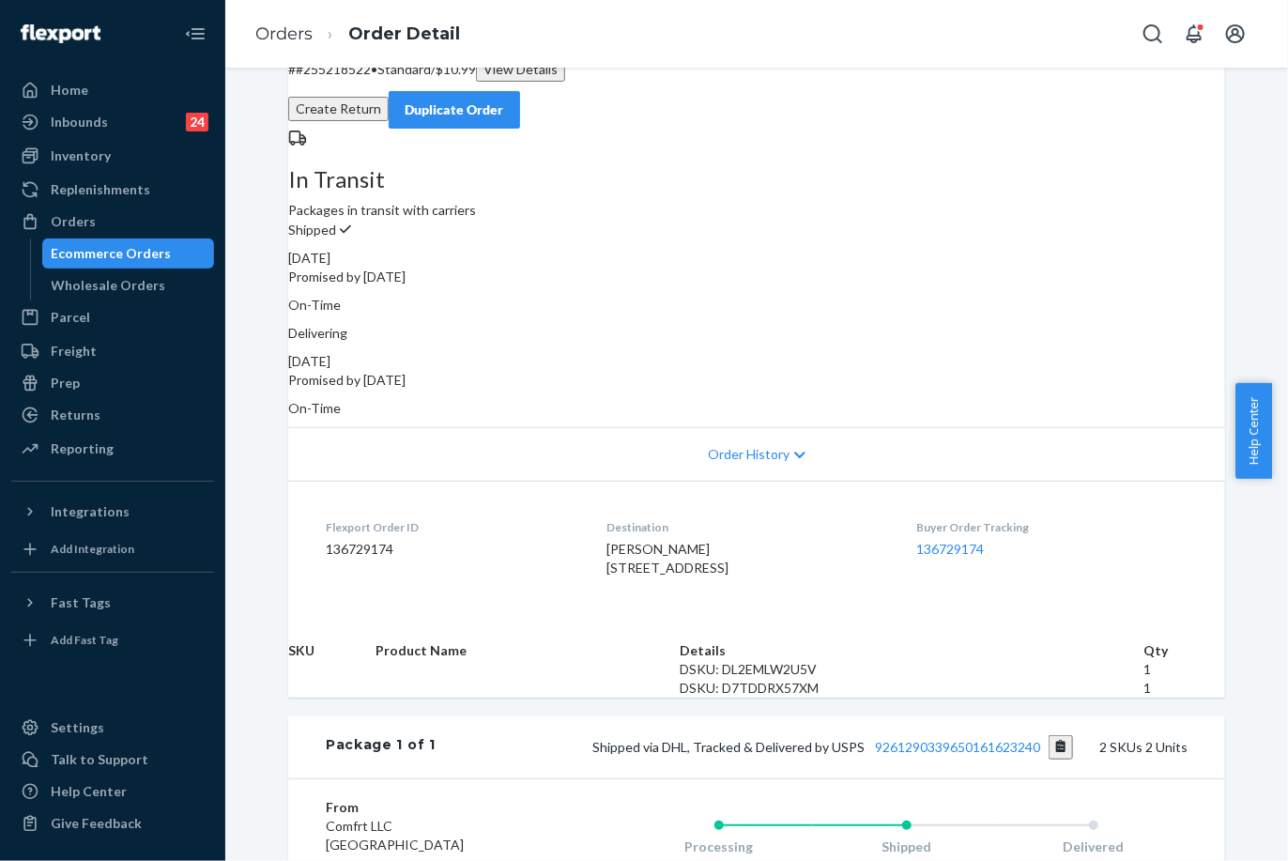
scroll to position [208, 0]
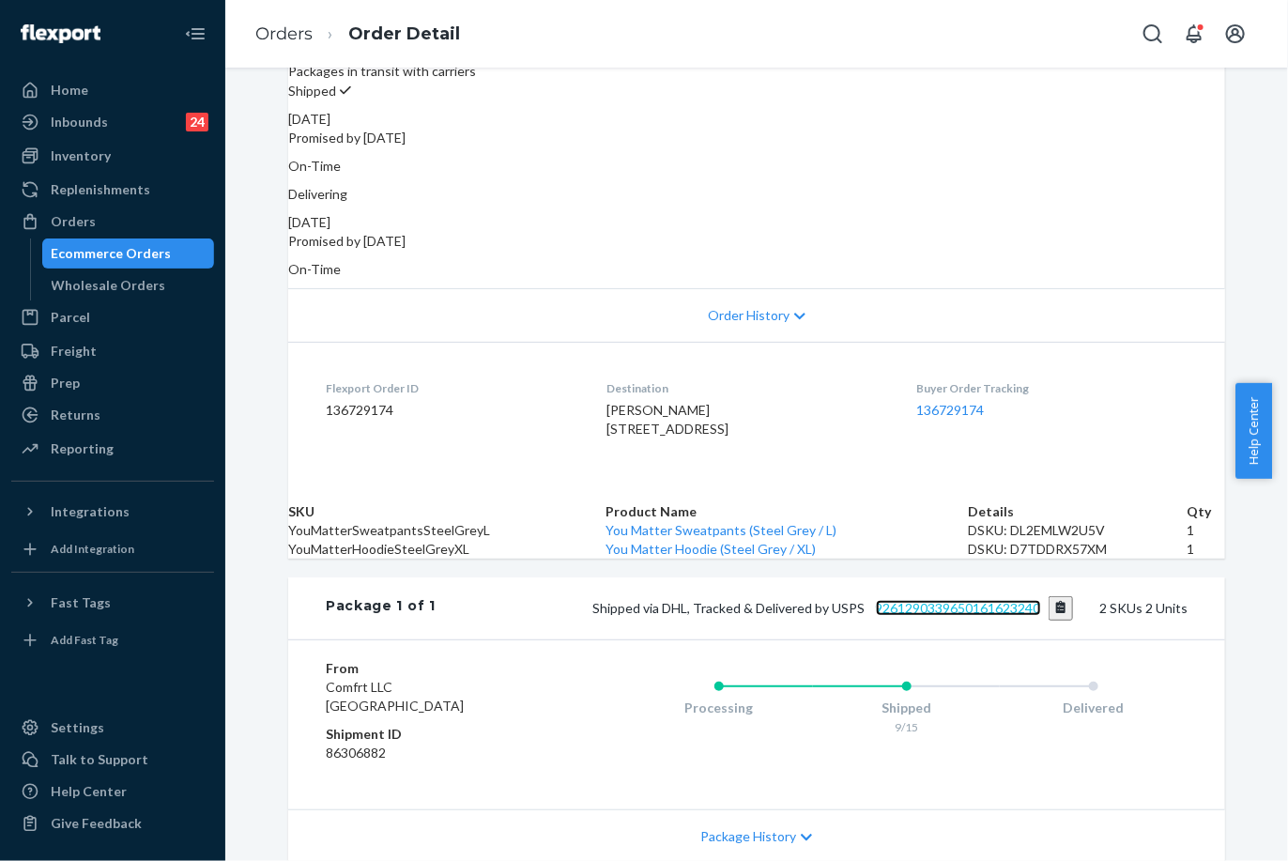
click at [960, 616] on link "9261290339650161623240" at bounding box center [958, 608] width 165 height 16
click at [264, 43] on link "Orders" at bounding box center [283, 33] width 57 height 21
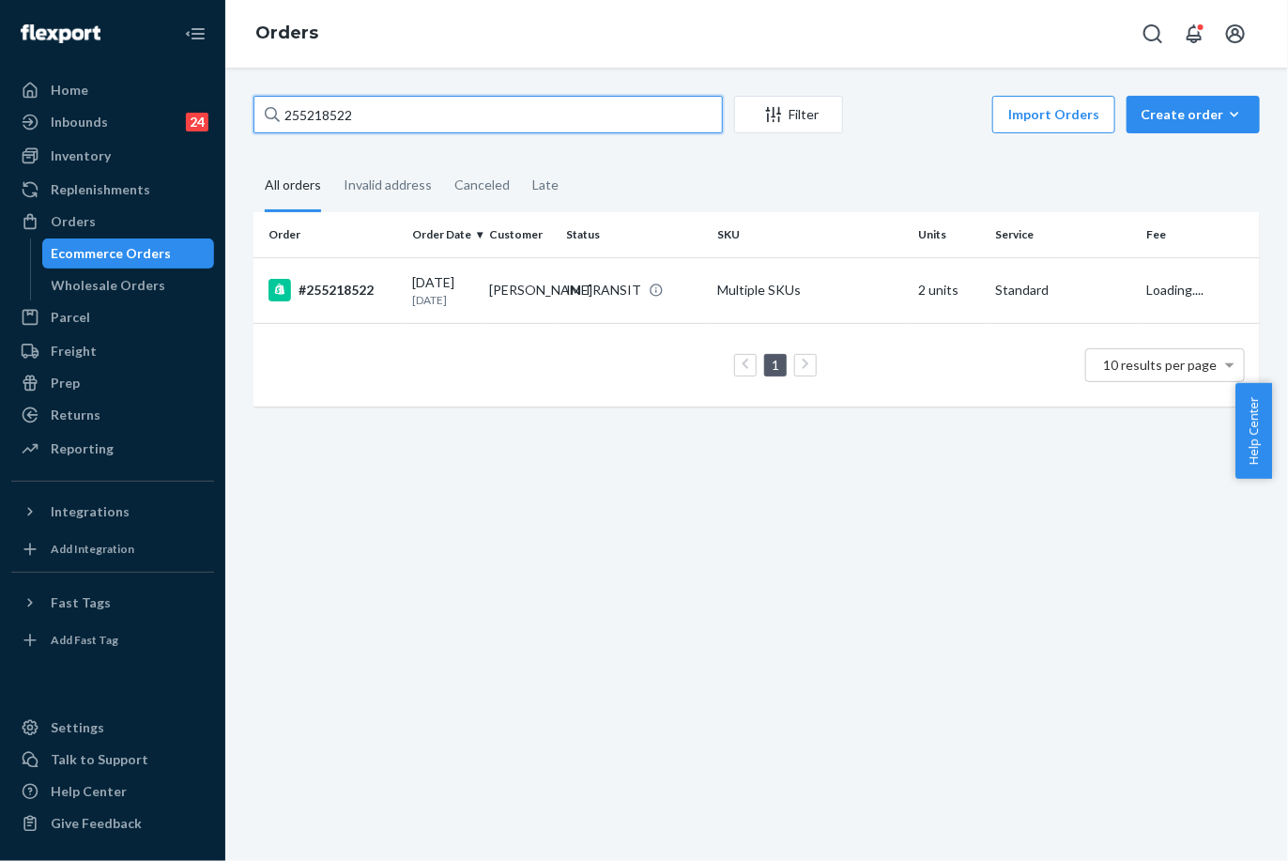
click at [339, 104] on input "255218522" at bounding box center [487, 115] width 469 height 38
paste input "45531"
type input "255245531"
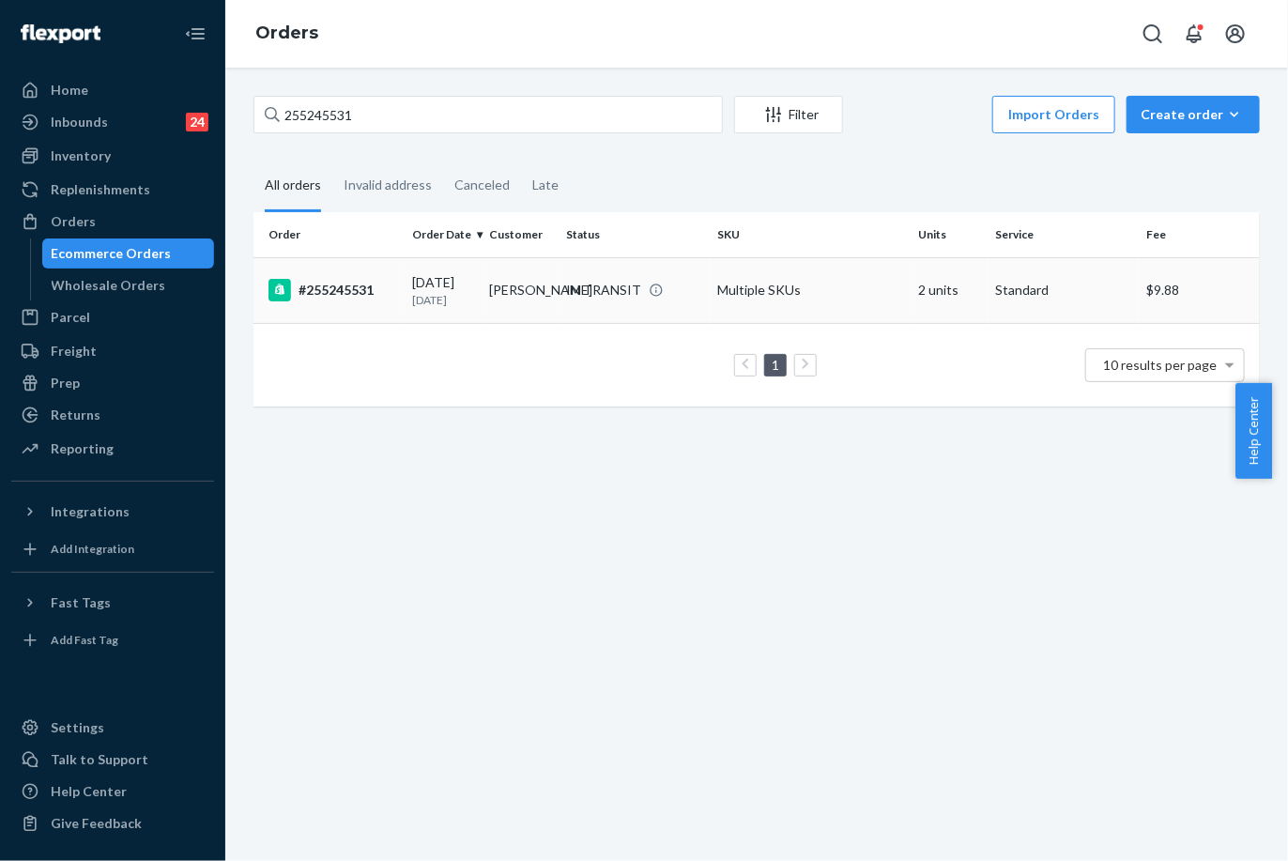
click at [509, 299] on td "[PERSON_NAME]" at bounding box center [520, 290] width 77 height 66
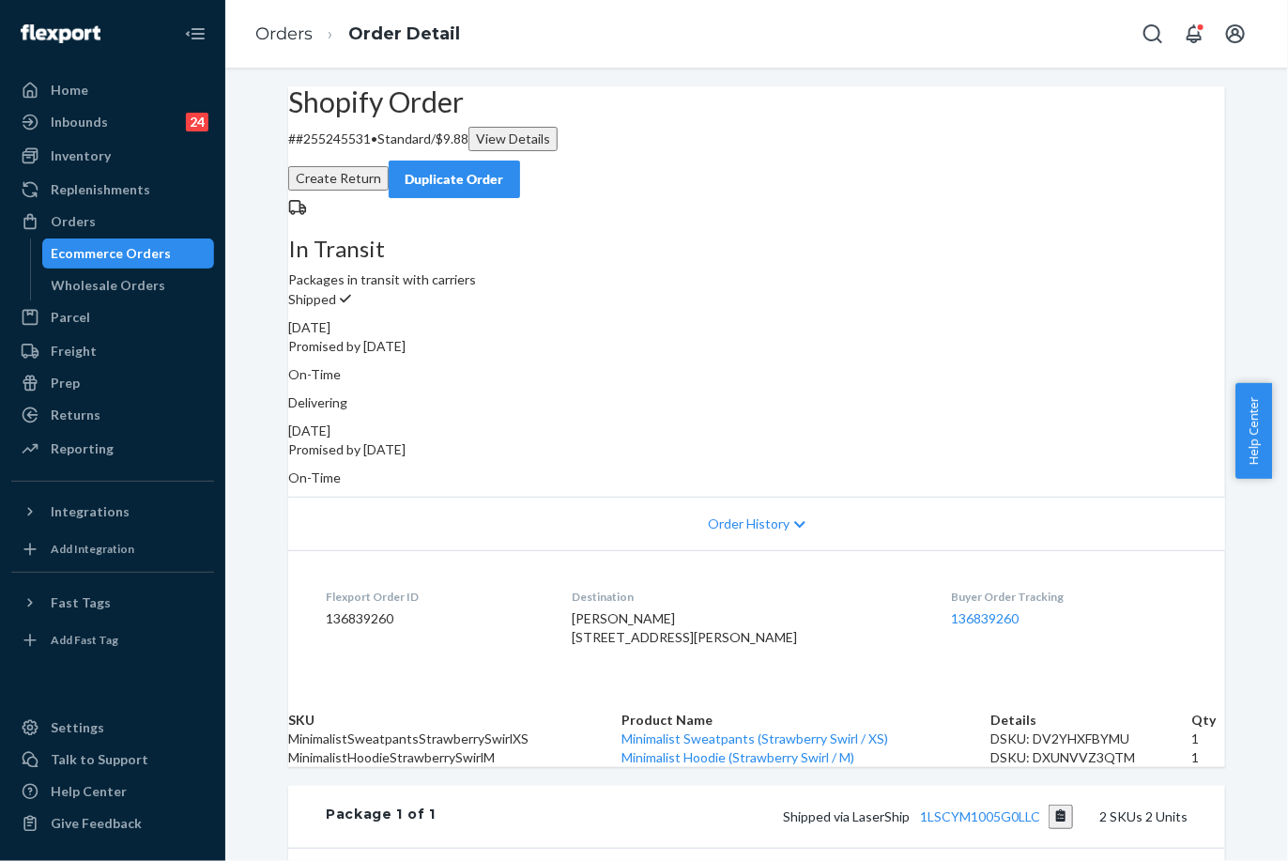
drag, startPoint x: 924, startPoint y: 402, endPoint x: 989, endPoint y: 406, distance: 65.9
click at [989, 440] on p "Promised by [DATE]" at bounding box center [756, 449] width 937 height 19
click at [272, 45] on li "Orders" at bounding box center [283, 35] width 57 height 24
click at [291, 37] on link "Orders" at bounding box center [283, 33] width 57 height 21
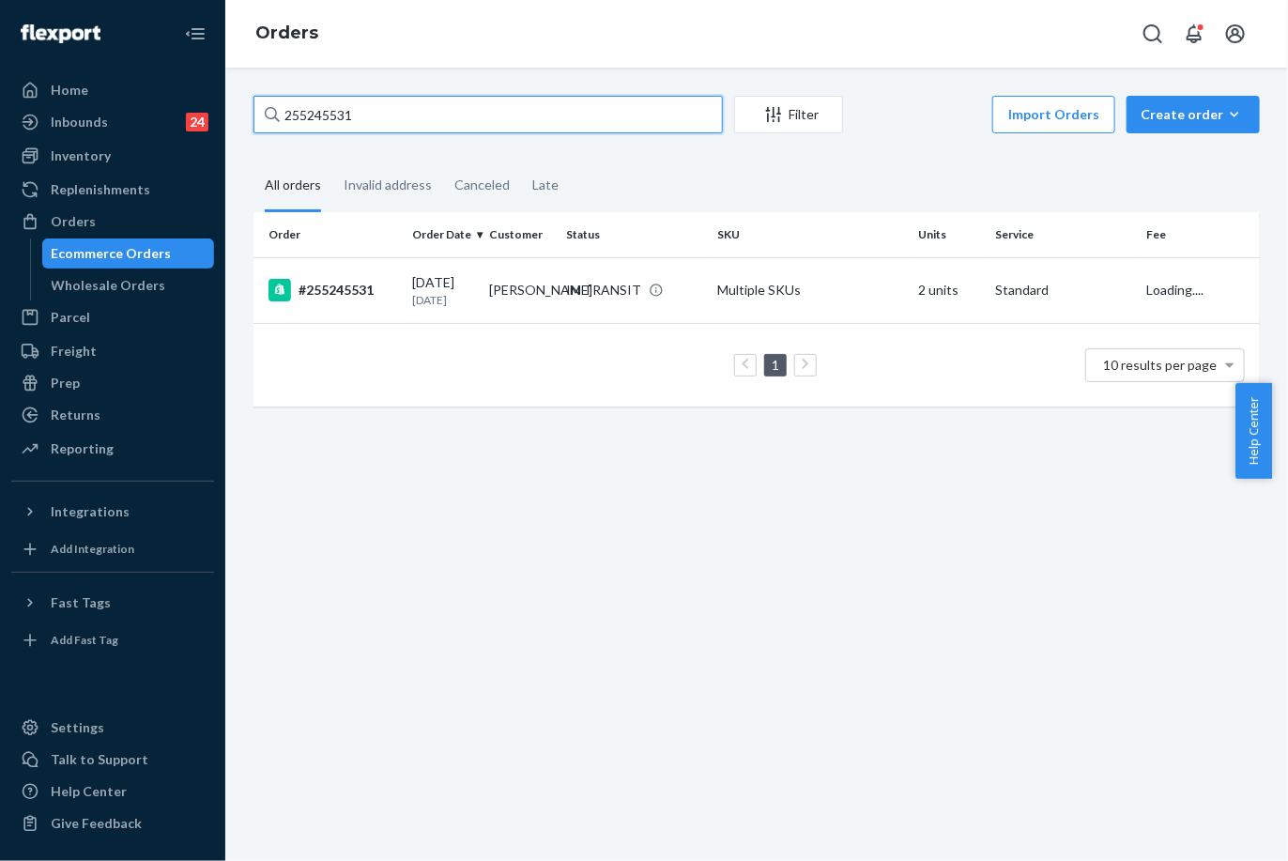
click at [310, 127] on input "255245531" at bounding box center [487, 115] width 469 height 38
paste input "06265"
type input "255062651"
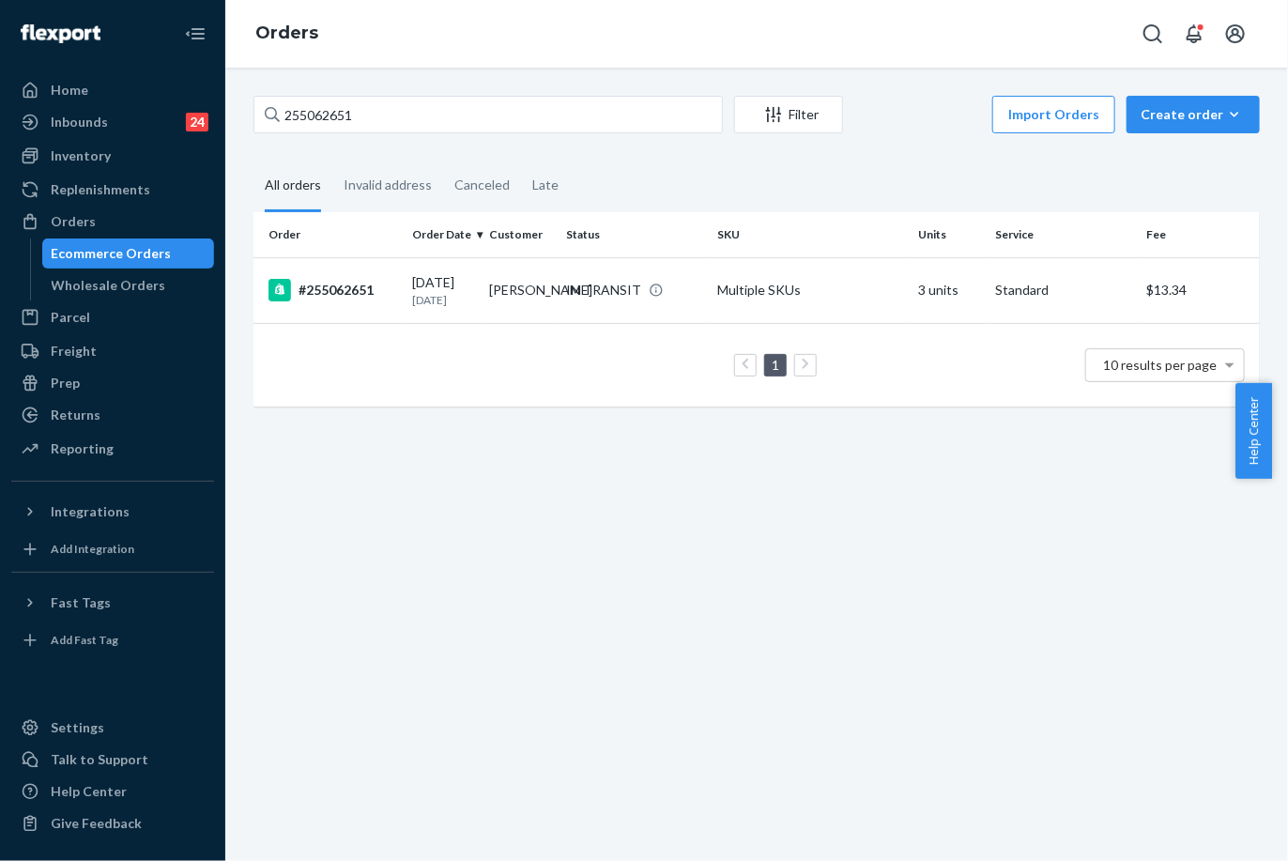
click at [457, 295] on p "[DATE]" at bounding box center [443, 300] width 62 height 16
